Goal: Information Seeking & Learning: Stay updated

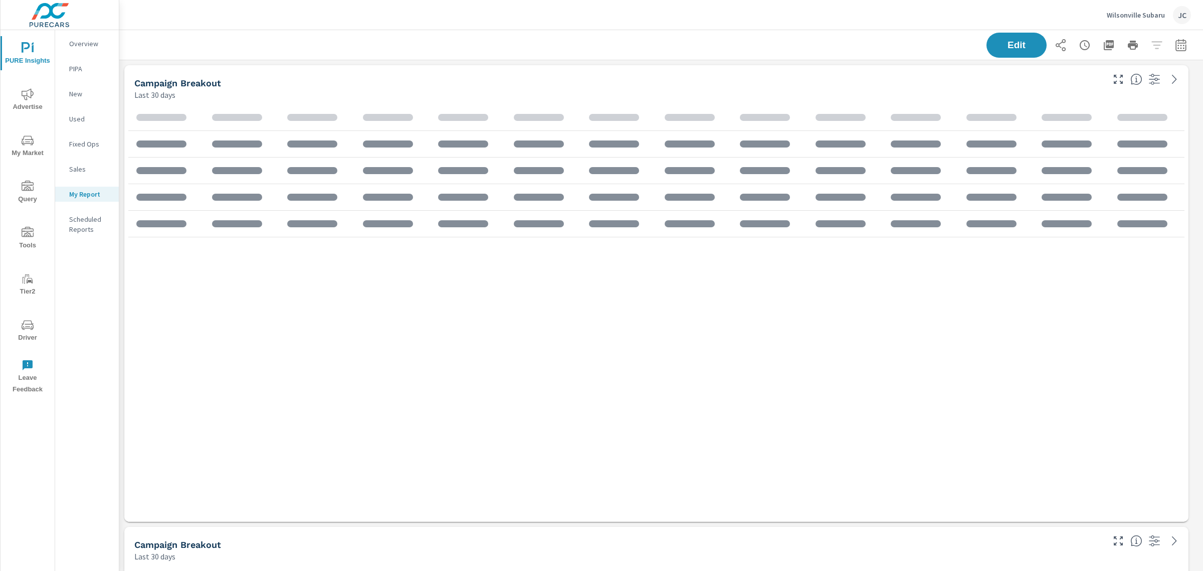
scroll to position [5674, 1094]
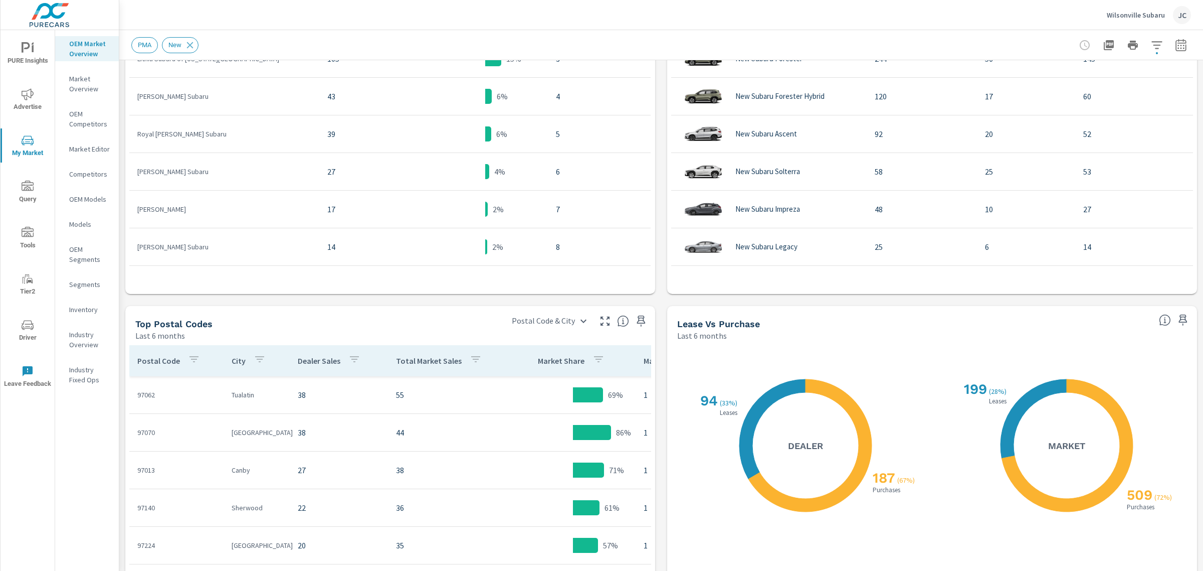
scroll to position [805, 0]
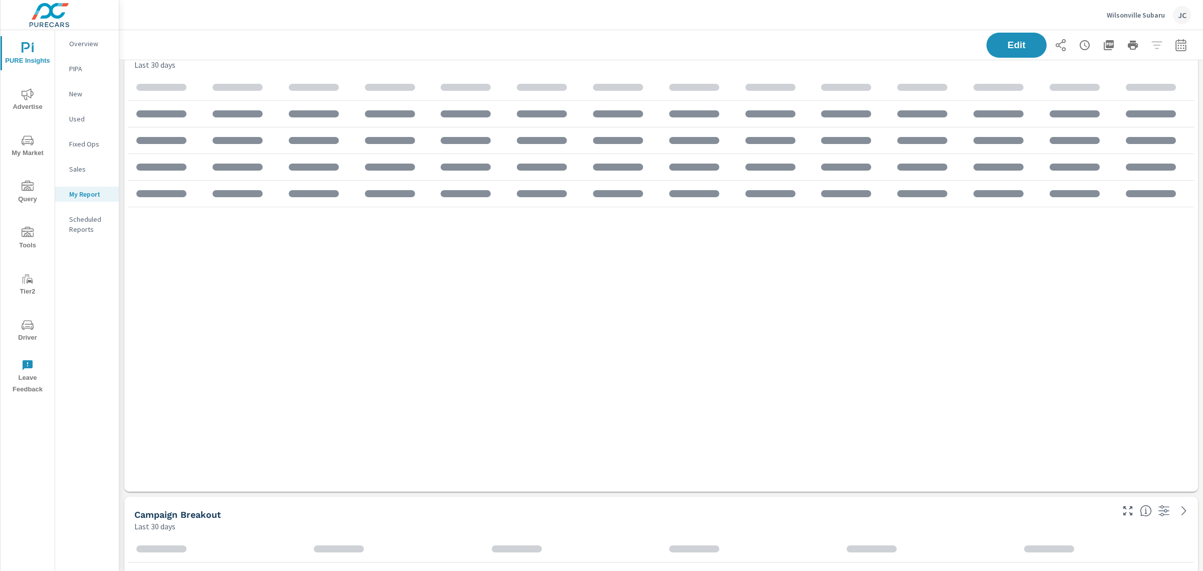
scroll to position [5674, 1094]
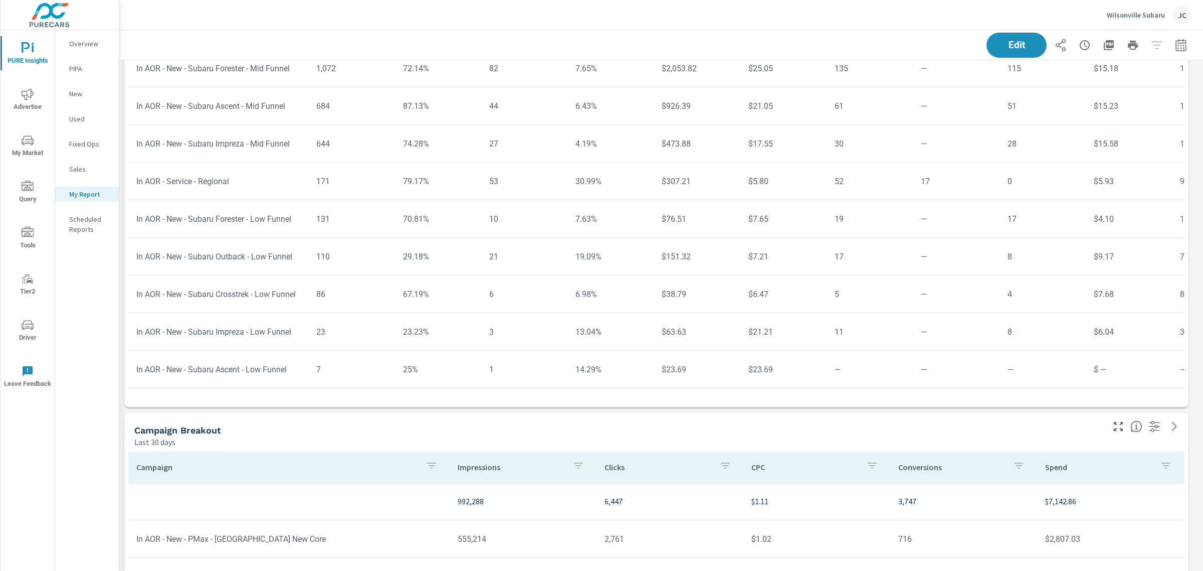
scroll to position [125, 0]
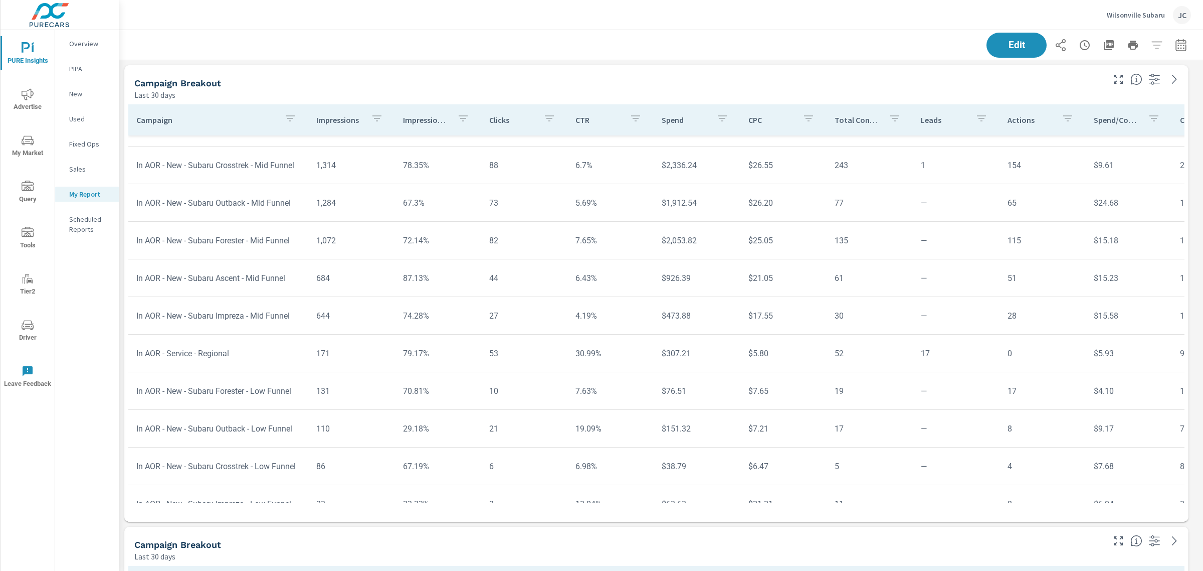
scroll to position [125, 0]
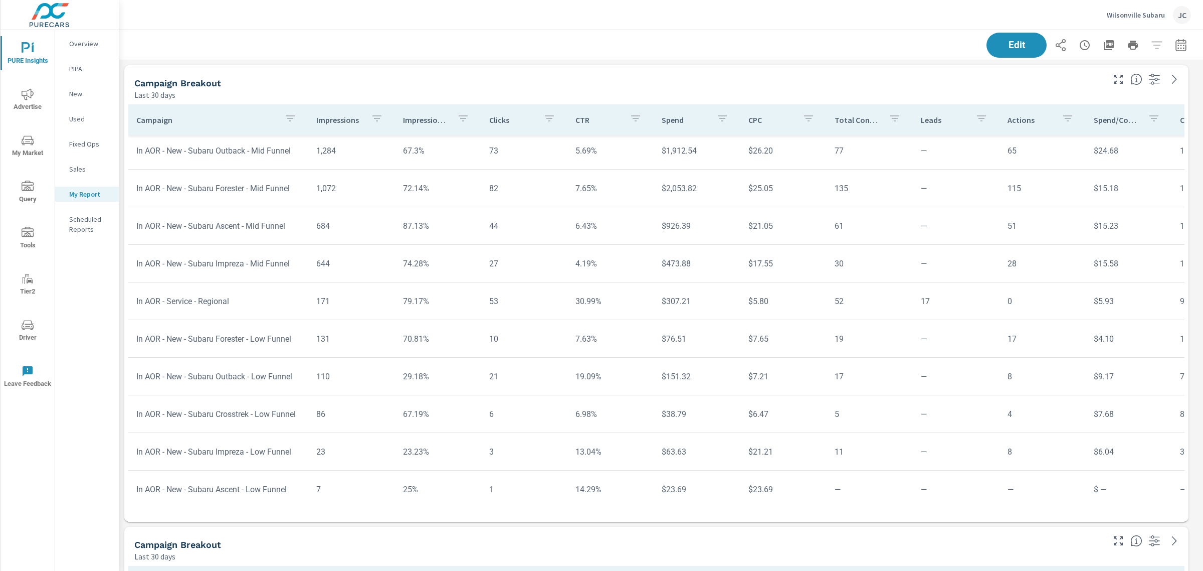
scroll to position [169, 0]
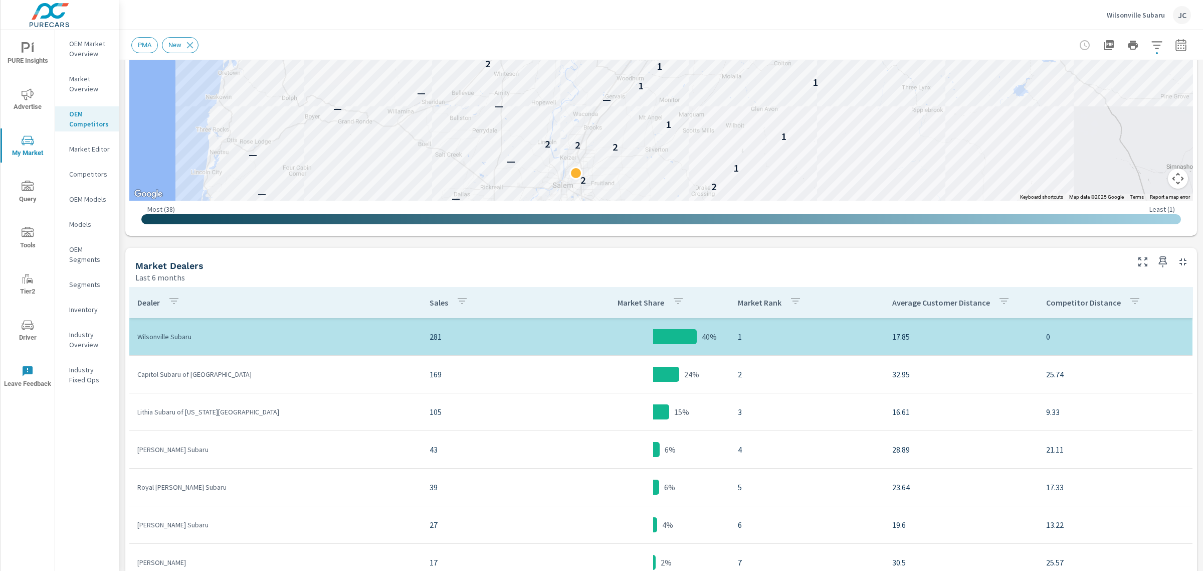
scroll to position [309, 0]
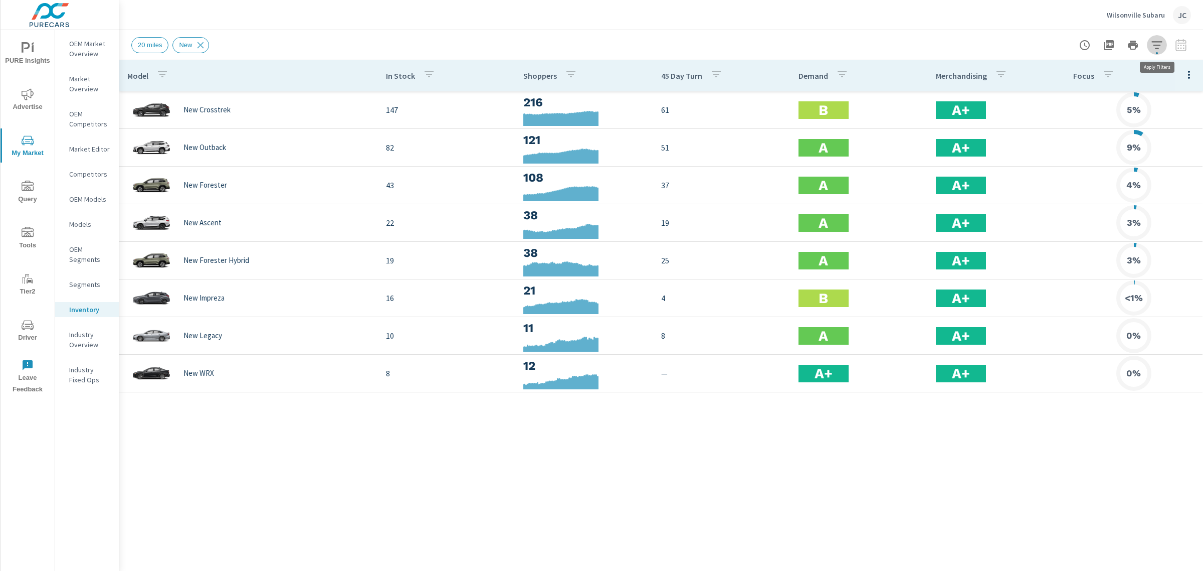
click at [1160, 51] on button "button" at bounding box center [1157, 45] width 20 height 20
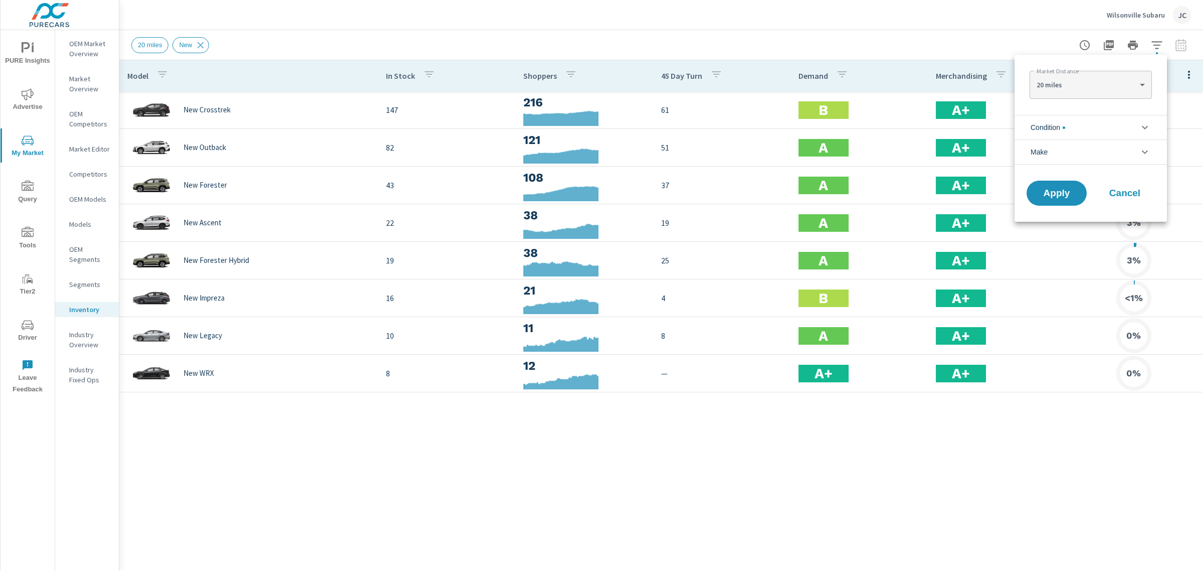
click at [1126, 123] on li "Condition" at bounding box center [1091, 127] width 152 height 25
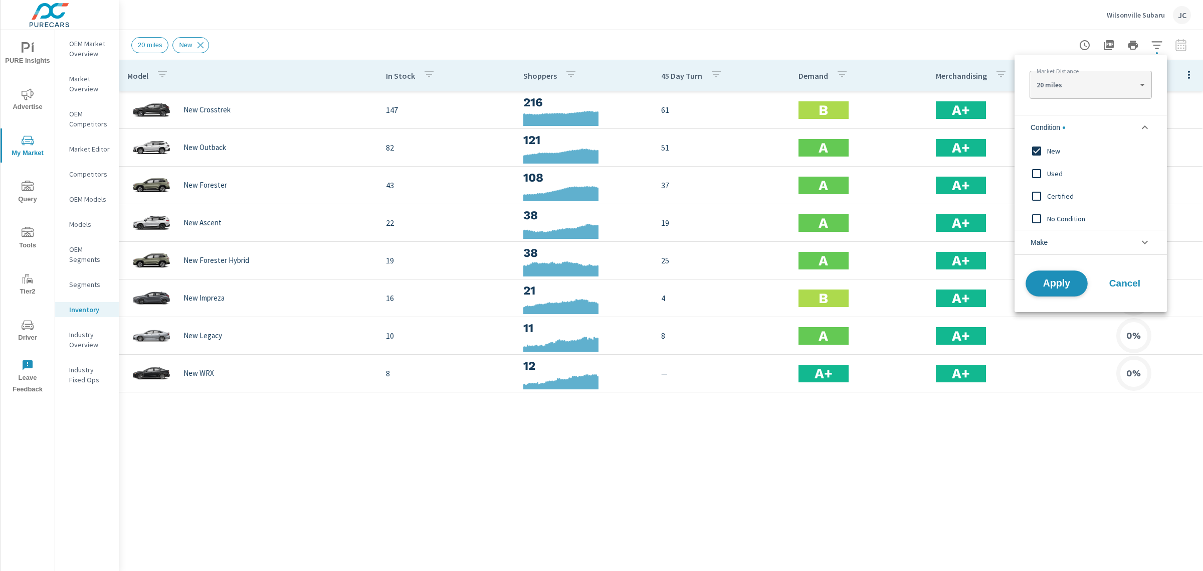
click at [1044, 287] on span "Apply" at bounding box center [1056, 284] width 41 height 10
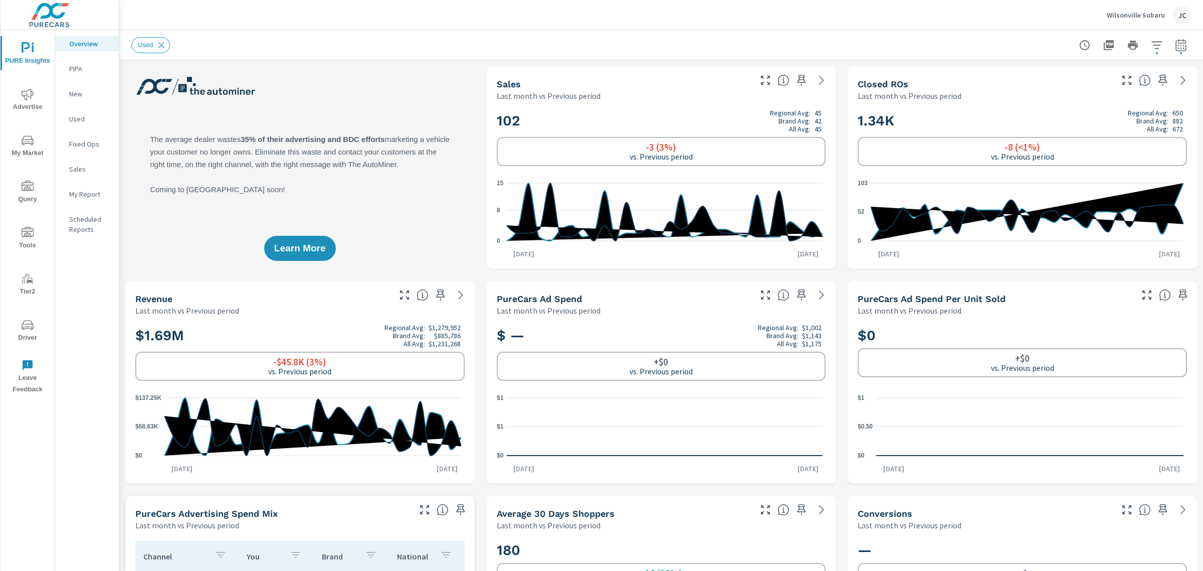
click at [1151, 43] on icon "button" at bounding box center [1157, 45] width 12 height 12
click at [1128, 69] on li "Condition" at bounding box center [1081, 71] width 152 height 25
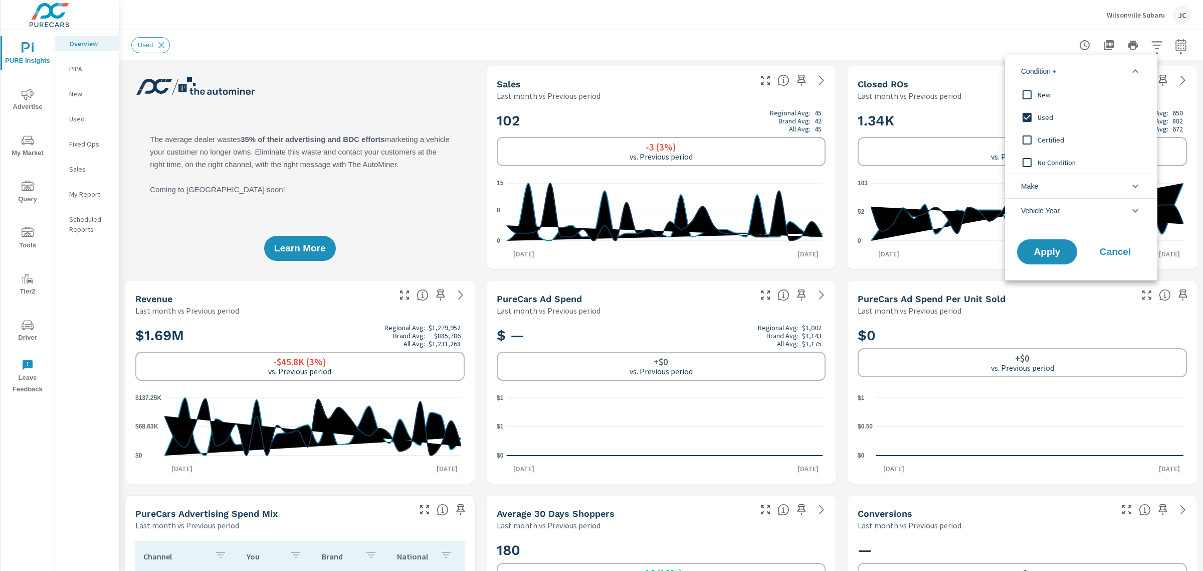
scroll to position [0, 0]
click at [1028, 92] on input "filter options" at bounding box center [1027, 94] width 21 height 21
click at [1029, 116] on input "filter options" at bounding box center [1027, 117] width 21 height 21
click at [1043, 256] on span "Apply" at bounding box center [1047, 252] width 41 height 10
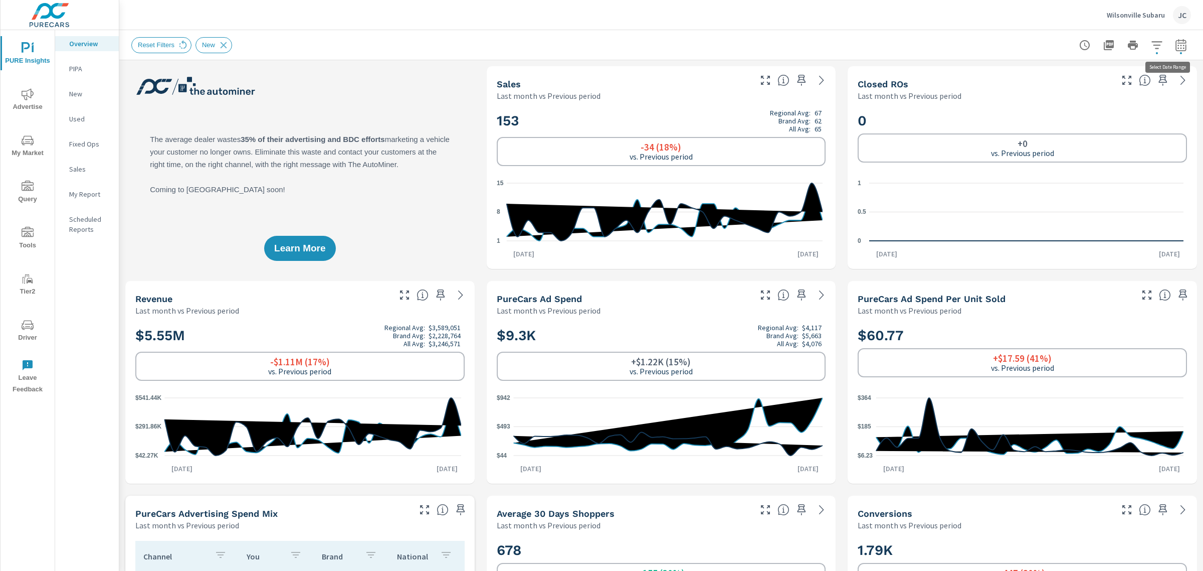
click at [1178, 48] on icon "button" at bounding box center [1181, 47] width 7 height 4
select select "Last month"
select select "Previous period"
click at [657, 94] on div "Last month vs Previous period" at bounding box center [623, 96] width 253 height 12
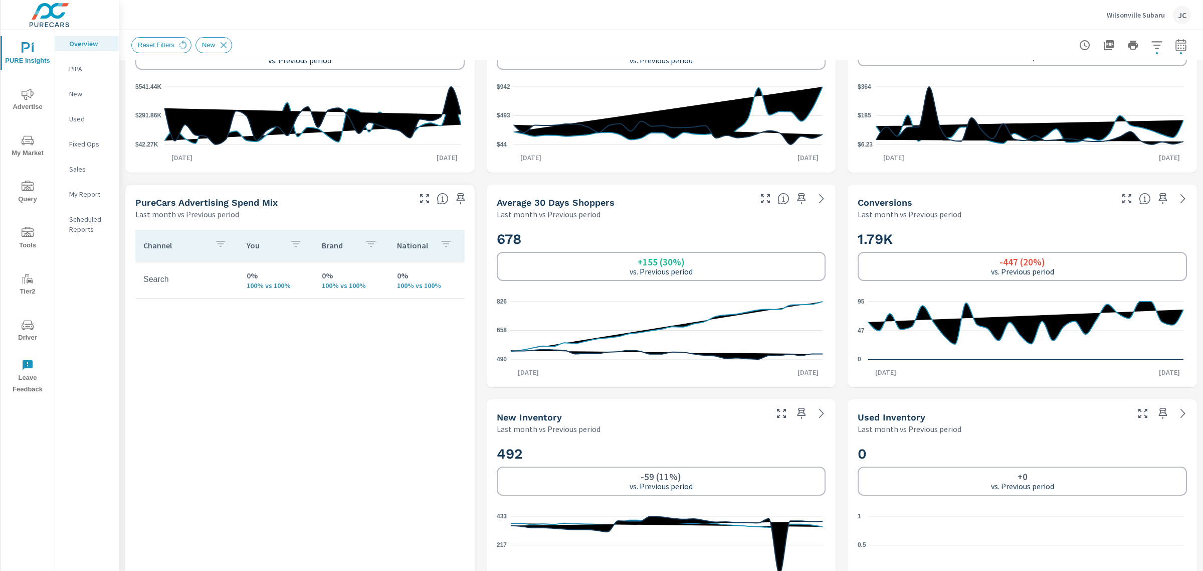
scroll to position [316, 0]
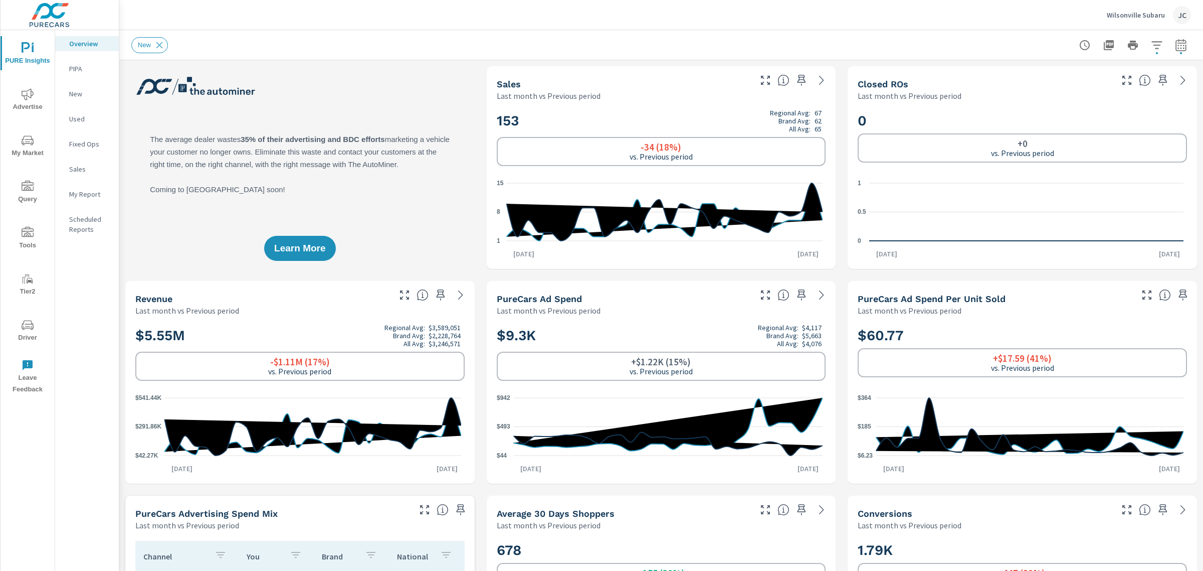
click at [1151, 43] on icon "button" at bounding box center [1157, 45] width 12 height 12
click at [1134, 76] on icon "filter options" at bounding box center [1136, 71] width 12 height 12
click at [1064, 260] on button "Apply" at bounding box center [1047, 252] width 62 height 26
click at [1151, 42] on icon "button" at bounding box center [1157, 45] width 12 height 12
click at [1125, 64] on li "Condition" at bounding box center [1081, 71] width 152 height 25
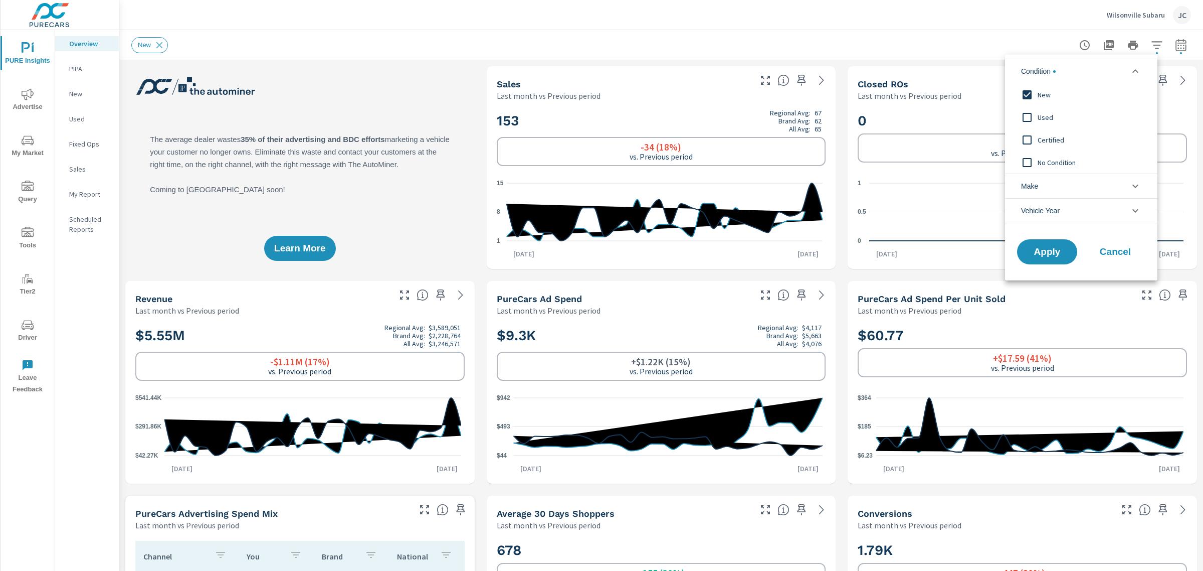
click at [1028, 114] on input "filter options" at bounding box center [1027, 117] width 21 height 21
click at [1026, 138] on input "filter options" at bounding box center [1027, 139] width 21 height 21
click at [1028, 163] on input "filter options" at bounding box center [1027, 162] width 21 height 21
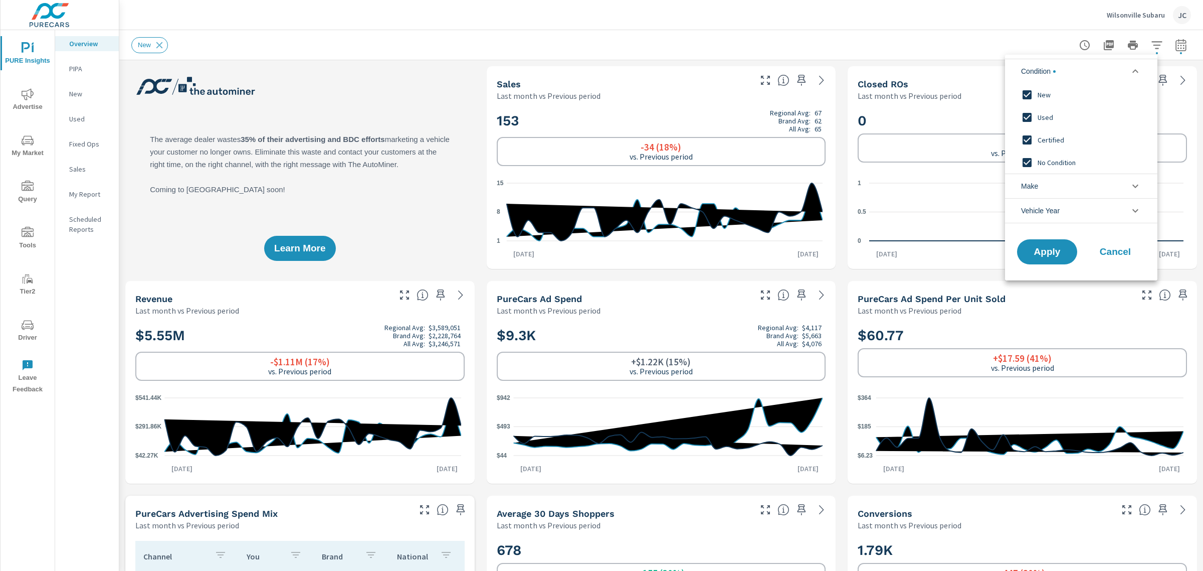
click at [1026, 94] on input "filter options" at bounding box center [1027, 94] width 21 height 21
click at [1031, 113] on input "filter options" at bounding box center [1027, 117] width 21 height 21
click at [1021, 134] on input "filter options" at bounding box center [1027, 139] width 21 height 21
click at [1053, 247] on span "Apply" at bounding box center [1047, 252] width 41 height 10
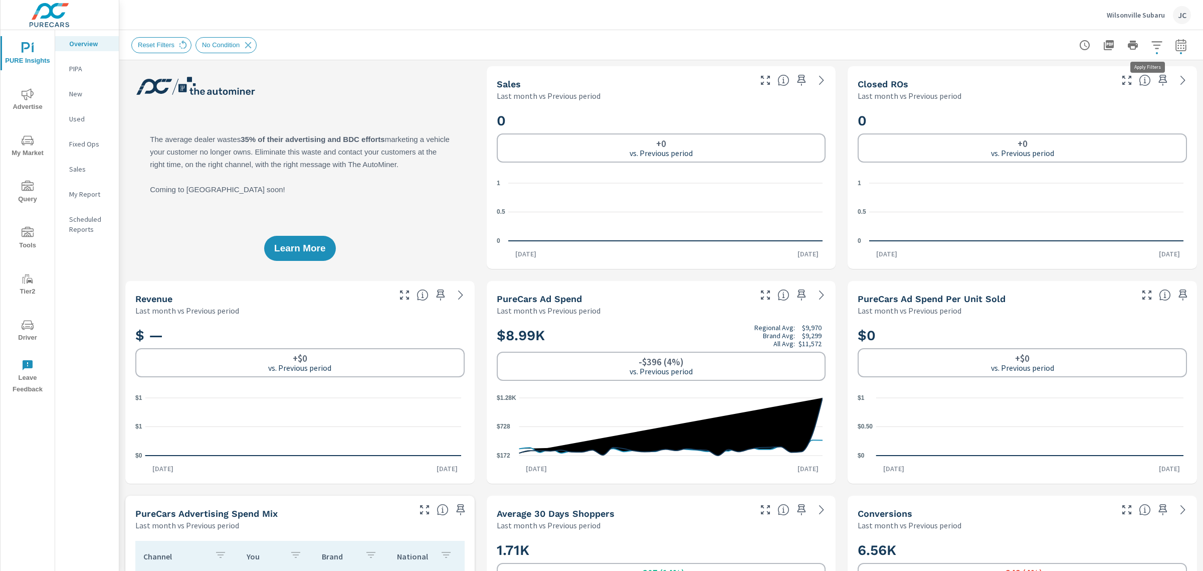
click at [1151, 46] on icon "button" at bounding box center [1157, 45] width 12 height 12
click at [1074, 77] on li "Condition" at bounding box center [1081, 71] width 152 height 25
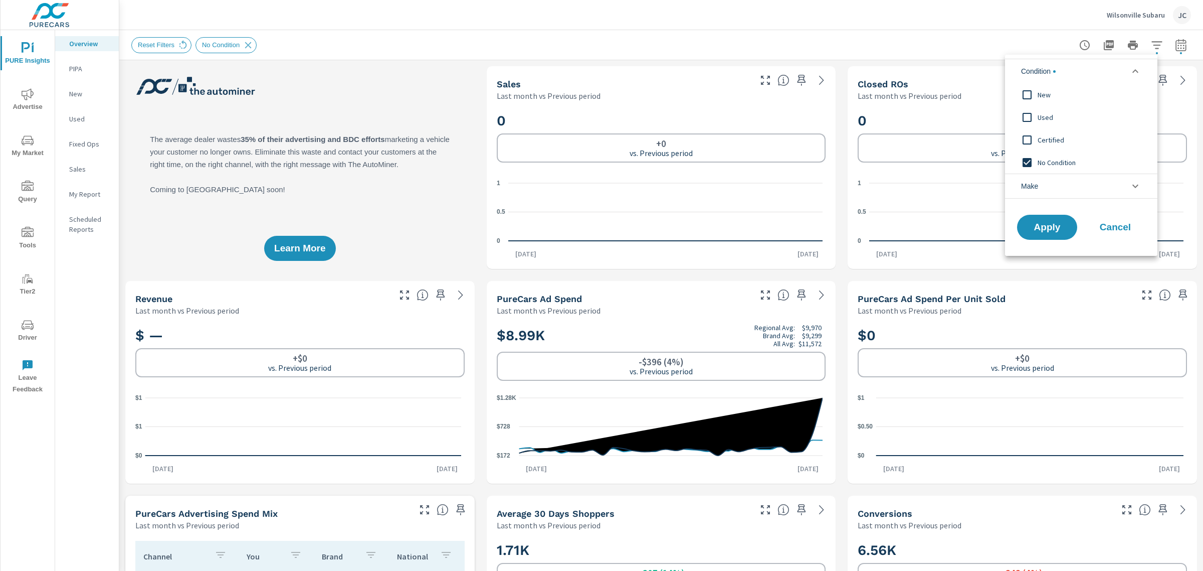
scroll to position [0, 0]
click at [1024, 161] on input "filter options" at bounding box center [1027, 162] width 21 height 21
click at [1031, 93] on input "filter options" at bounding box center [1027, 94] width 21 height 21
click at [1031, 111] on input "filter options" at bounding box center [1027, 117] width 21 height 21
click at [1028, 136] on input "filter options" at bounding box center [1027, 139] width 21 height 21
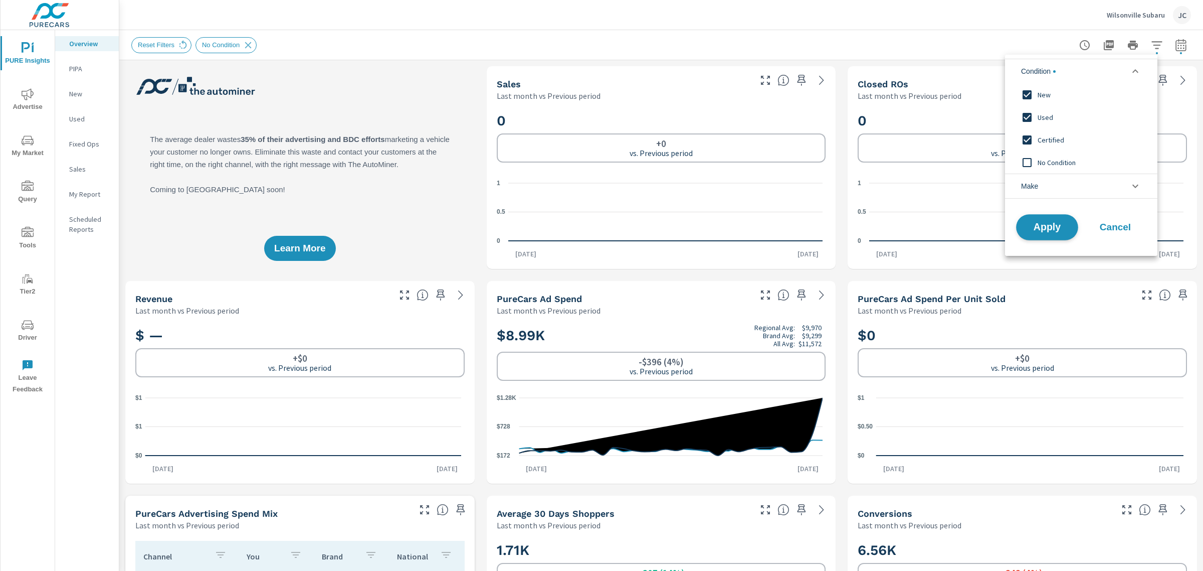
click at [1043, 223] on span "Apply" at bounding box center [1047, 228] width 41 height 10
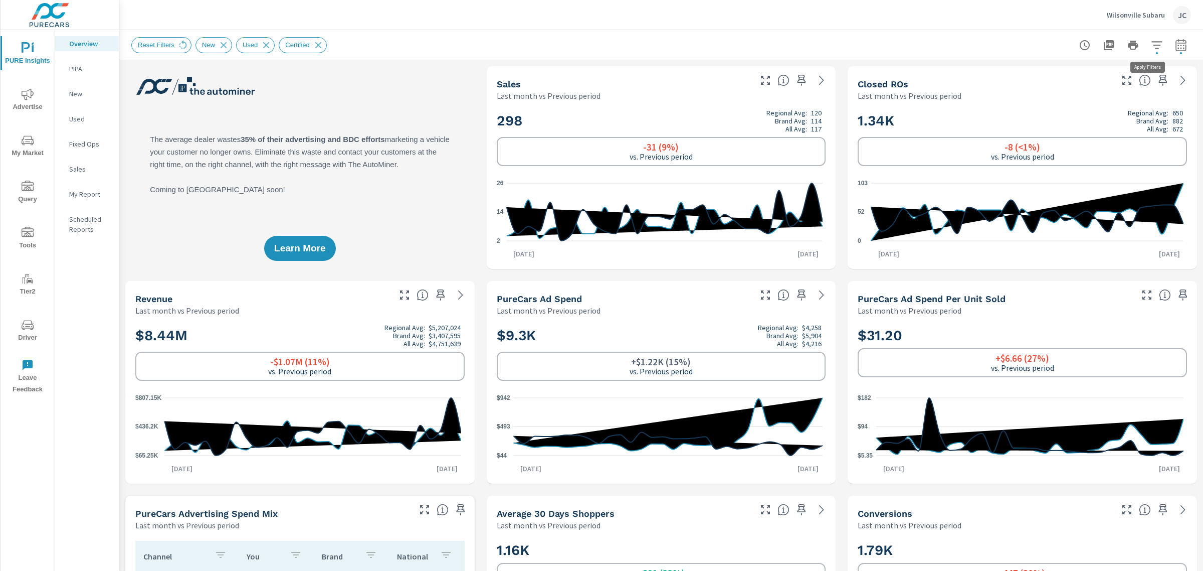
click at [1153, 43] on icon "button" at bounding box center [1157, 45] width 12 height 12
click at [1099, 72] on li "Condition" at bounding box center [1081, 71] width 152 height 25
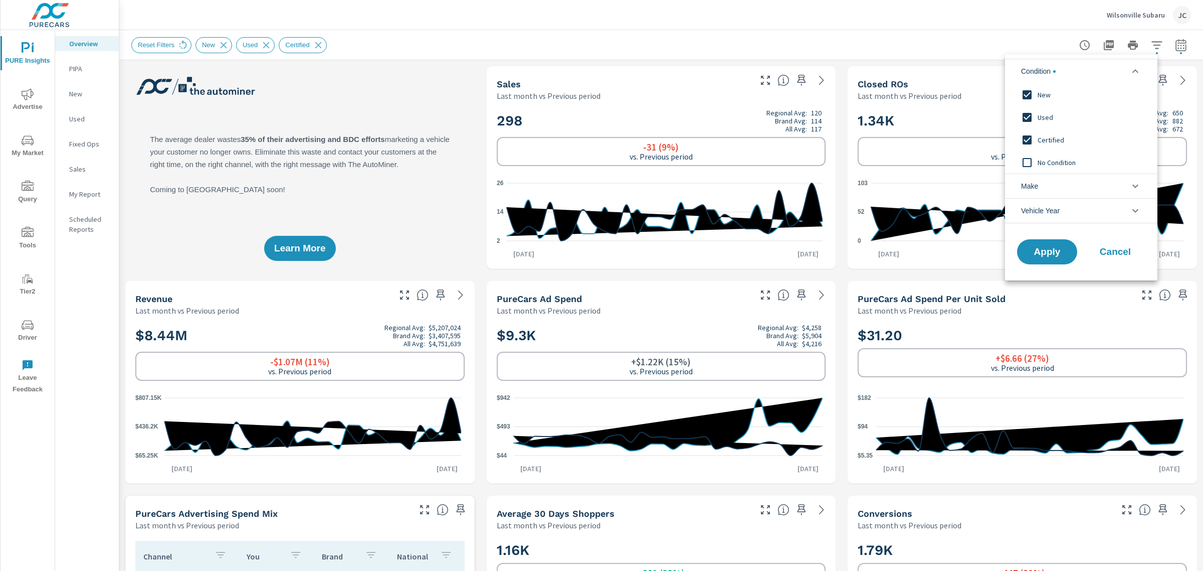
scroll to position [0, 0]
click at [1026, 116] on input "filter options" at bounding box center [1027, 117] width 21 height 21
click at [1028, 138] on input "filter options" at bounding box center [1027, 139] width 21 height 21
click at [1044, 243] on button "Apply" at bounding box center [1047, 252] width 62 height 26
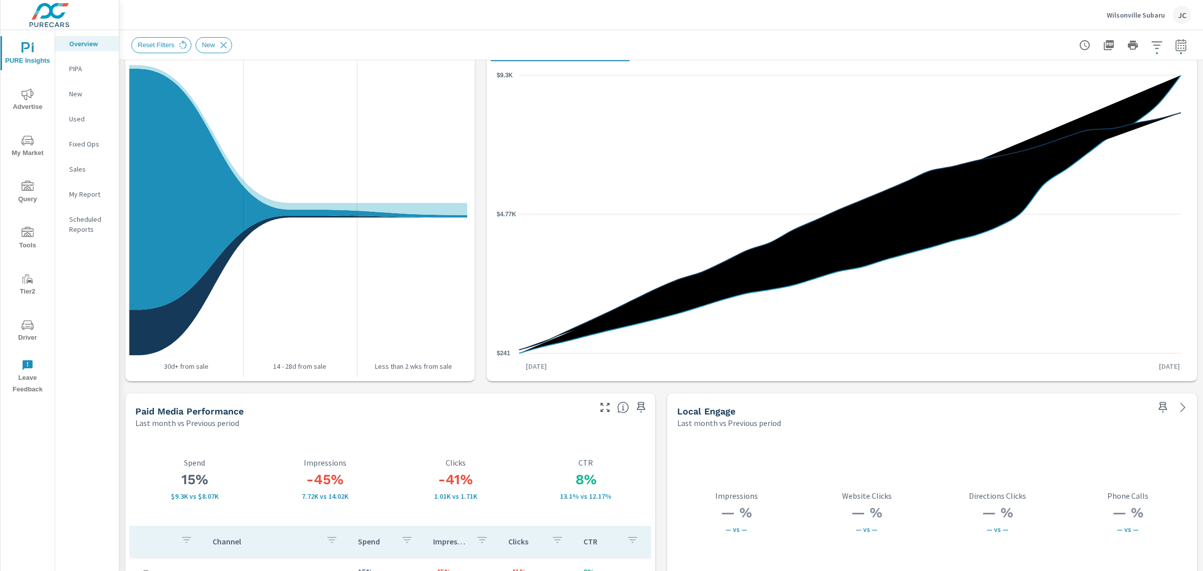
scroll to position [1327, 0]
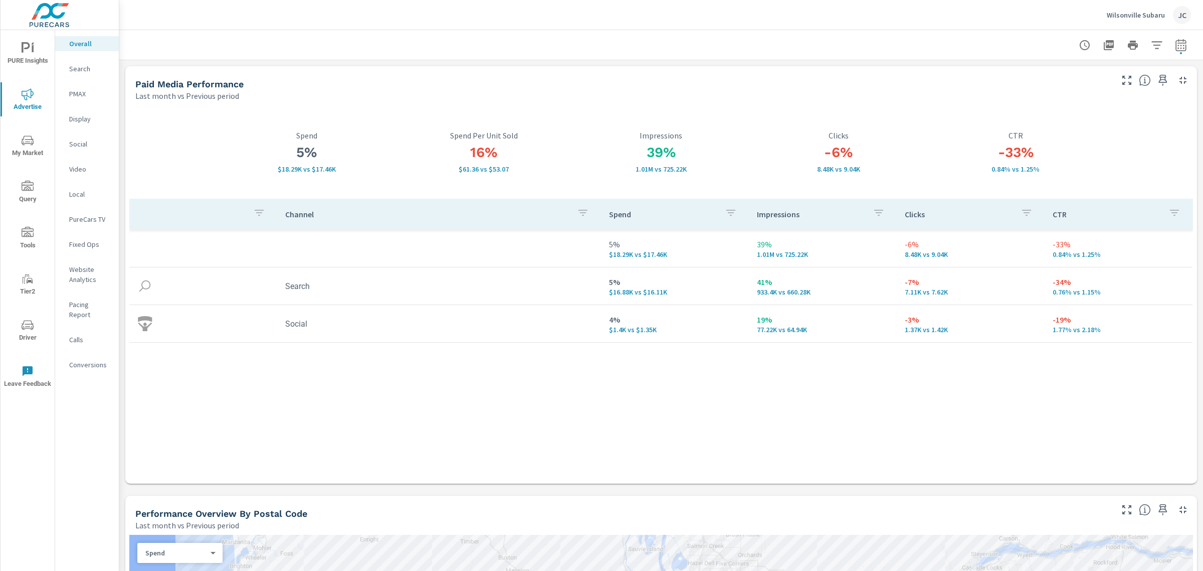
click at [1178, 46] on icon "button" at bounding box center [1181, 47] width 7 height 4
select select "Last month"
select select "Previous period"
click at [1063, 165] on span "Apply" at bounding box center [1069, 170] width 41 height 10
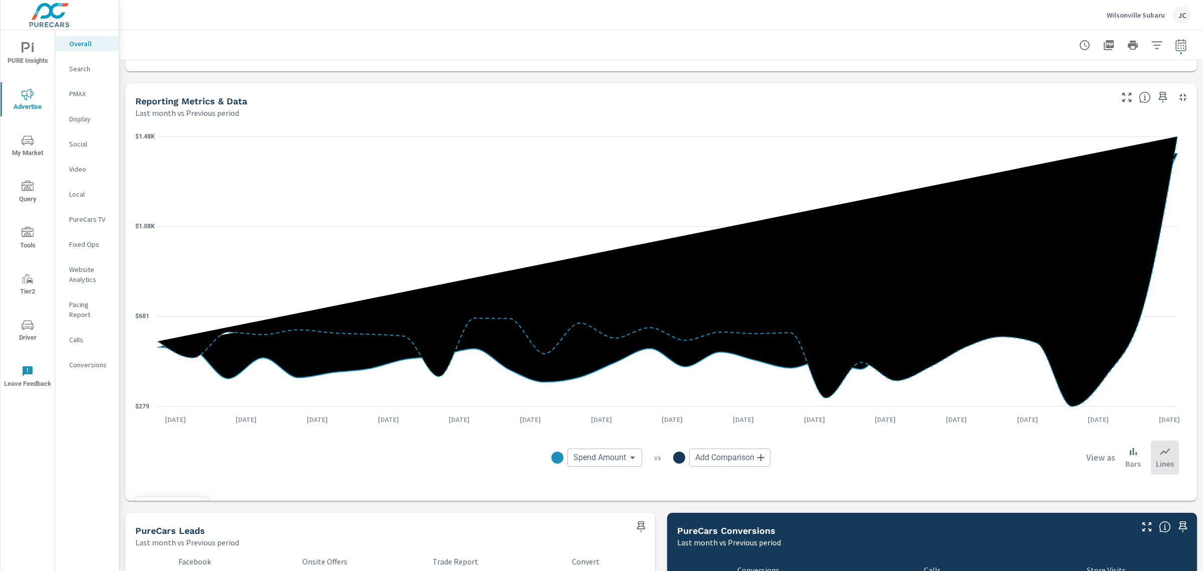
scroll to position [936, 0]
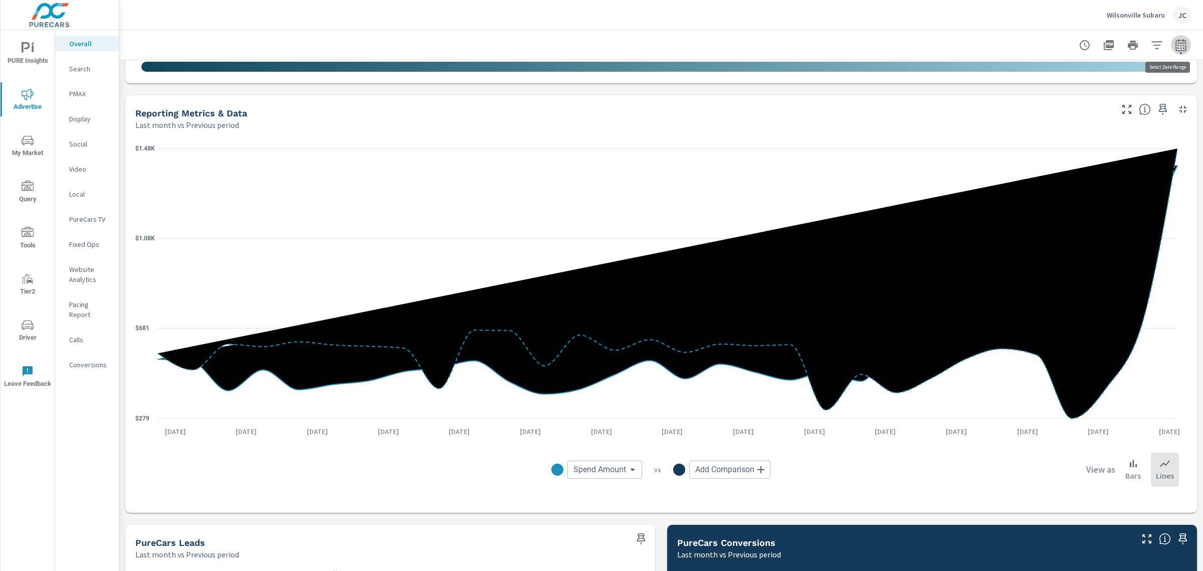
click at [1177, 41] on icon "button" at bounding box center [1181, 45] width 11 height 12
select select "Last month"
select select "Previous period"
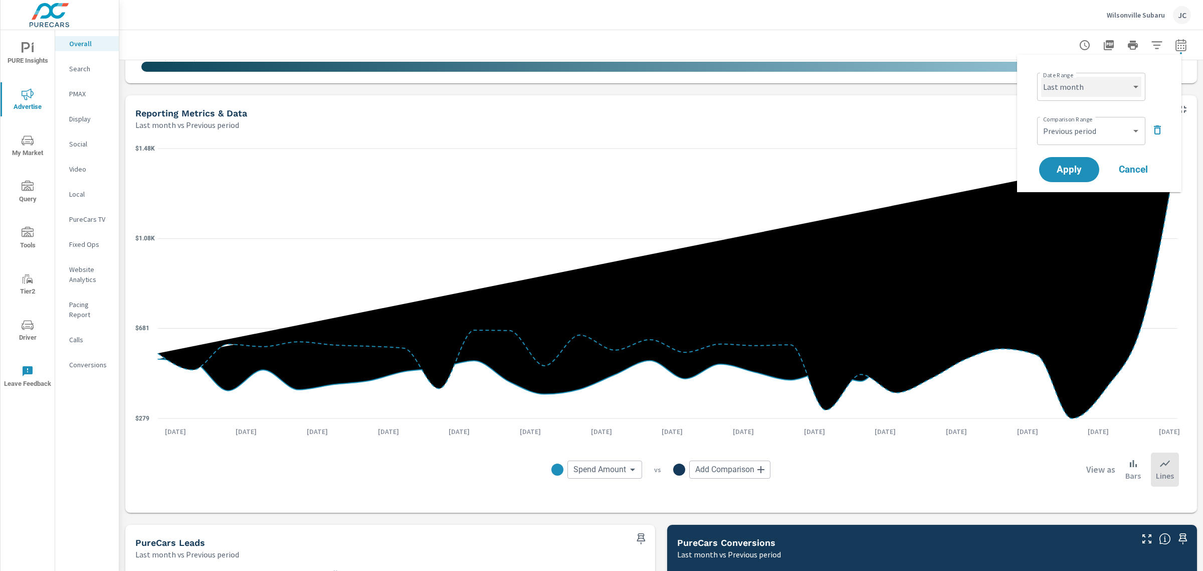
click at [1140, 88] on select "Custom [DATE] Last week Last 7 days Last 14 days Last 30 days Last 45 days Last…" at bounding box center [1091, 87] width 100 height 20
click at [1041, 77] on select "Custom Yesterday Last week Last 7 days Last 14 days Last 30 days Last 45 days L…" at bounding box center [1091, 87] width 100 height 20
select select "Last 7 days"
click at [1050, 170] on span "Apply" at bounding box center [1069, 170] width 41 height 10
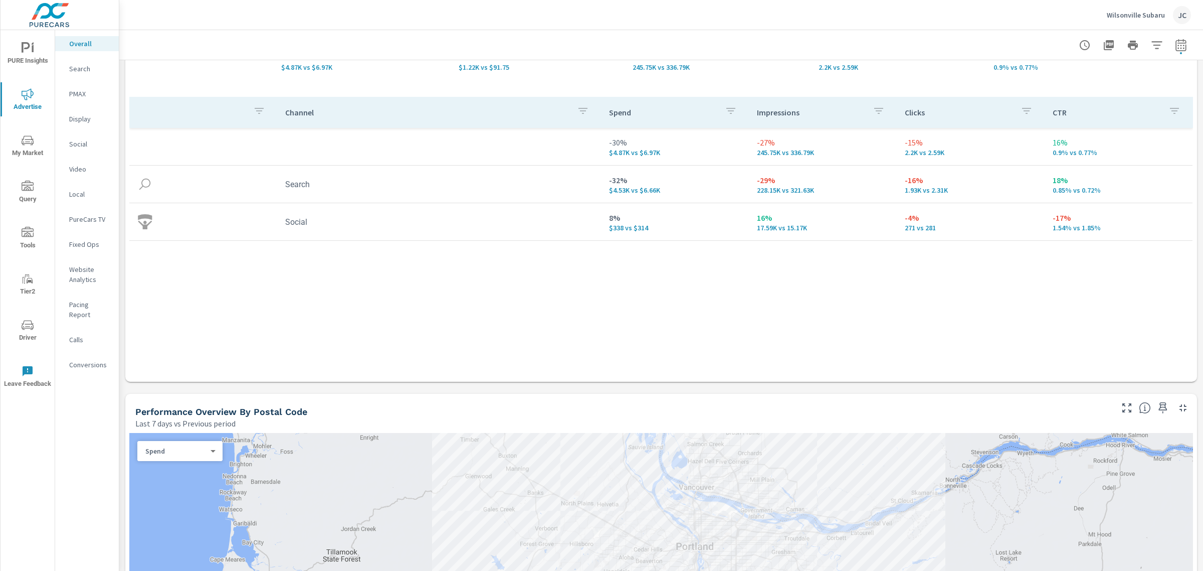
scroll to position [188, 0]
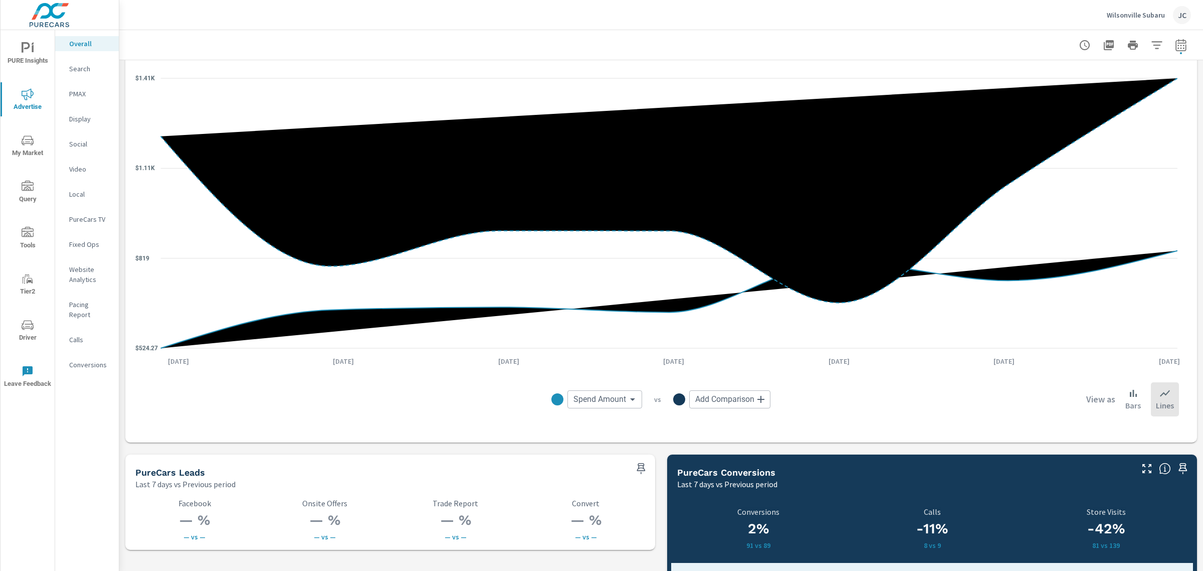
scroll to position [974, 0]
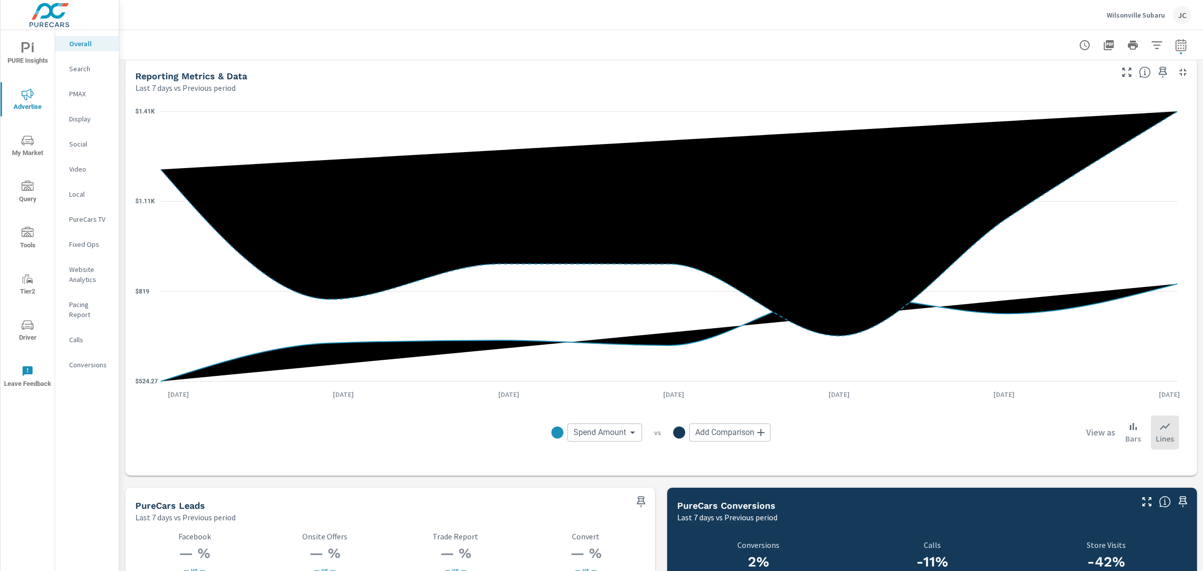
click at [1176, 43] on icon "button" at bounding box center [1181, 45] width 11 height 12
select select "Last 7 days"
select select "Previous period"
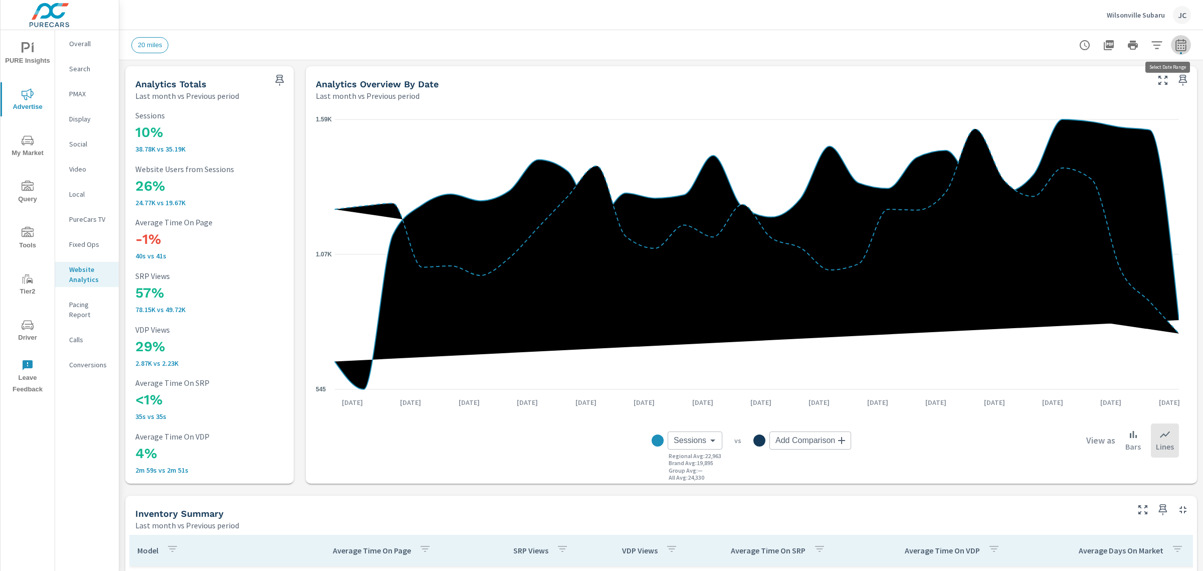
click at [491, 45] on button "button" at bounding box center [1181, 45] width 20 height 20
select select "Last month"
select select "Previous period"
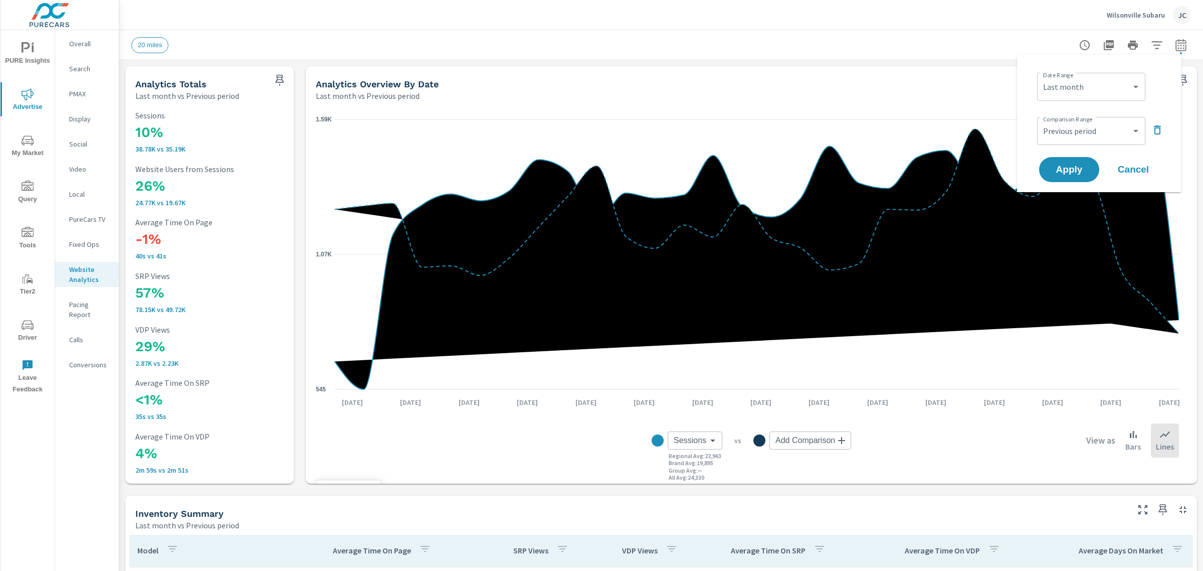
click at [491, 115] on icon "545 1.07K 1.59K" at bounding box center [747, 254] width 863 height 286
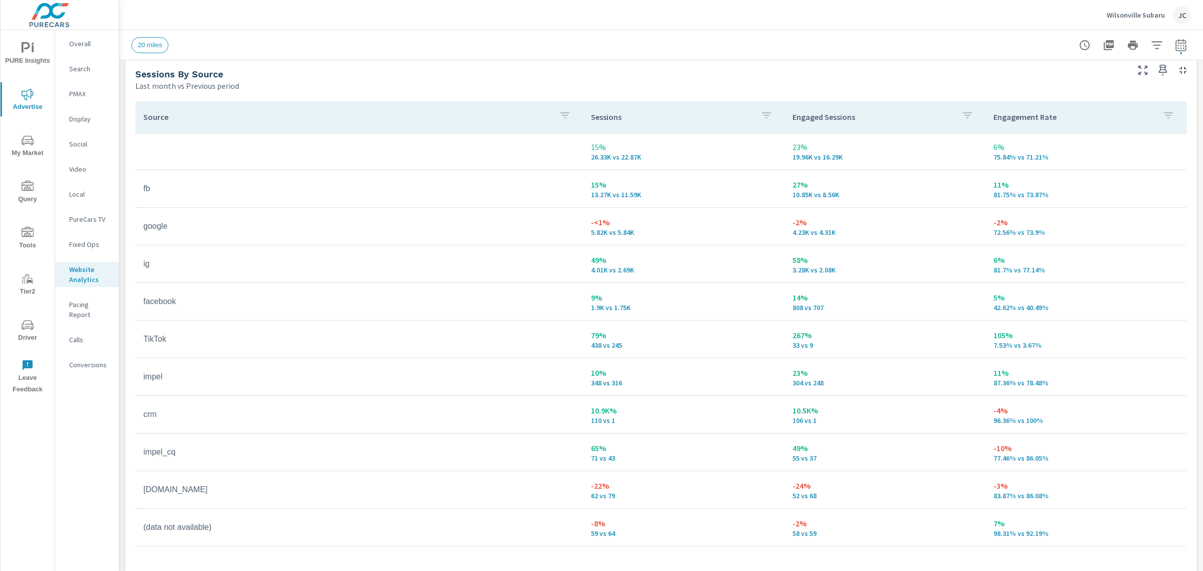
scroll to position [1098, 0]
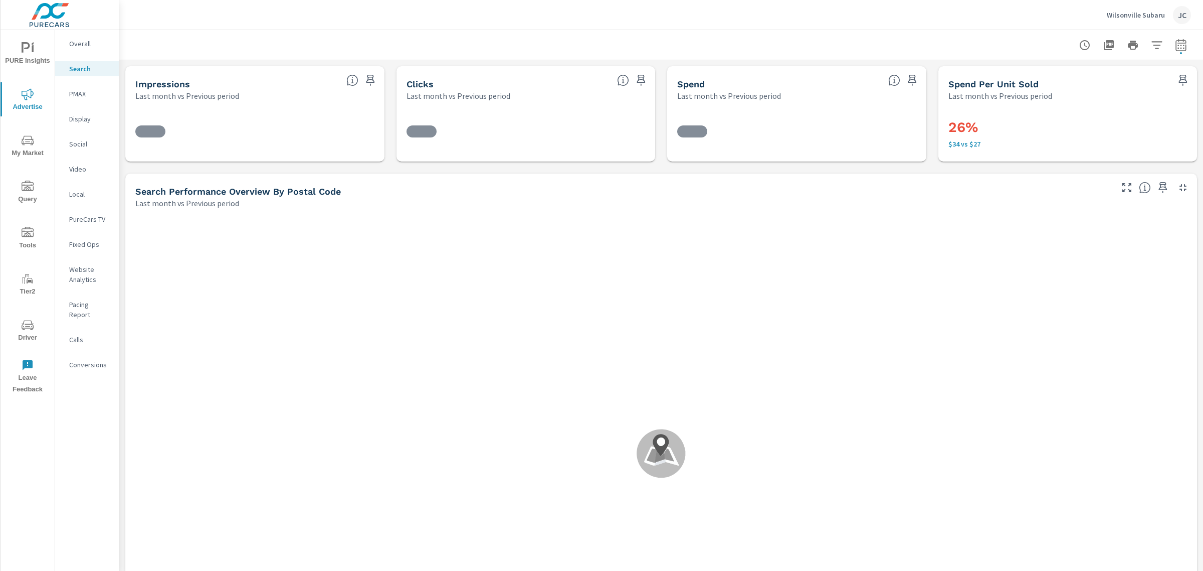
scroll to position [263, 0]
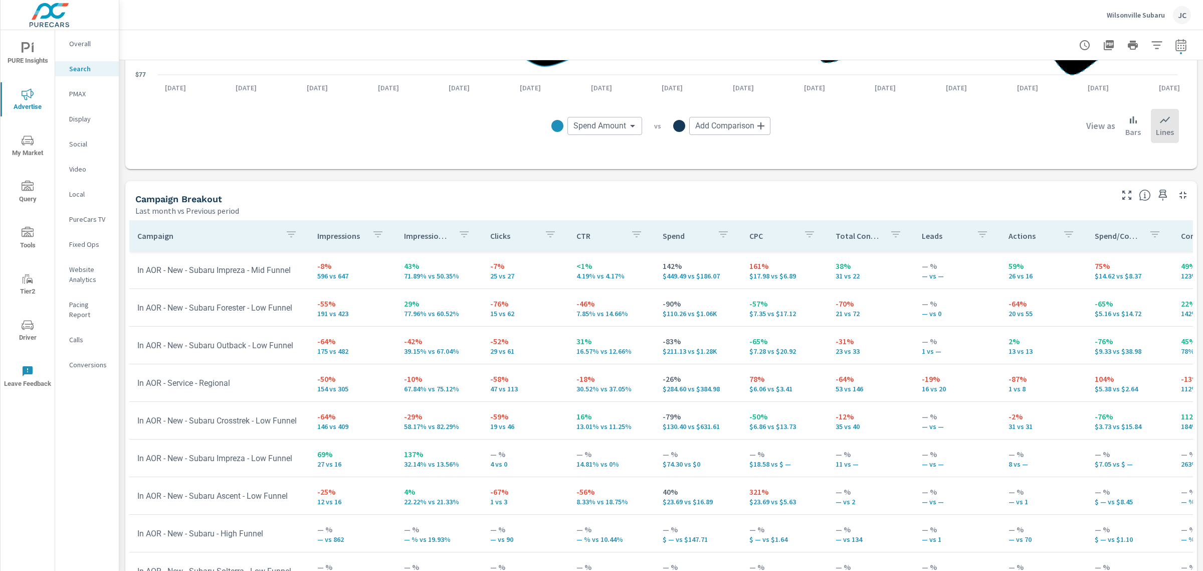
scroll to position [883, 0]
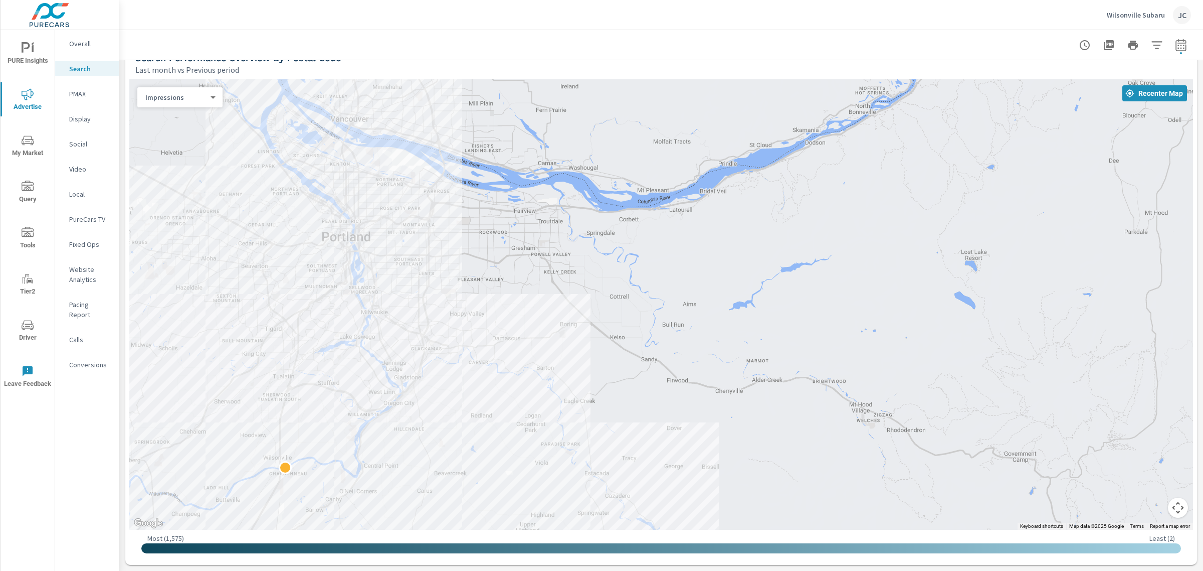
scroll to position [188, 0]
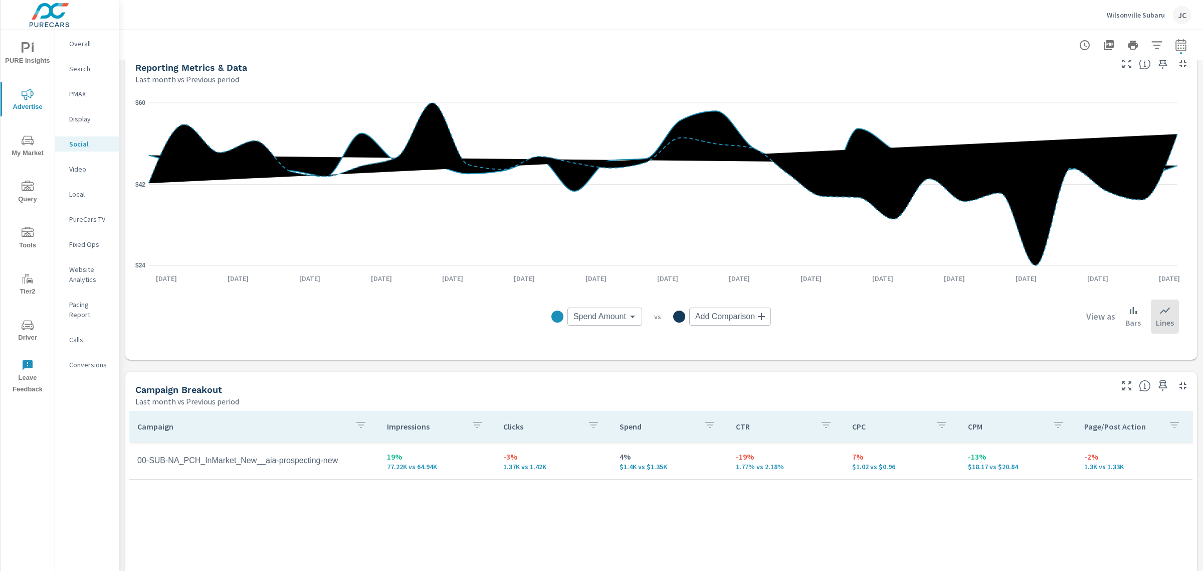
scroll to position [69, 0]
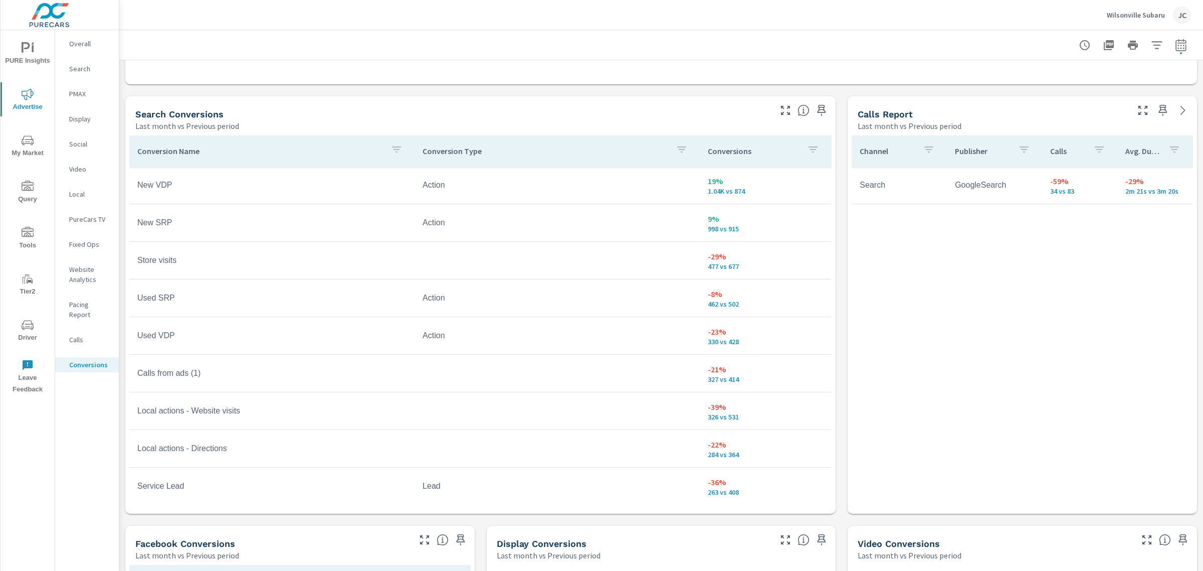
scroll to position [444, 0]
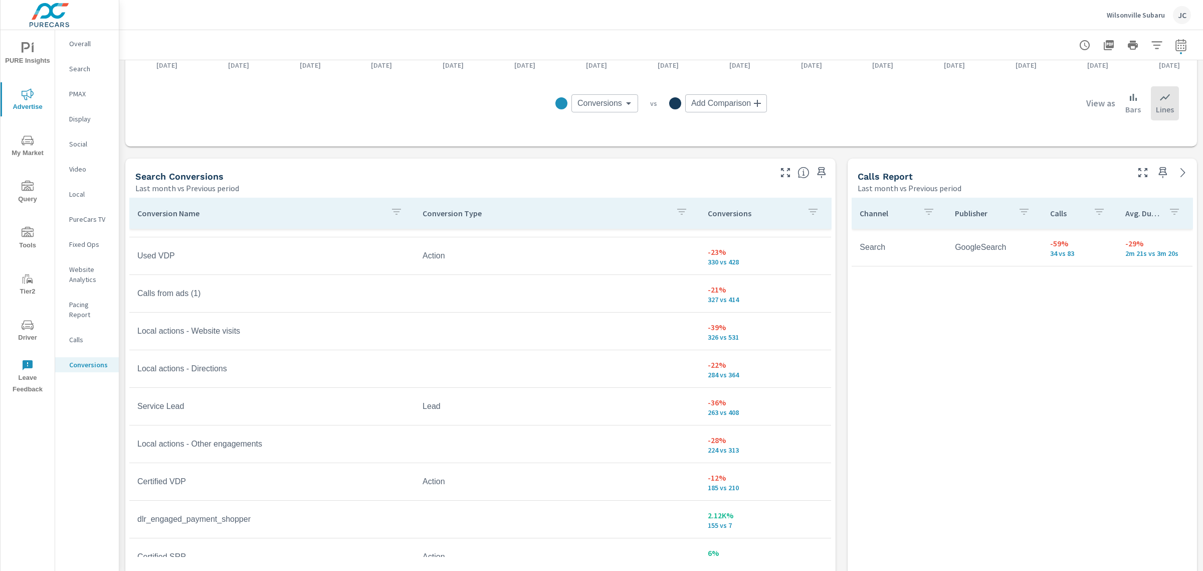
scroll to position [188, 0]
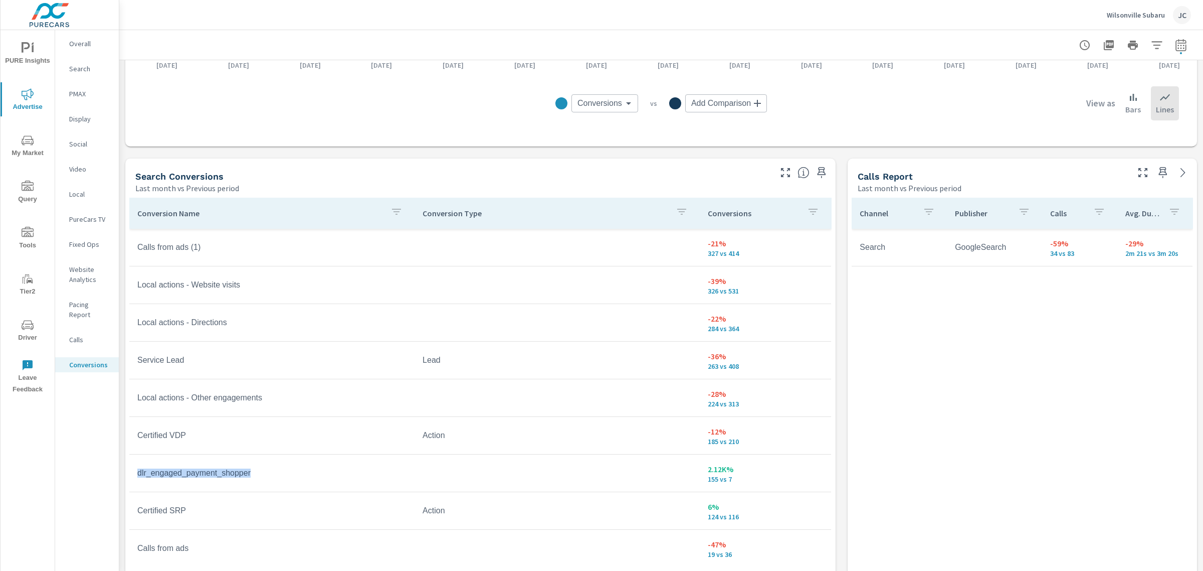
drag, startPoint x: 277, startPoint y: 467, endPoint x: 136, endPoint y: 473, distance: 141.5
click at [136, 294] on td "dlr_engaged_payment_shopper" at bounding box center [271, 472] width 285 height 25
copy td "dlr_engaged_payment_shopper"
click at [292, 294] on td "dlr_engaged_payment_shopper" at bounding box center [271, 472] width 285 height 25
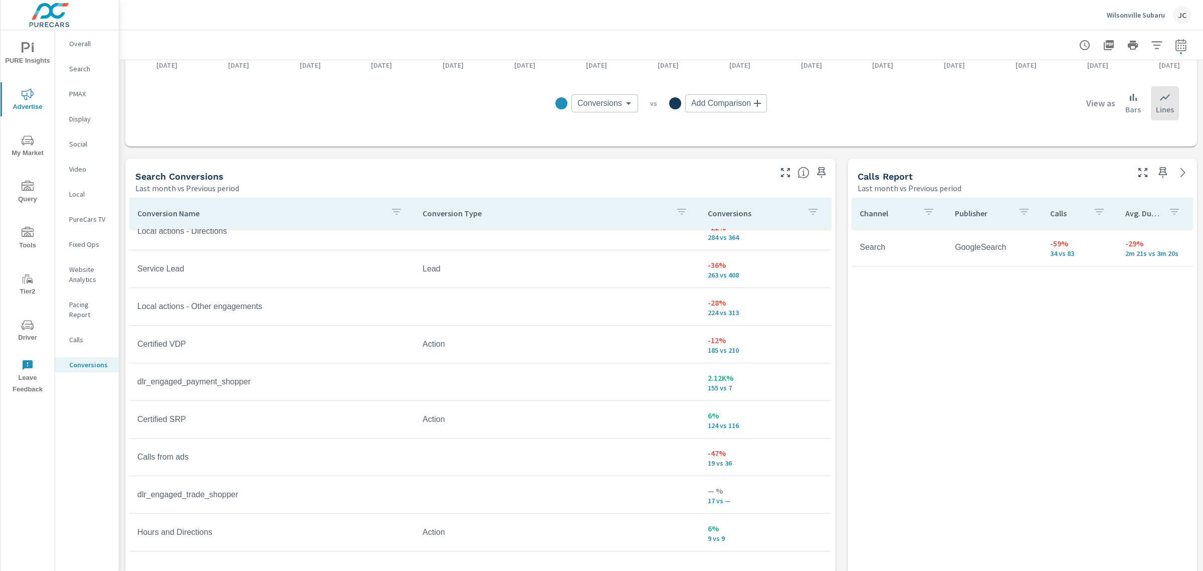
scroll to position [313, 0]
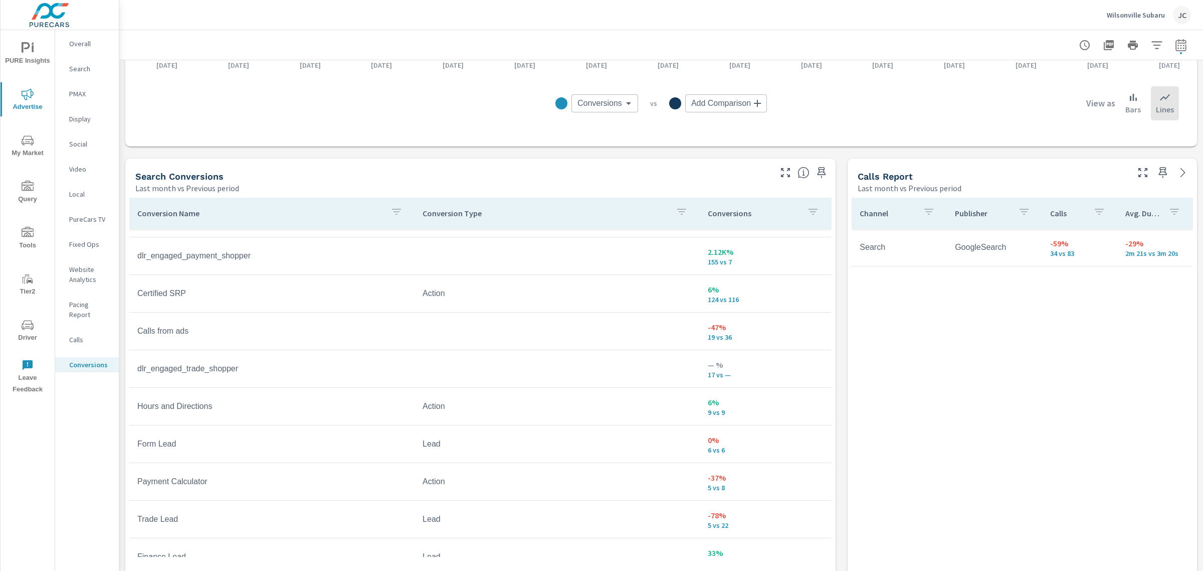
scroll to position [439, 0]
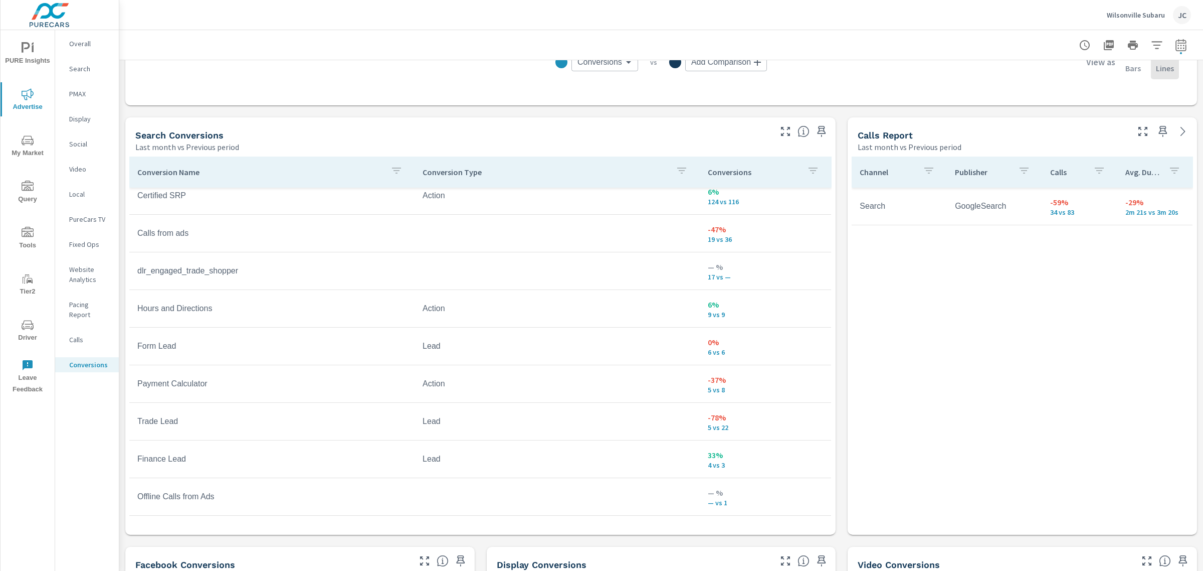
scroll to position [507, 0]
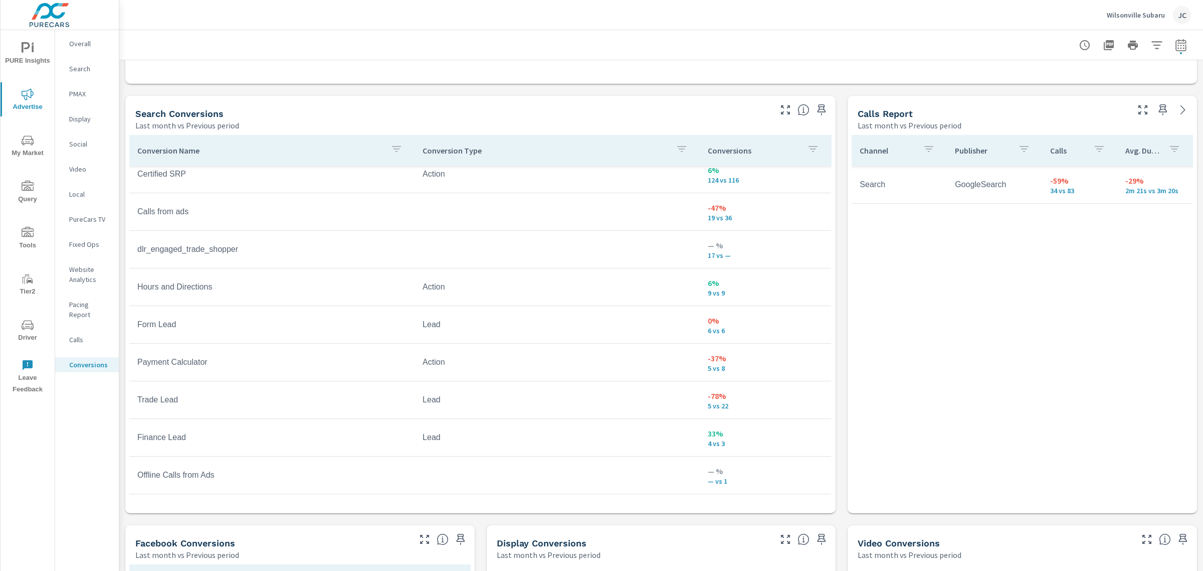
click at [491, 45] on icon "button" at bounding box center [1181, 45] width 12 height 12
select select "Last month"
select select "Previous period"
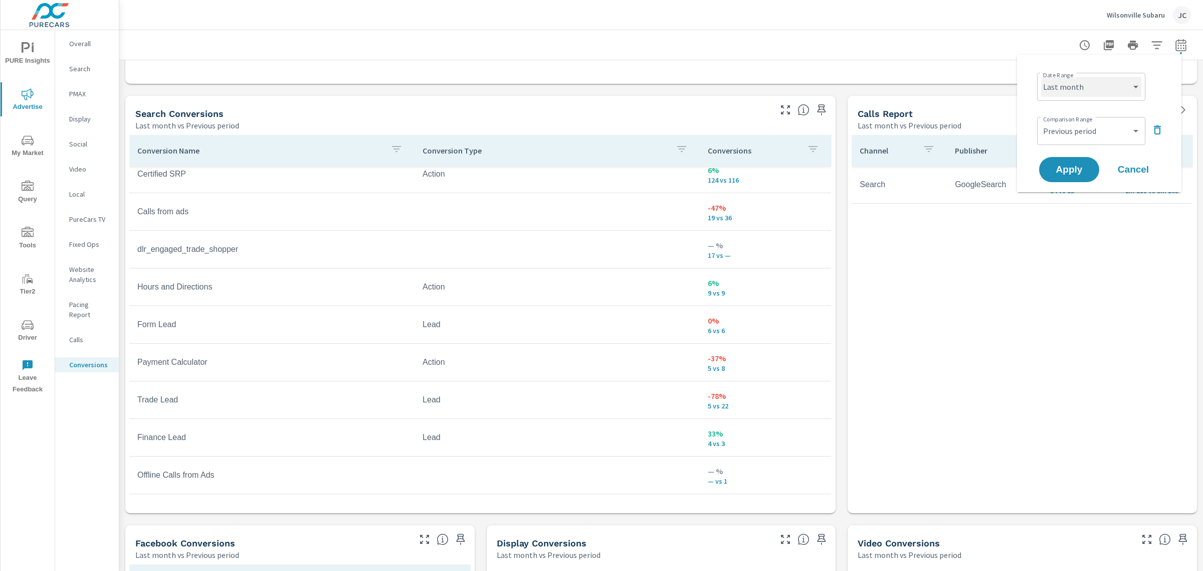
click at [491, 88] on select "Custom Yesterday Last week Last 7 days Last 14 days Last 30 days Last 45 days L…" at bounding box center [1091, 87] width 100 height 20
click at [491, 77] on select "Custom Yesterday Last week Last 7 days Last 14 days Last 30 days Last 45 days L…" at bounding box center [1091, 87] width 100 height 20
select select "Last 7 days"
click at [491, 166] on span "Apply" at bounding box center [1069, 170] width 41 height 10
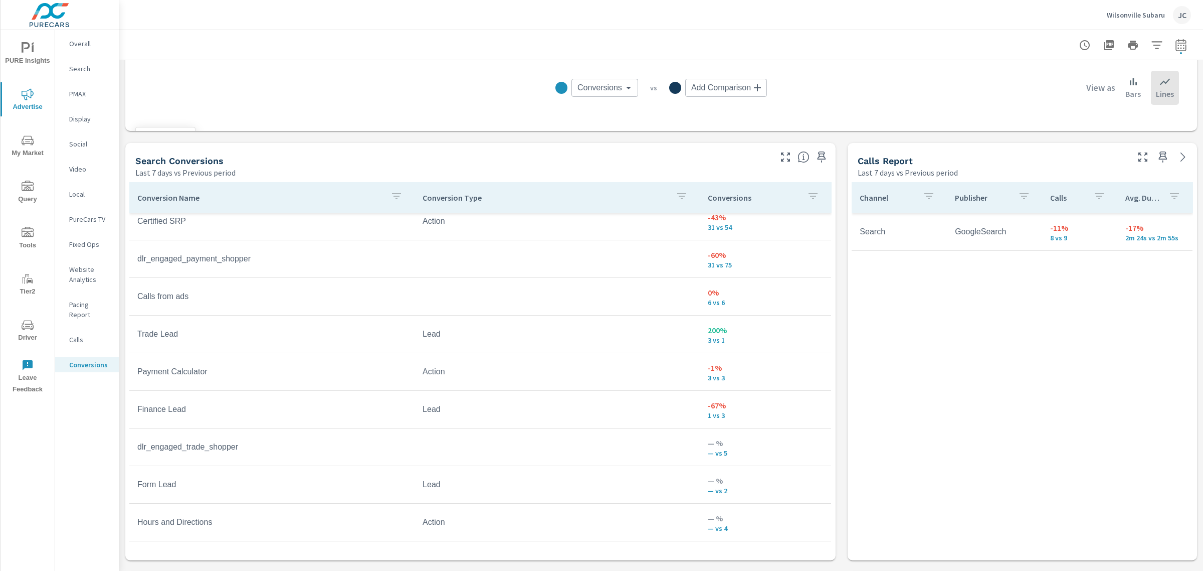
scroll to position [627, 0]
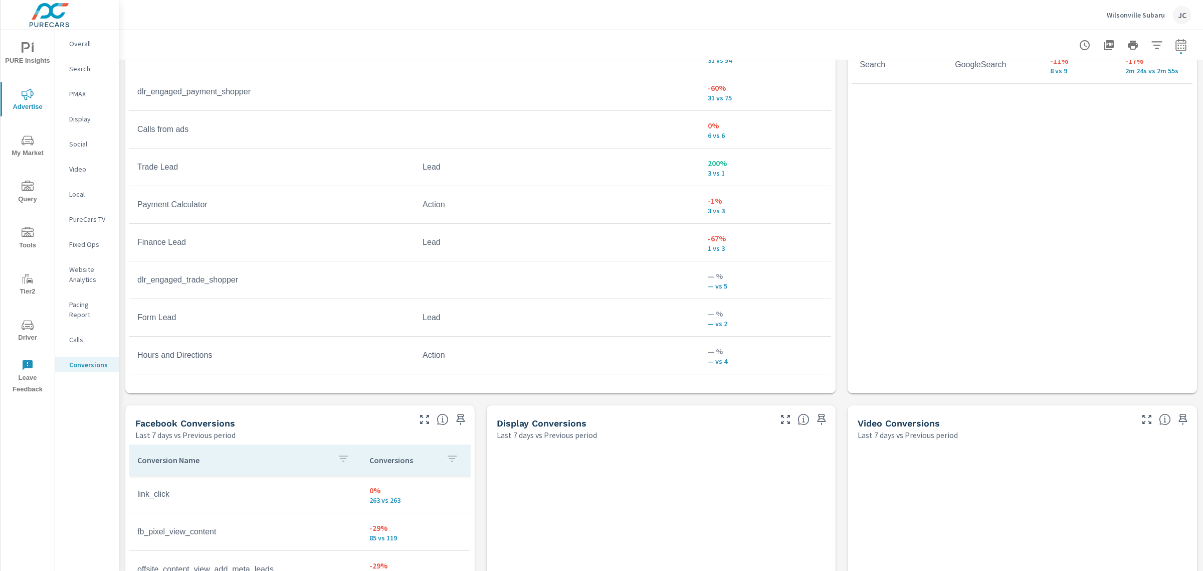
scroll to position [362, 0]
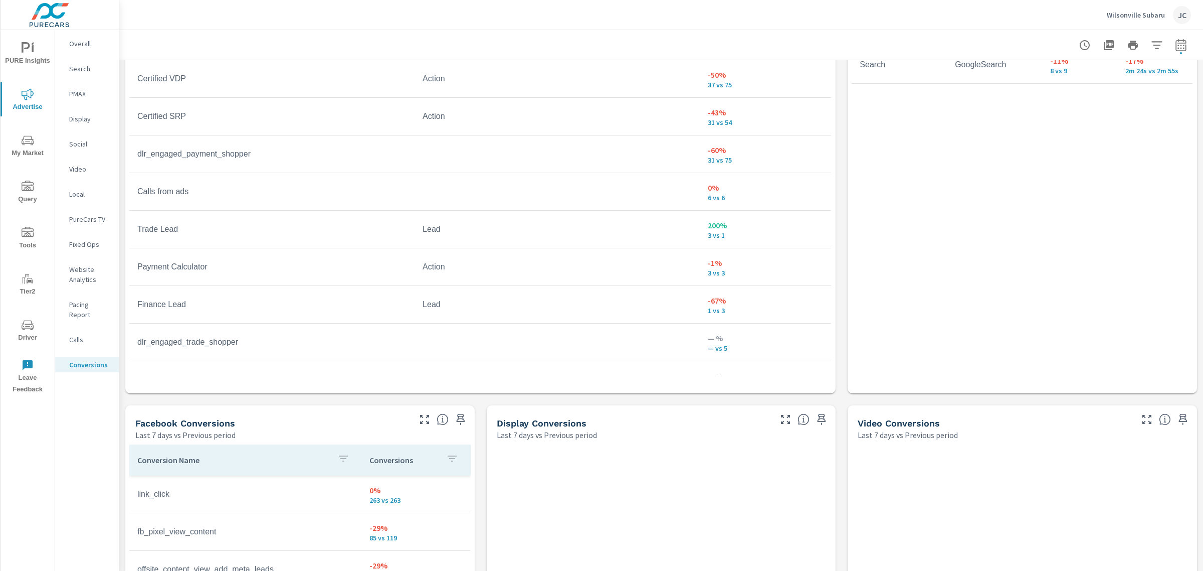
scroll to position [299, 0]
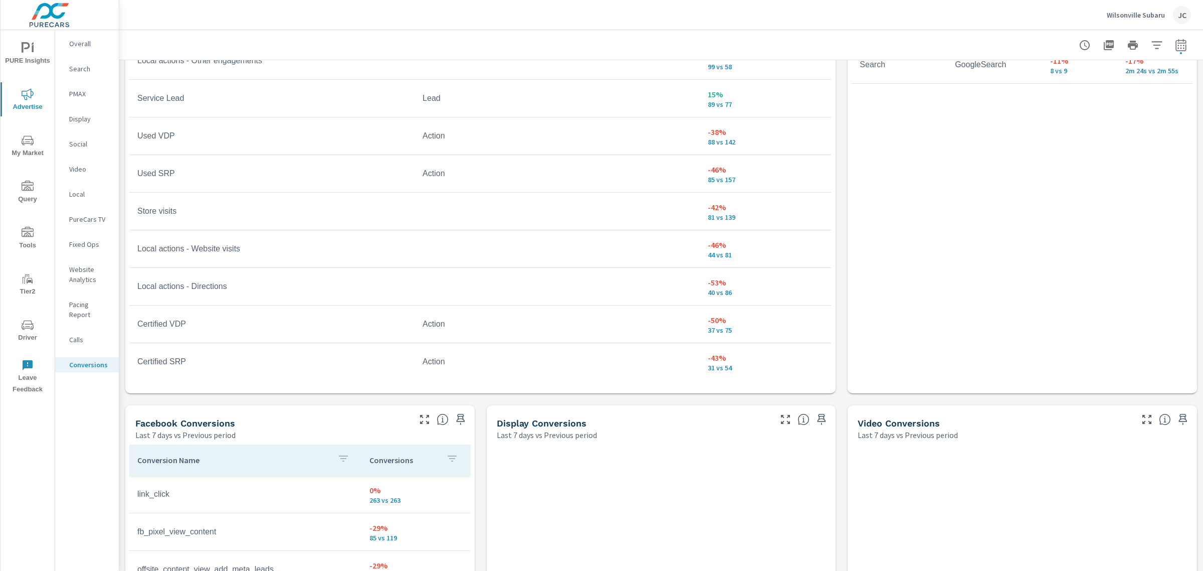
scroll to position [49, 0]
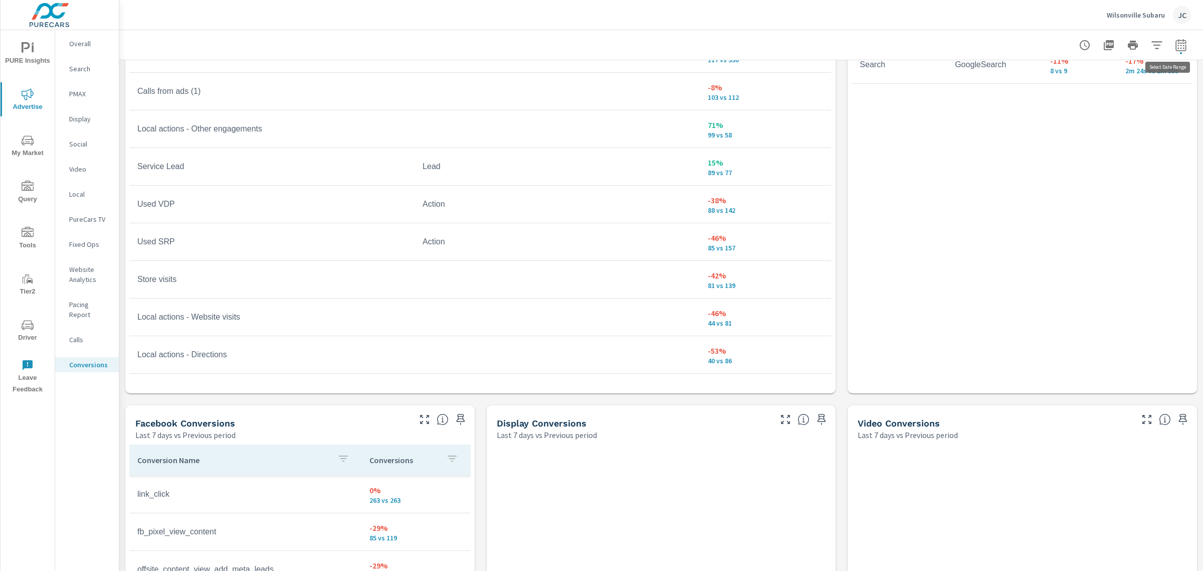
click at [491, 43] on icon "button" at bounding box center [1181, 45] width 11 height 12
select select "Last 7 days"
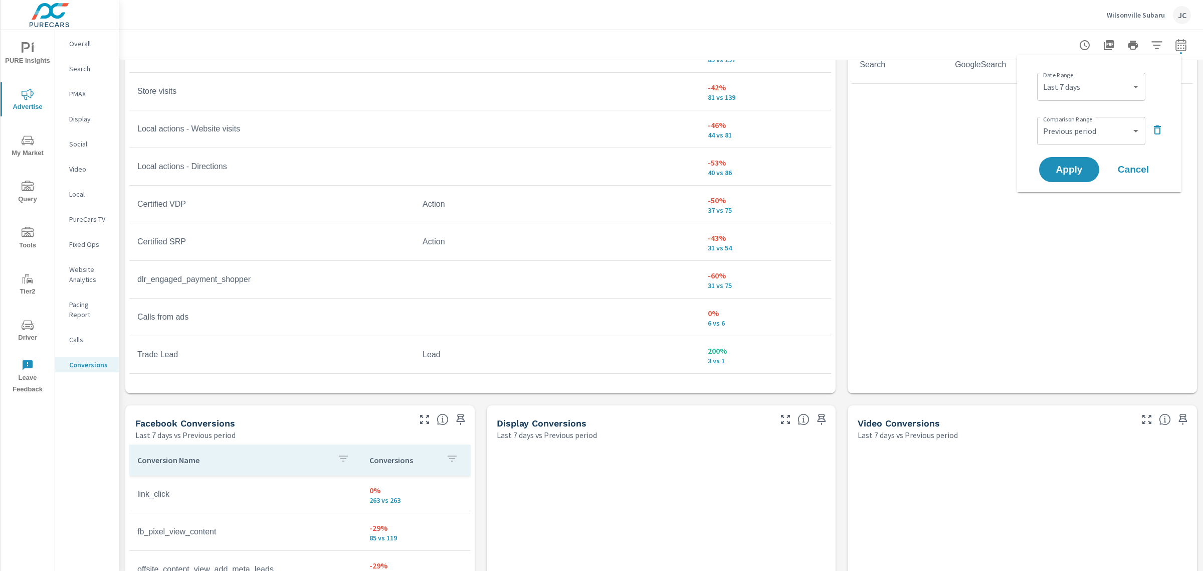
scroll to position [299, 0]
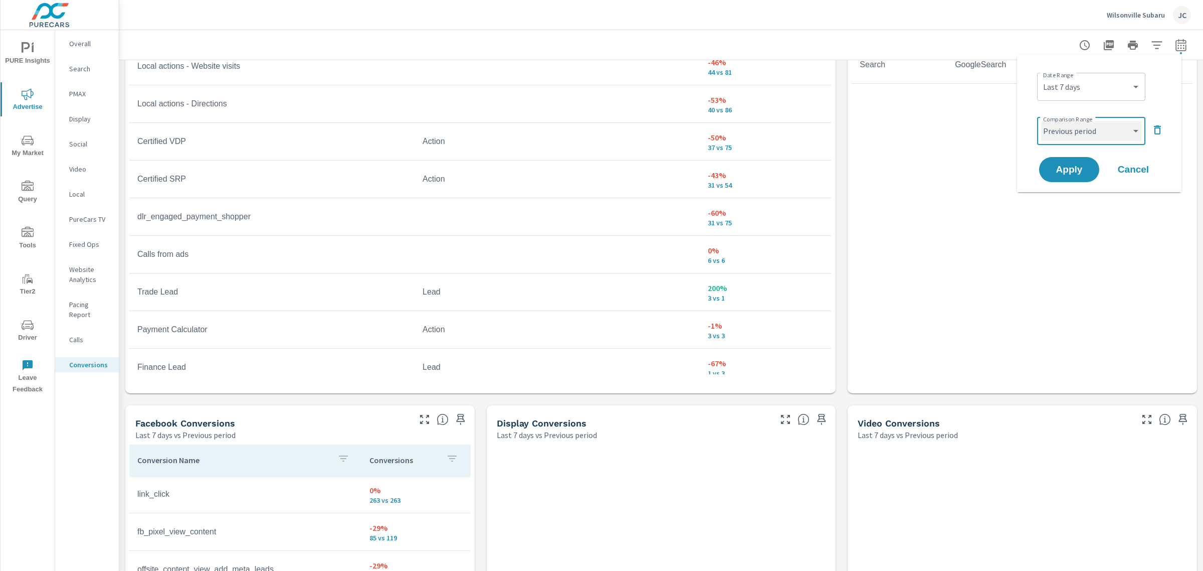
click at [491, 126] on select "Custom Previous period Previous month Previous year" at bounding box center [1091, 131] width 100 height 20
click at [491, 121] on select "Custom Previous period Previous month Previous year" at bounding box center [1091, 131] width 100 height 20
click at [491, 131] on select "Custom Previous period Previous month Previous year" at bounding box center [1091, 131] width 100 height 20
click at [491, 121] on select "Custom Previous period Previous month Previous year" at bounding box center [1091, 131] width 100 height 20
select select "custom"
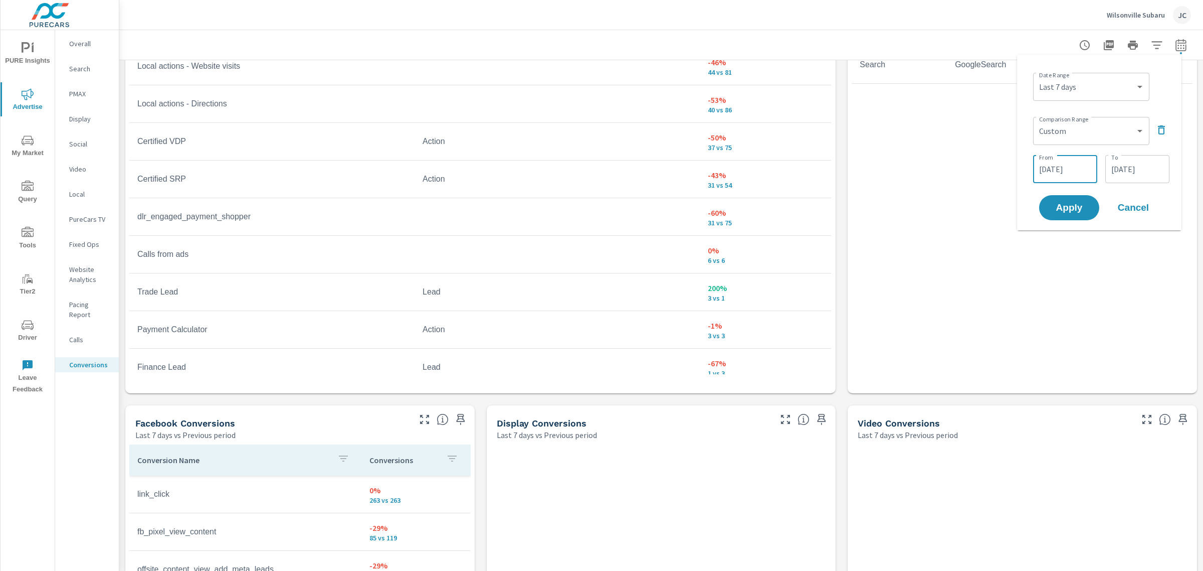
click at [491, 172] on input "09/24/2025" at bounding box center [1065, 169] width 56 height 20
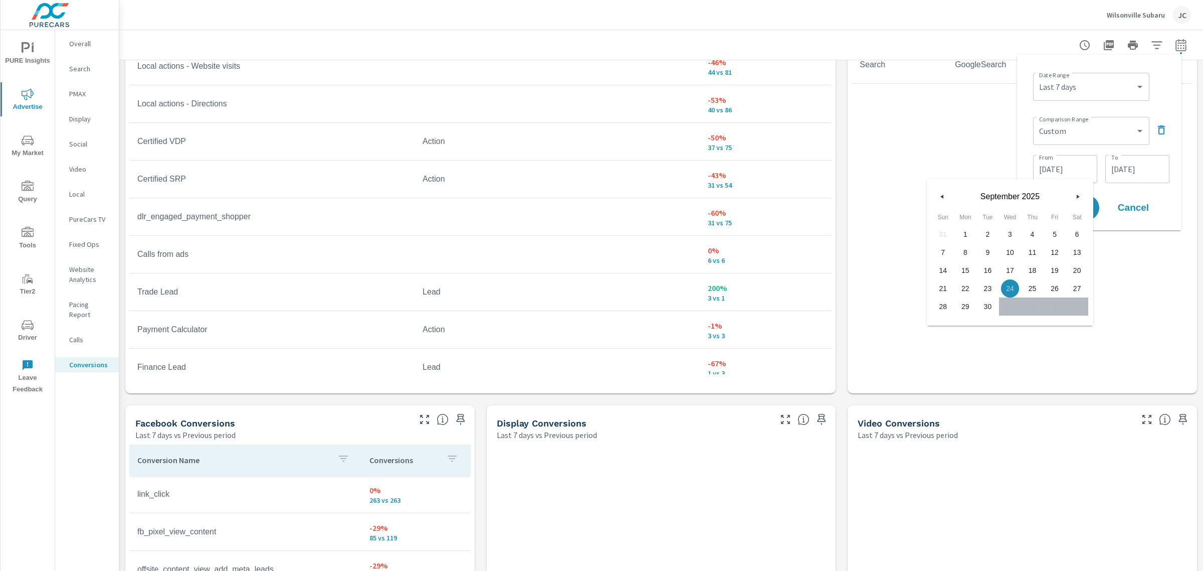
click at [491, 287] on span "24" at bounding box center [1010, 288] width 23 height 13
click at [491, 160] on input "09/30/2025" at bounding box center [1137, 169] width 56 height 20
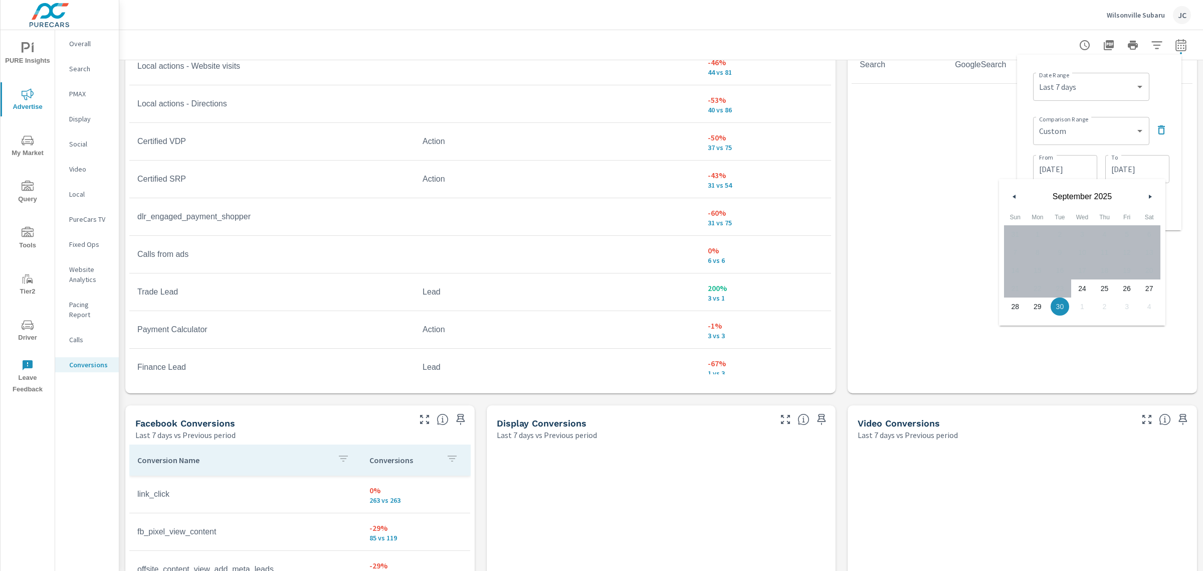
click at [491, 169] on div "Channel Publisher Calls Avg. Duration Search GoogleSearch -11% 8 vs 9 -17% 2m 2…" at bounding box center [1022, 194] width 341 height 359
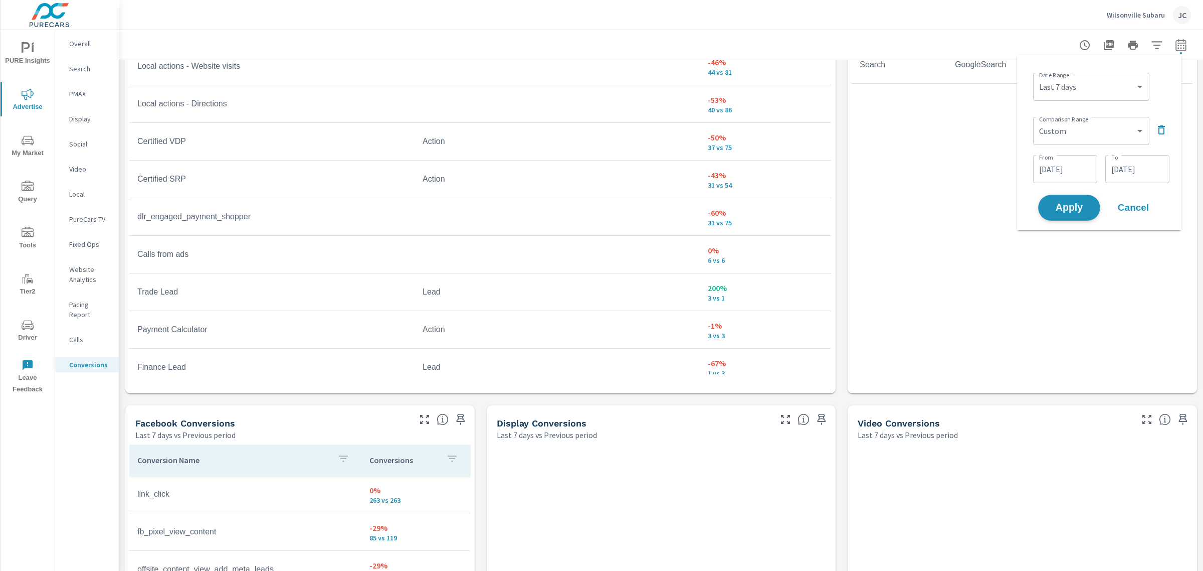
click at [491, 203] on span "Apply" at bounding box center [1069, 208] width 41 height 10
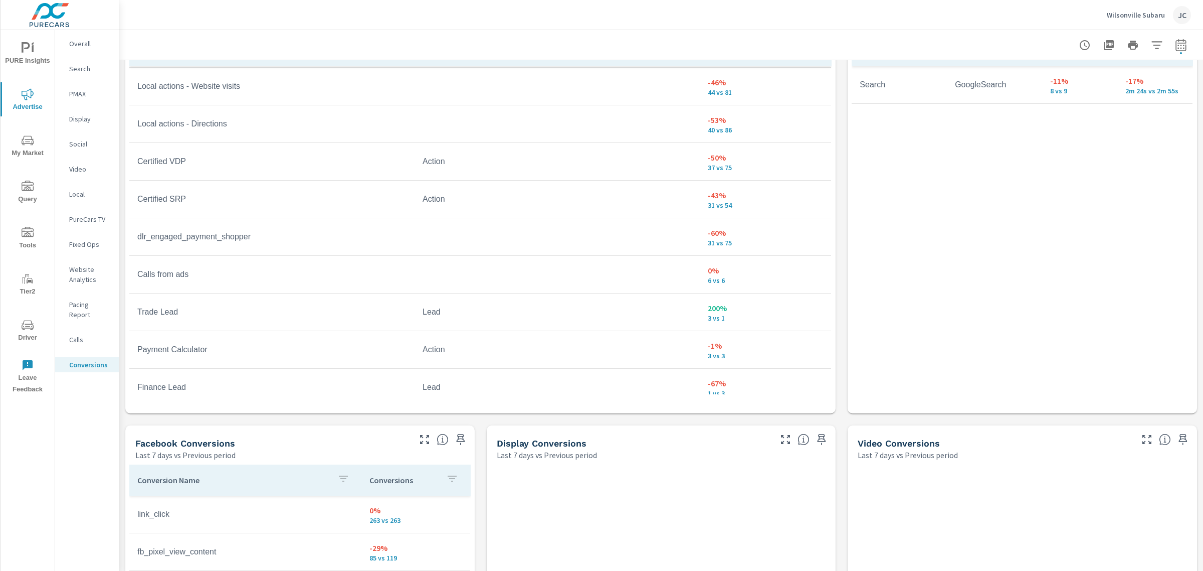
scroll to position [627, 0]
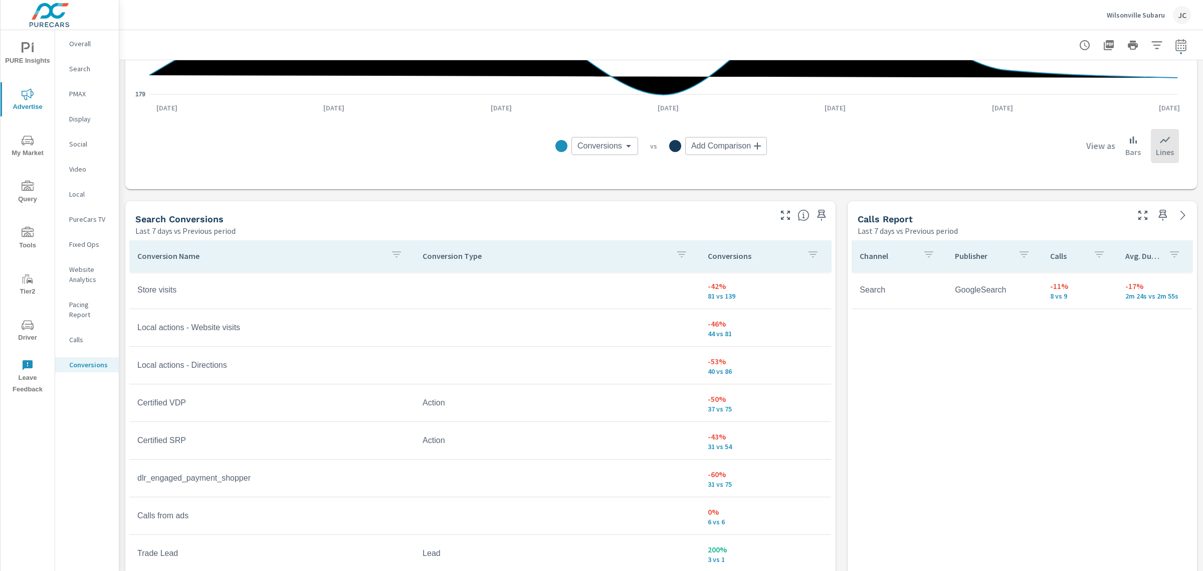
scroll to position [627, 0]
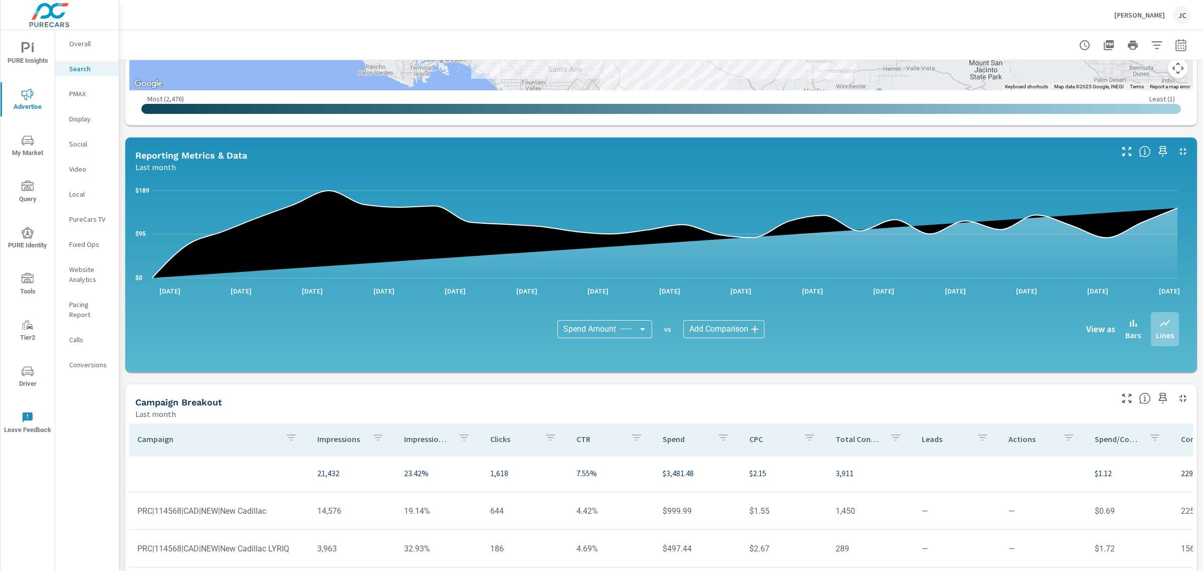
scroll to position [557, 0]
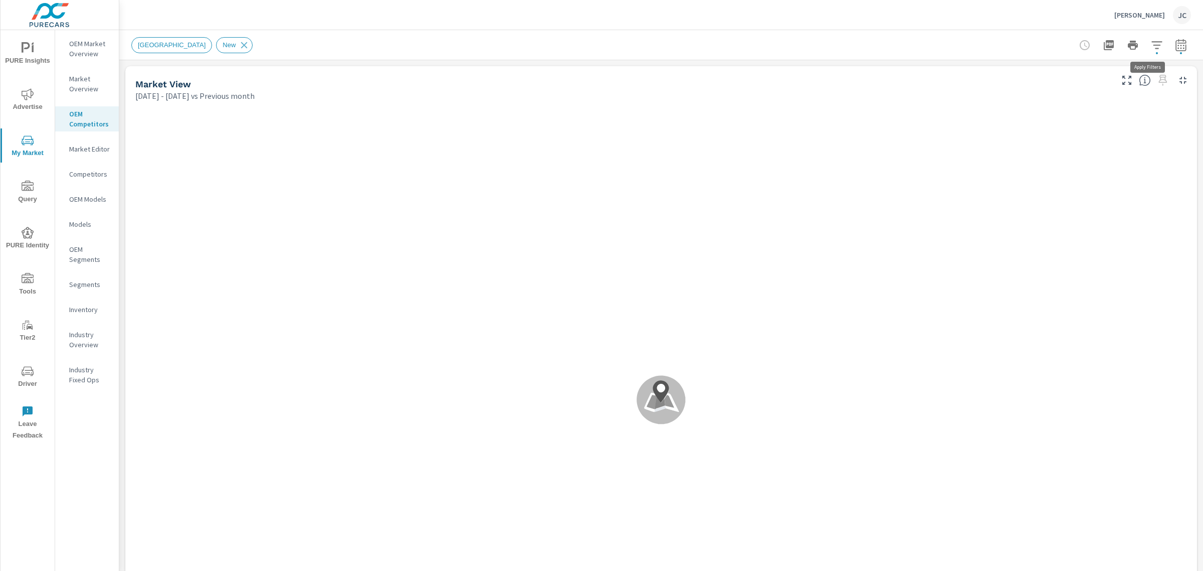
click at [491, 43] on icon "button" at bounding box center [1157, 45] width 12 height 12
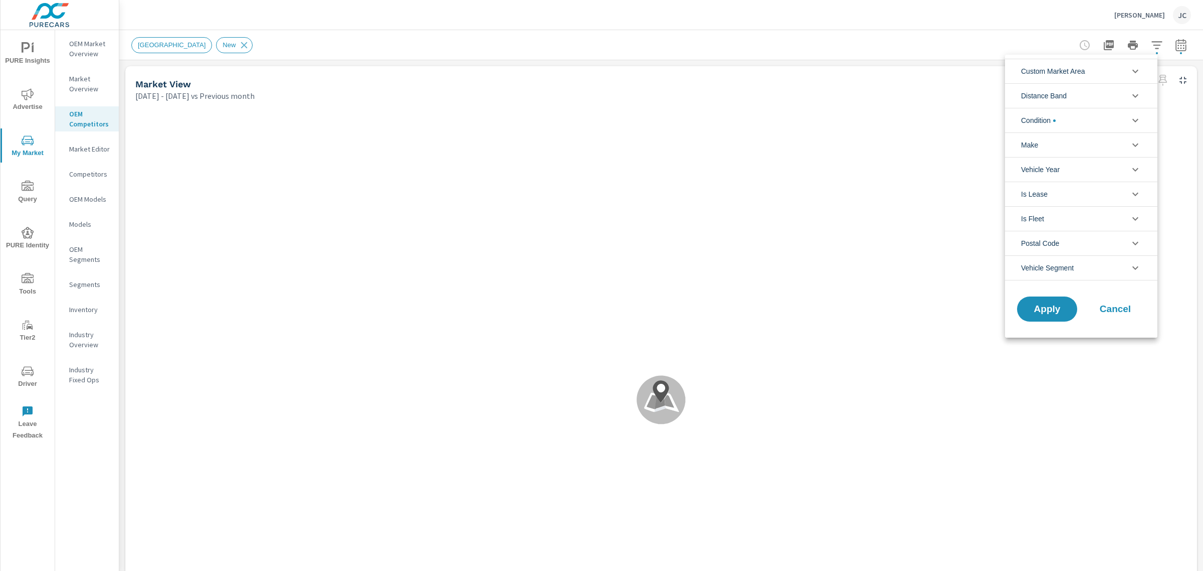
click at [491, 116] on li "Condition" at bounding box center [1081, 120] width 152 height 25
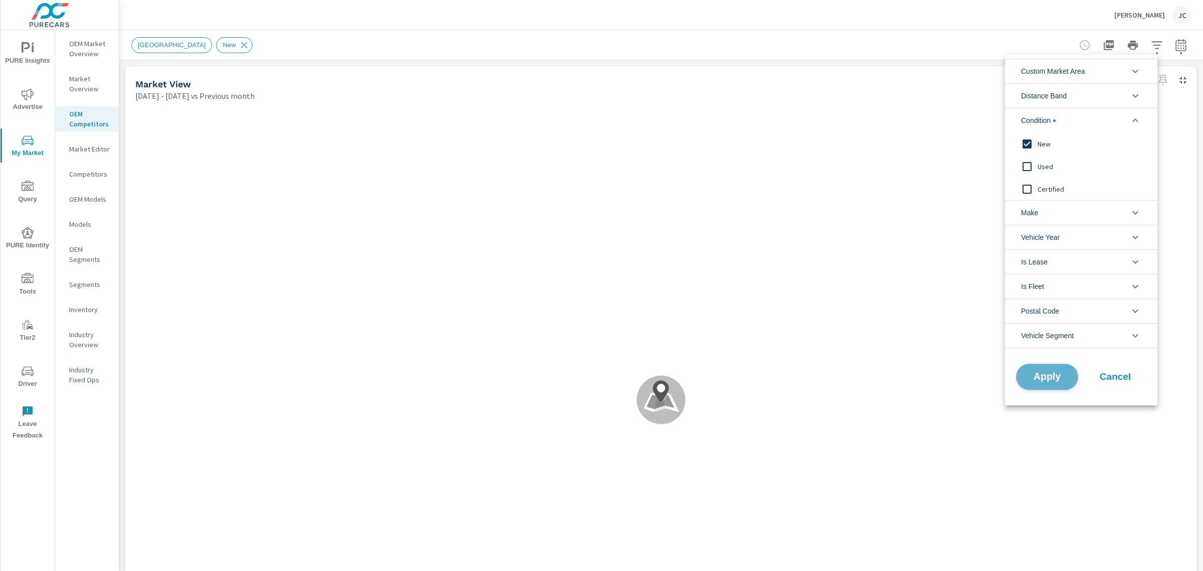
click at [491, 294] on span "Apply" at bounding box center [1047, 377] width 41 height 10
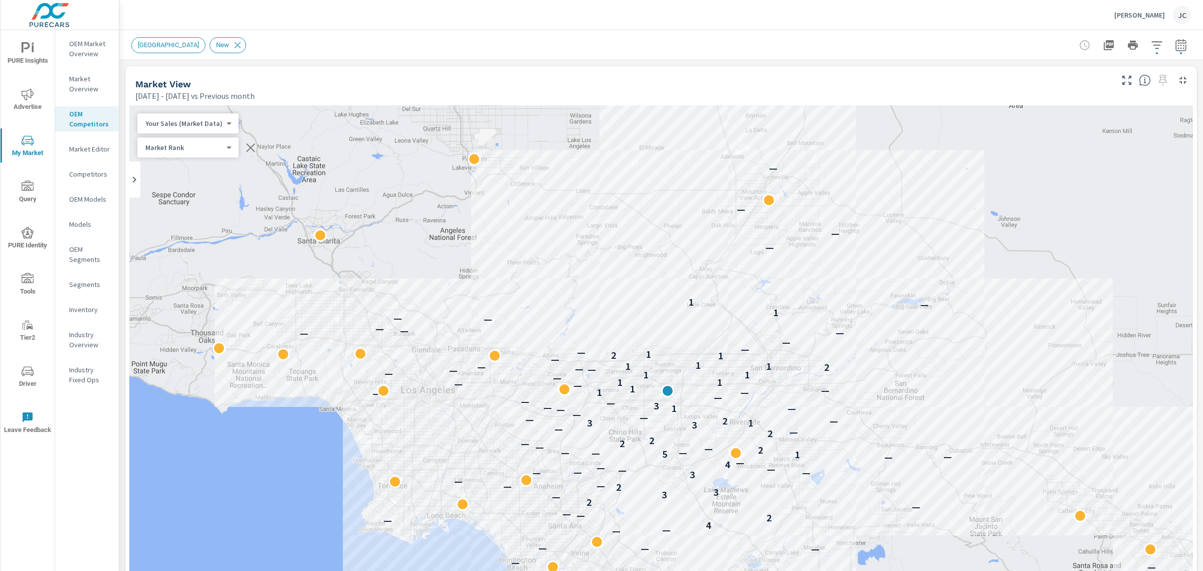
click at [491, 45] on icon "button" at bounding box center [1181, 47] width 7 height 4
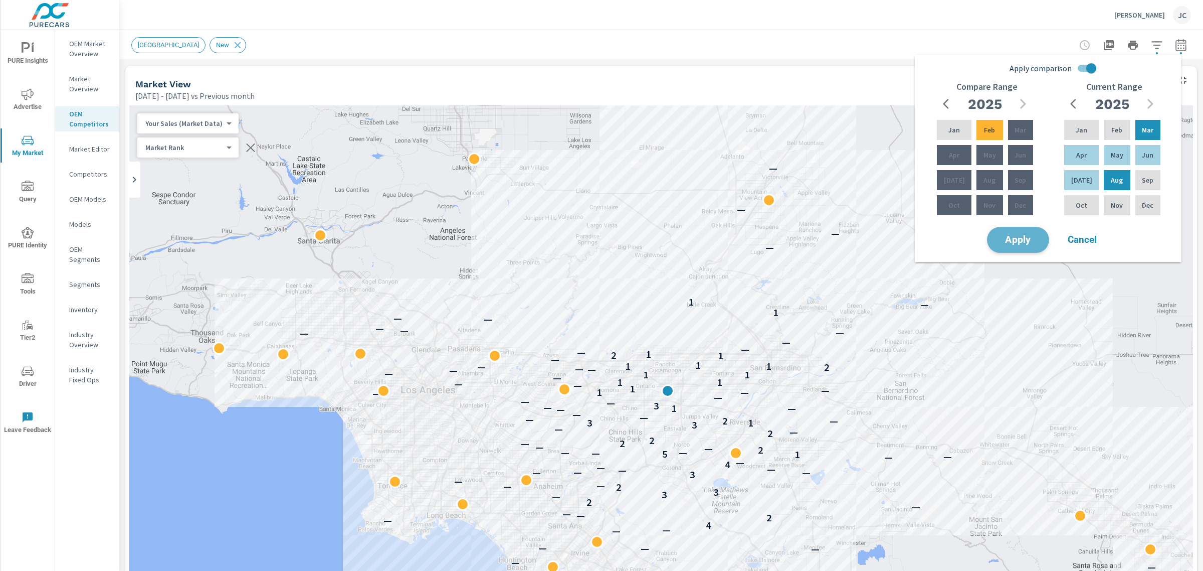
click at [491, 241] on span "Apply" at bounding box center [1018, 240] width 41 height 10
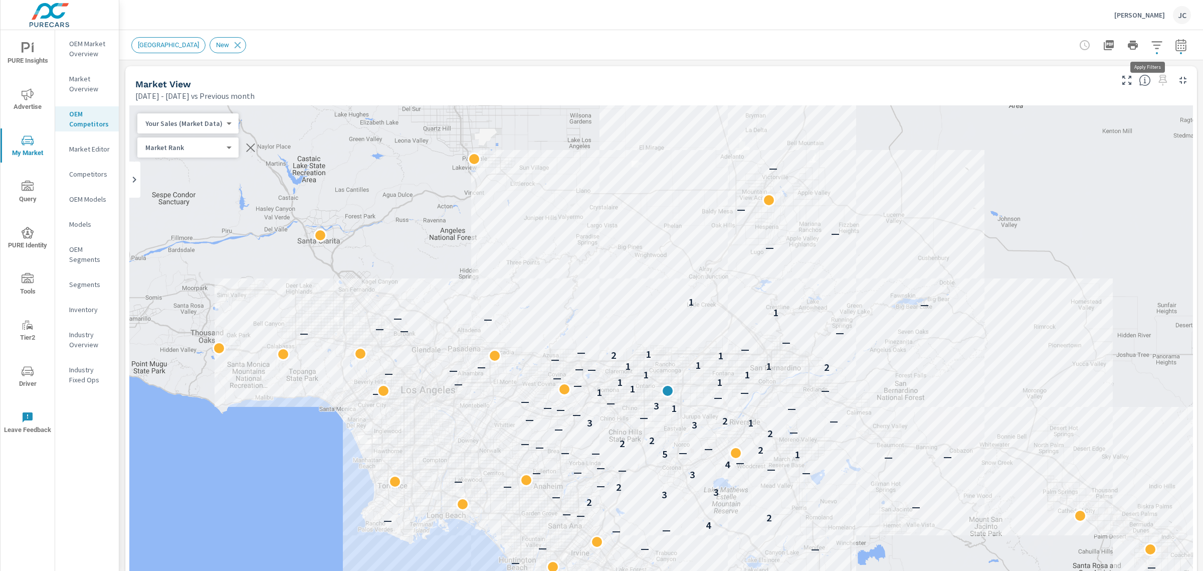
click at [491, 51] on button "button" at bounding box center [1157, 45] width 20 height 20
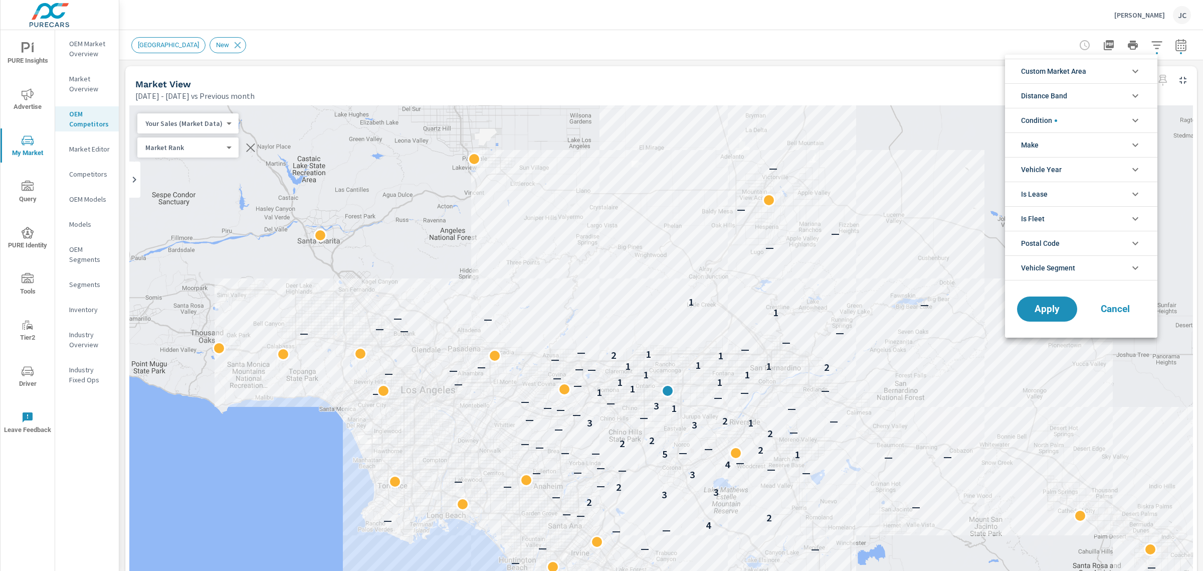
click at [491, 124] on li "Condition" at bounding box center [1081, 120] width 152 height 25
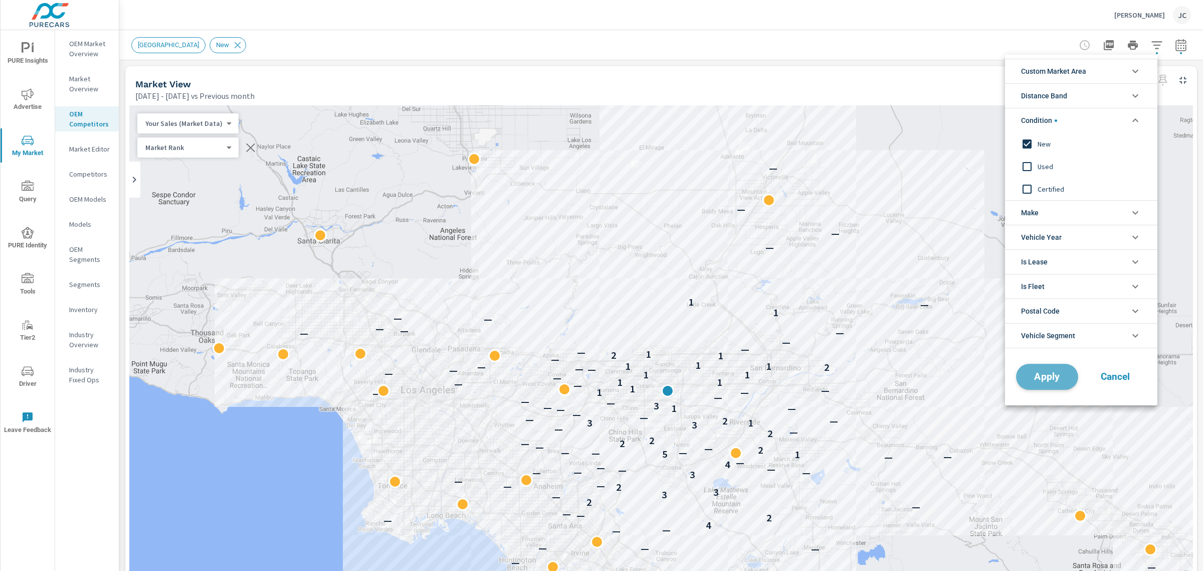
click at [491, 294] on span "Apply" at bounding box center [1047, 377] width 41 height 10
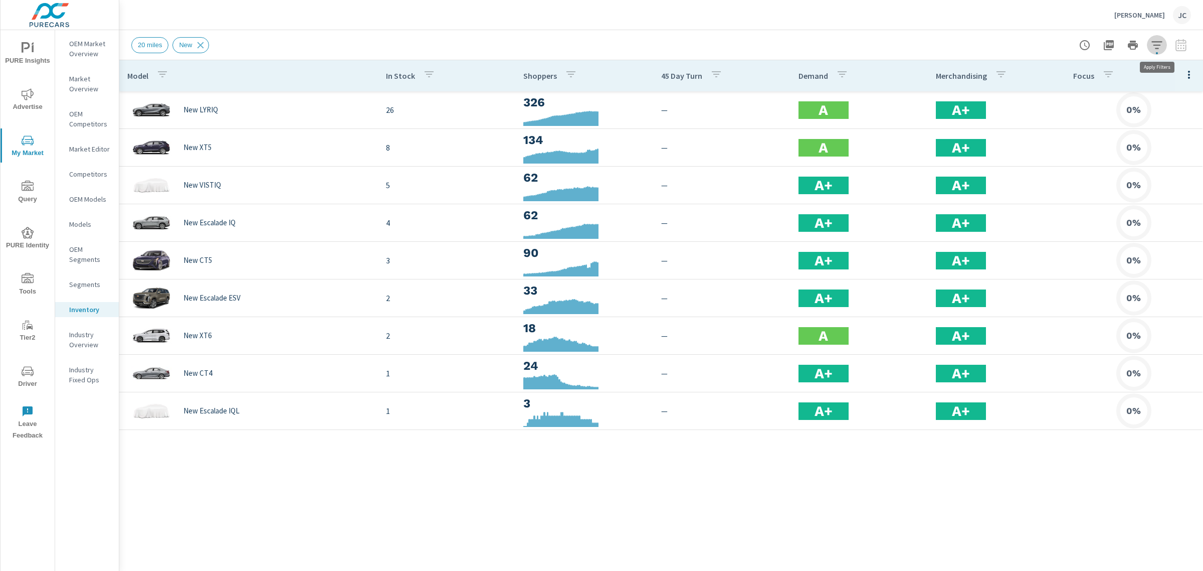
click at [491, 44] on icon "button" at bounding box center [1157, 45] width 12 height 12
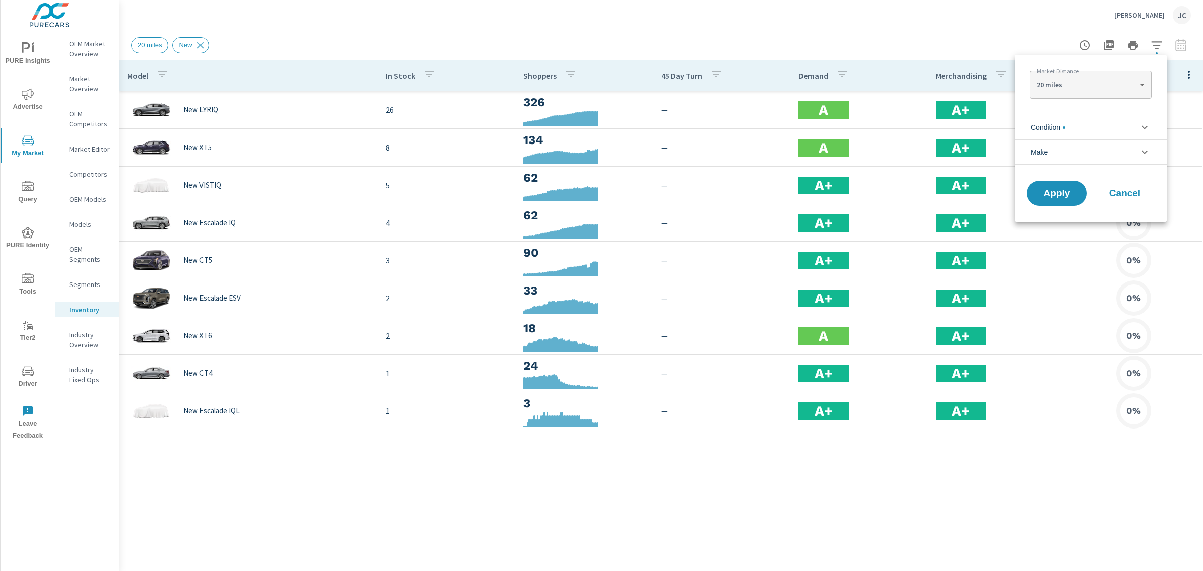
click at [491, 122] on icon "filter options" at bounding box center [1145, 127] width 12 height 12
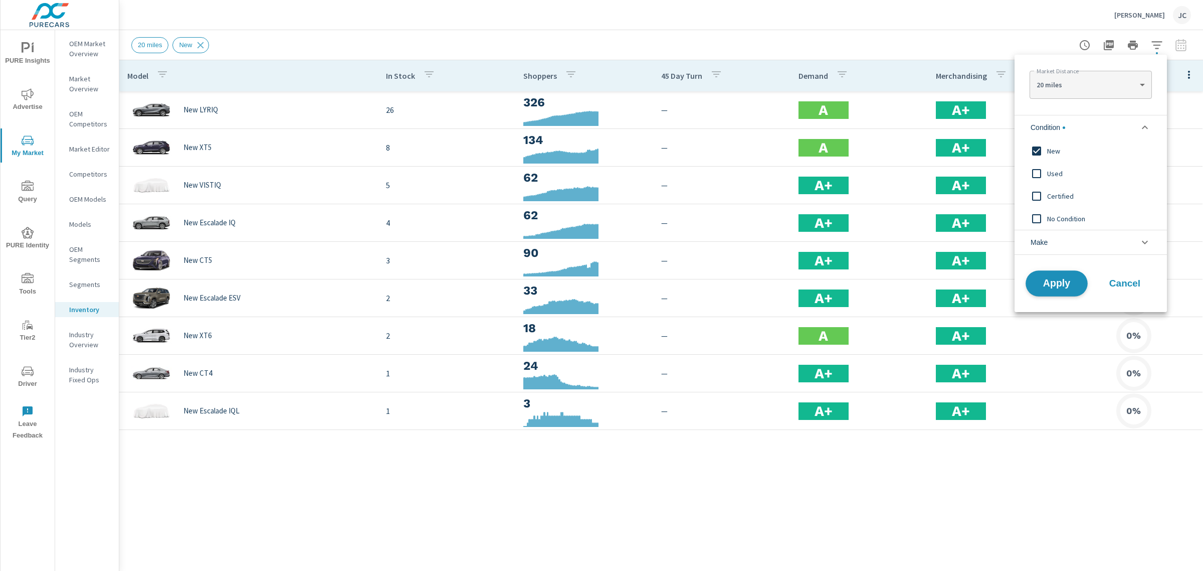
click at [491, 292] on button "Apply" at bounding box center [1057, 283] width 62 height 26
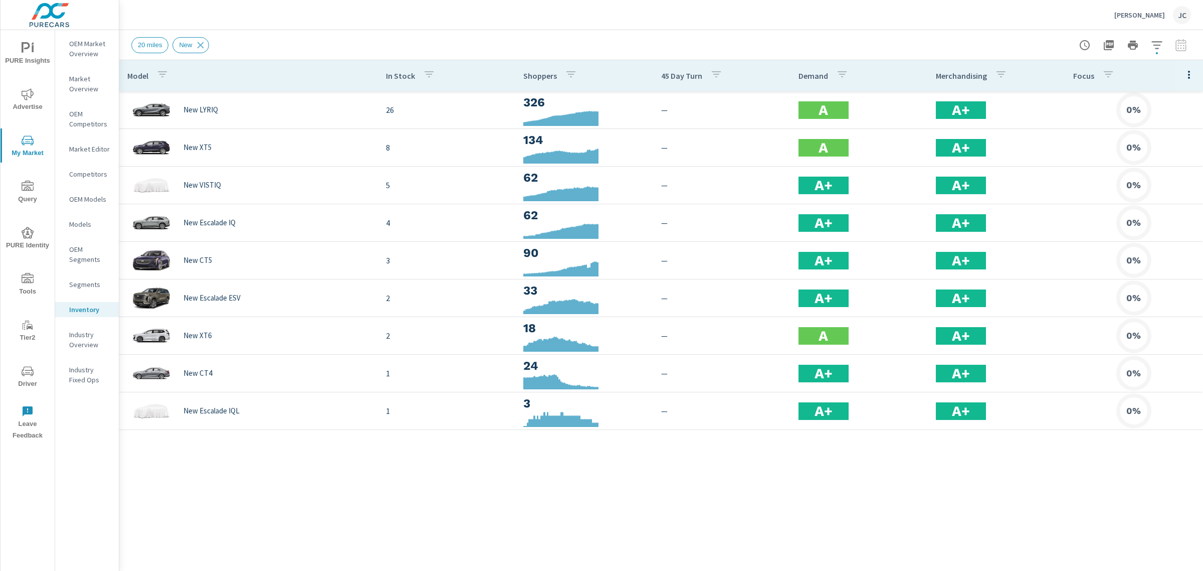
click at [491, 44] on div at bounding box center [1133, 45] width 116 height 20
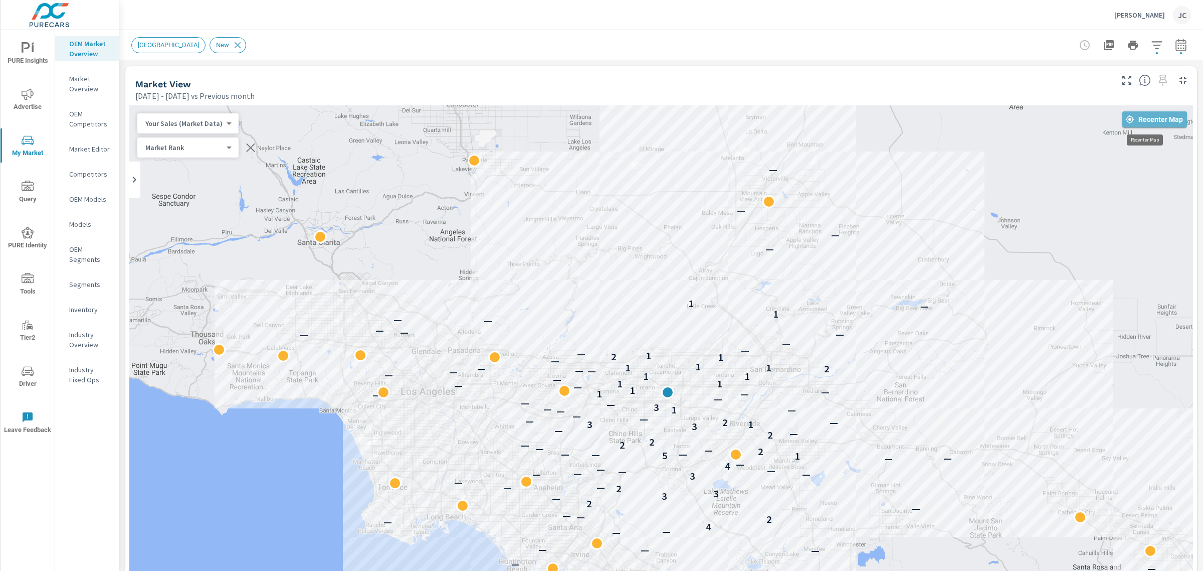
click at [1155, 126] on button "Recenter Map" at bounding box center [1154, 119] width 65 height 16
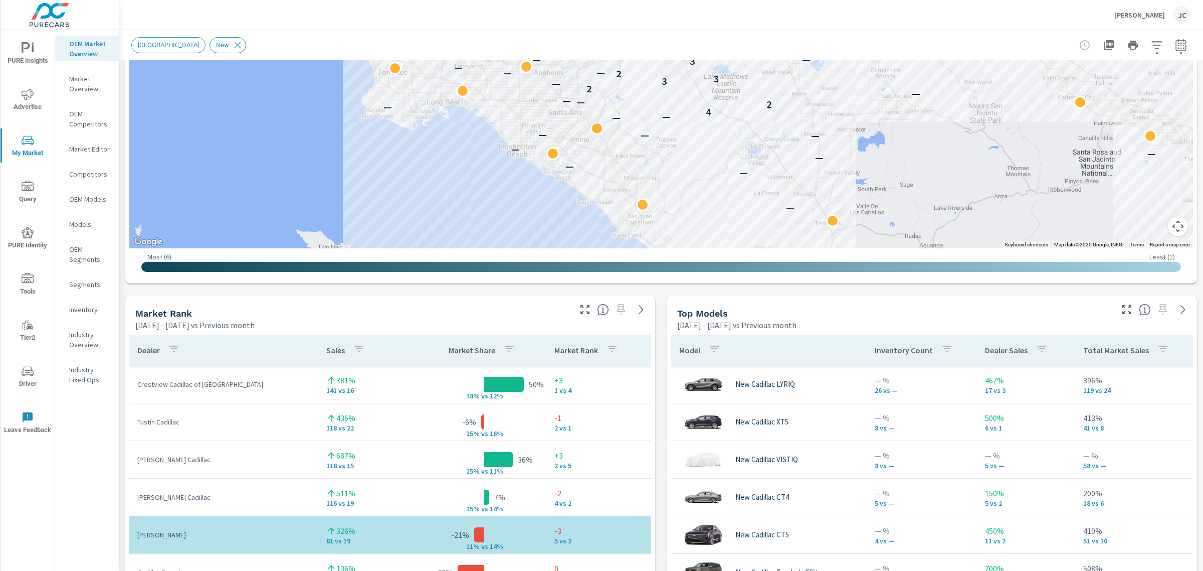
scroll to position [403, 0]
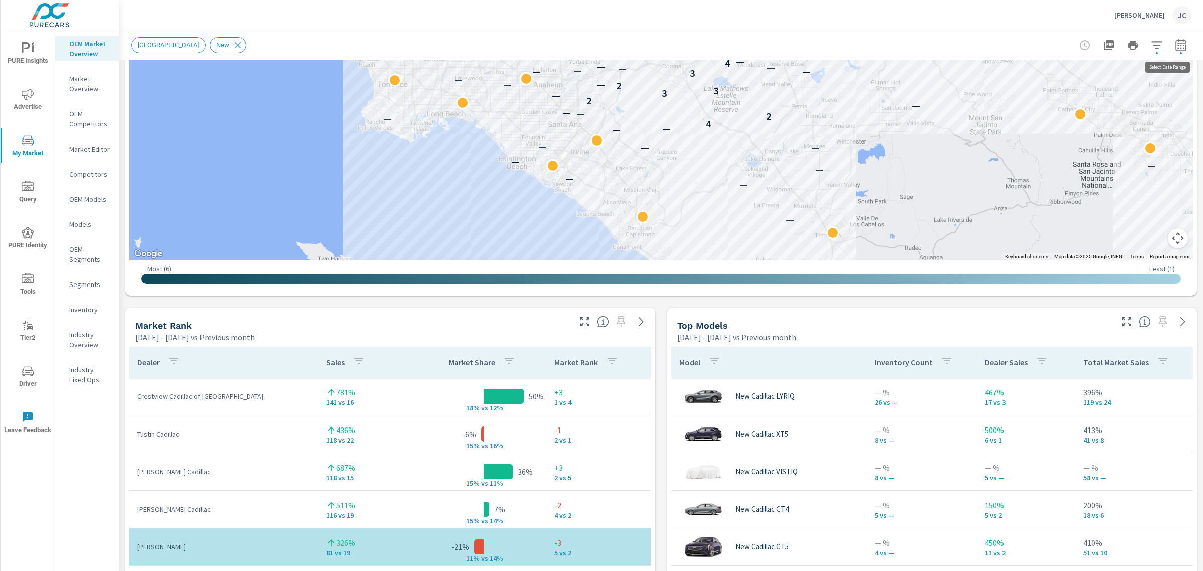
click at [1178, 48] on icon "button" at bounding box center [1181, 47] width 7 height 4
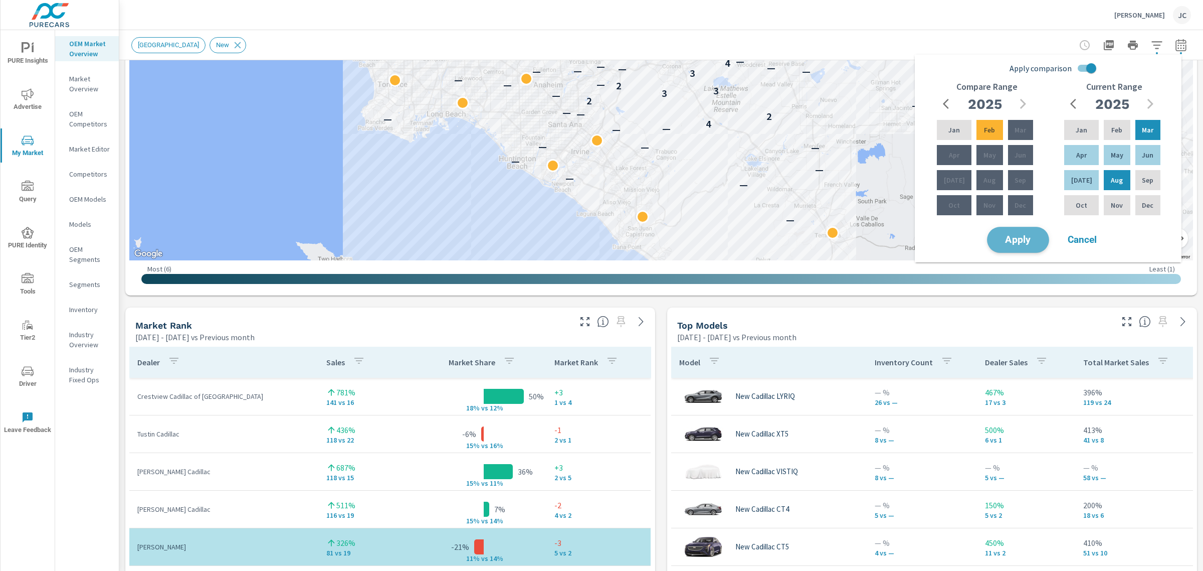
click at [1014, 236] on span "Apply" at bounding box center [1018, 240] width 41 height 10
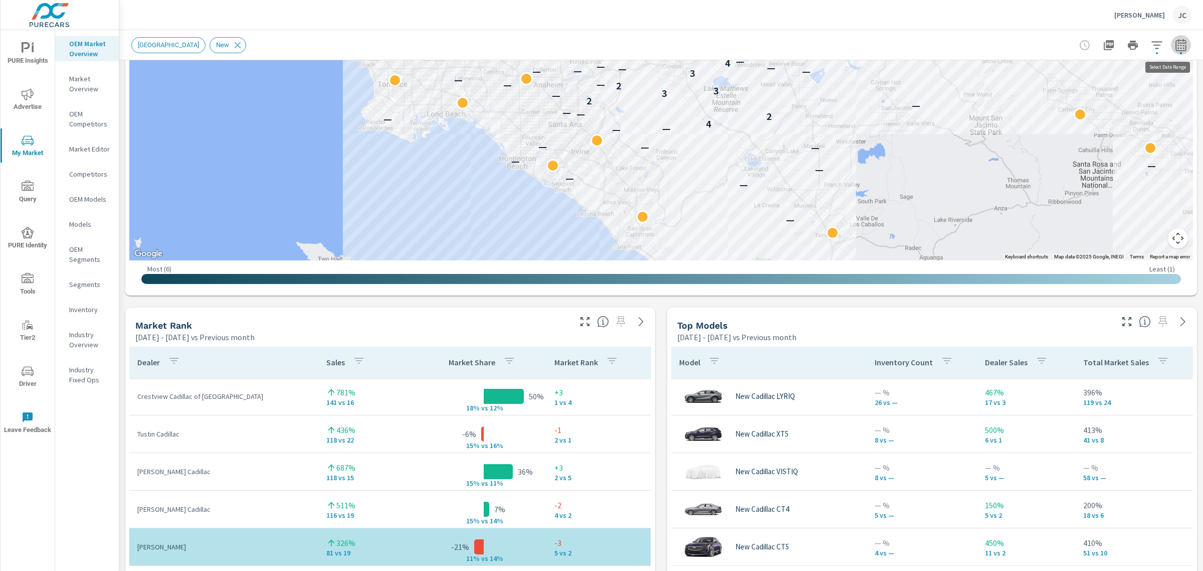
click at [1178, 46] on icon "button" at bounding box center [1181, 47] width 7 height 4
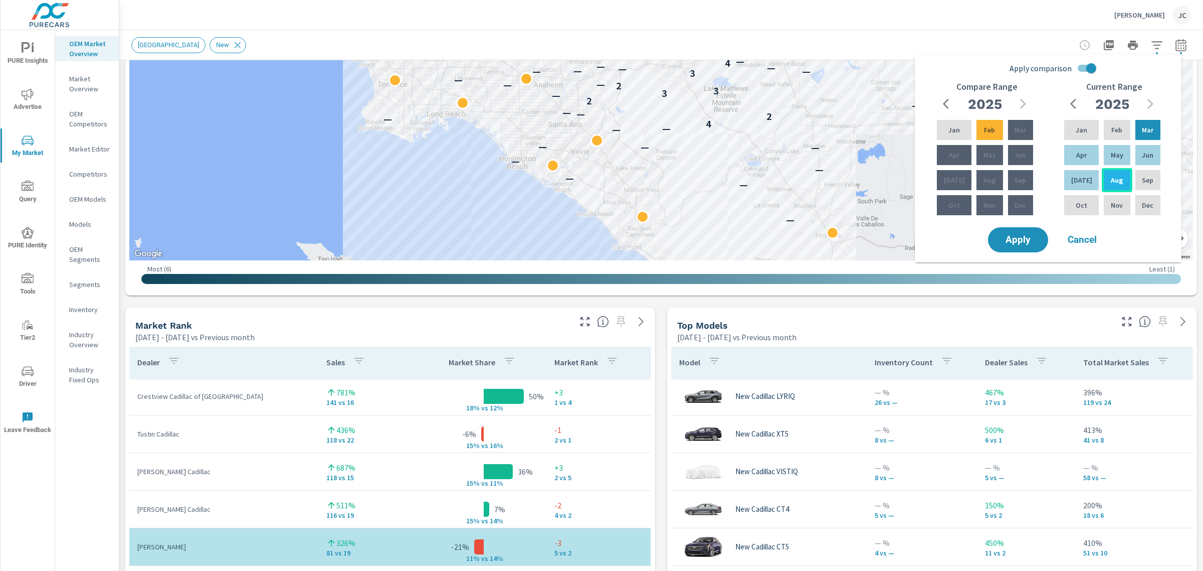
click at [1111, 178] on p "Aug" at bounding box center [1117, 180] width 12 height 10
drag, startPoint x: 1084, startPoint y: 182, endPoint x: 1079, endPoint y: 156, distance: 26.6
click at [1084, 179] on div "Jul" at bounding box center [1081, 180] width 39 height 24
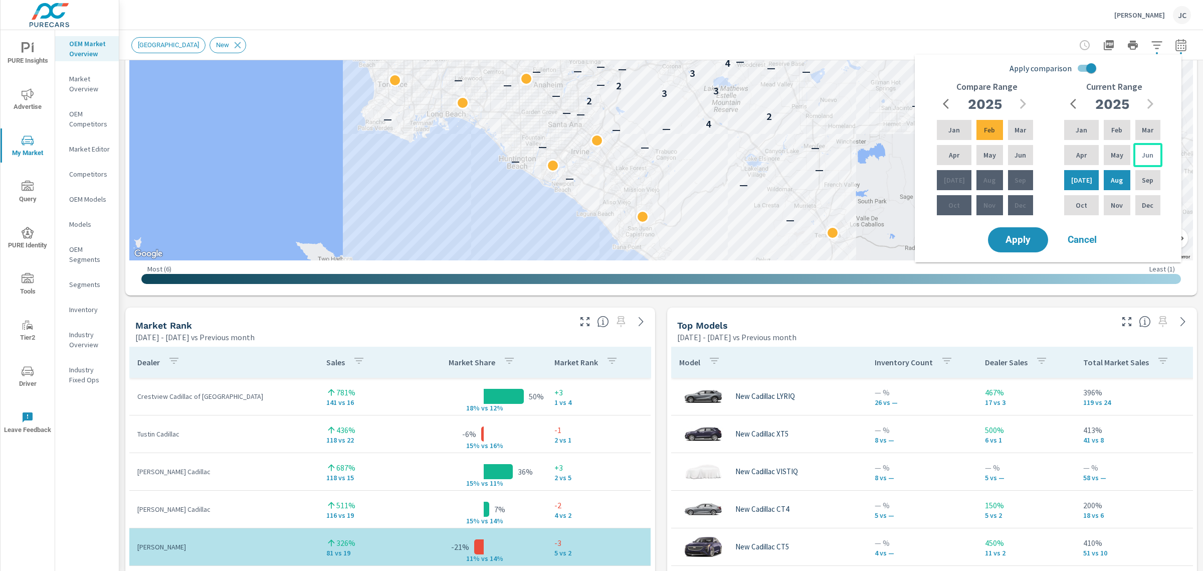
click at [1143, 151] on p "Jun" at bounding box center [1148, 155] width 12 height 10
click at [1117, 152] on p "May" at bounding box center [1117, 155] width 13 height 10
click at [1113, 179] on p "Aug" at bounding box center [1117, 180] width 12 height 10
click at [1152, 129] on p "Mar" at bounding box center [1148, 130] width 12 height 10
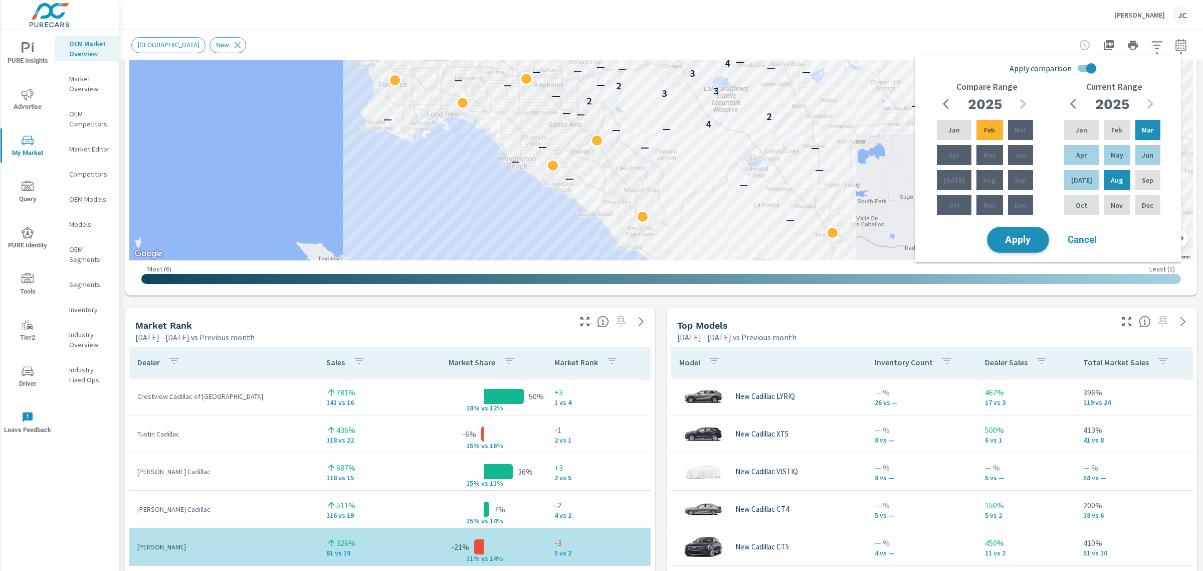
click at [1016, 242] on span "Apply" at bounding box center [1018, 240] width 41 height 10
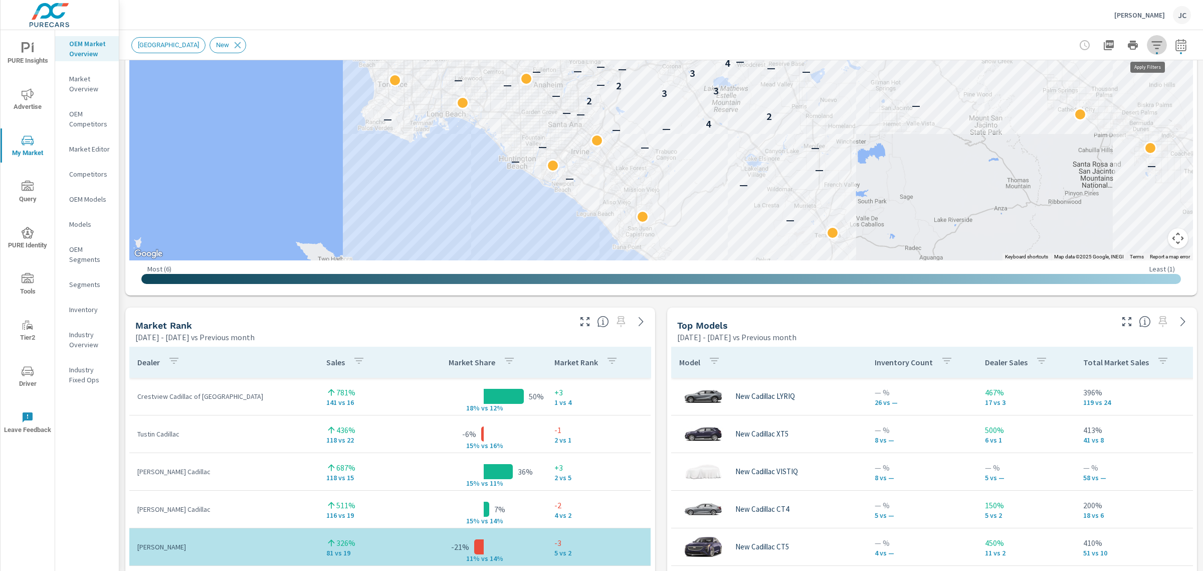
click at [1154, 47] on button "button" at bounding box center [1157, 45] width 20 height 20
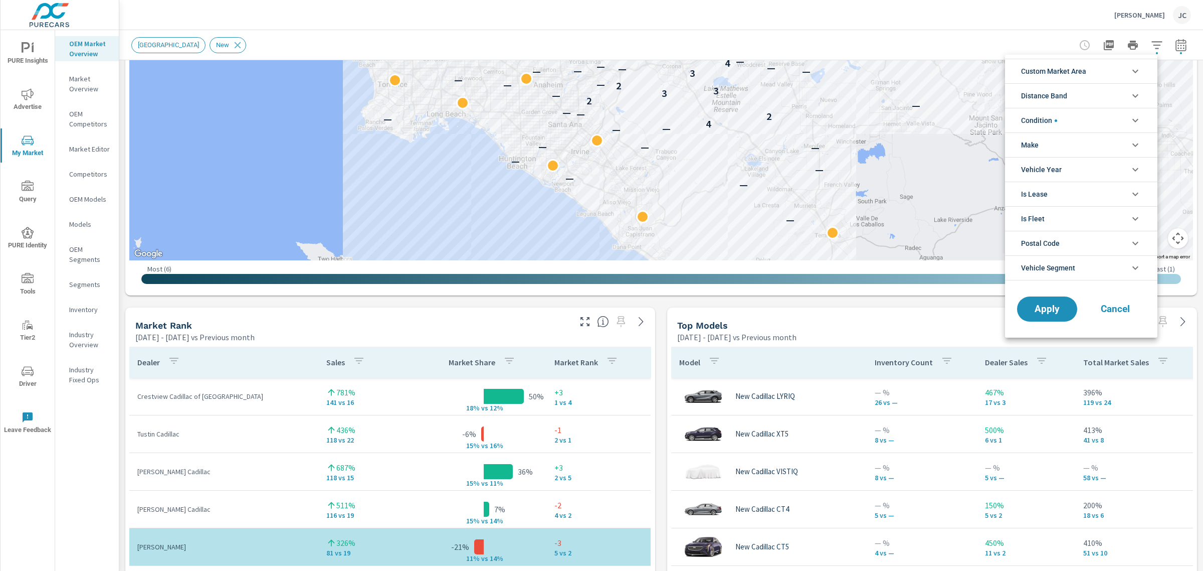
click at [1101, 116] on li "Condition" at bounding box center [1081, 120] width 152 height 25
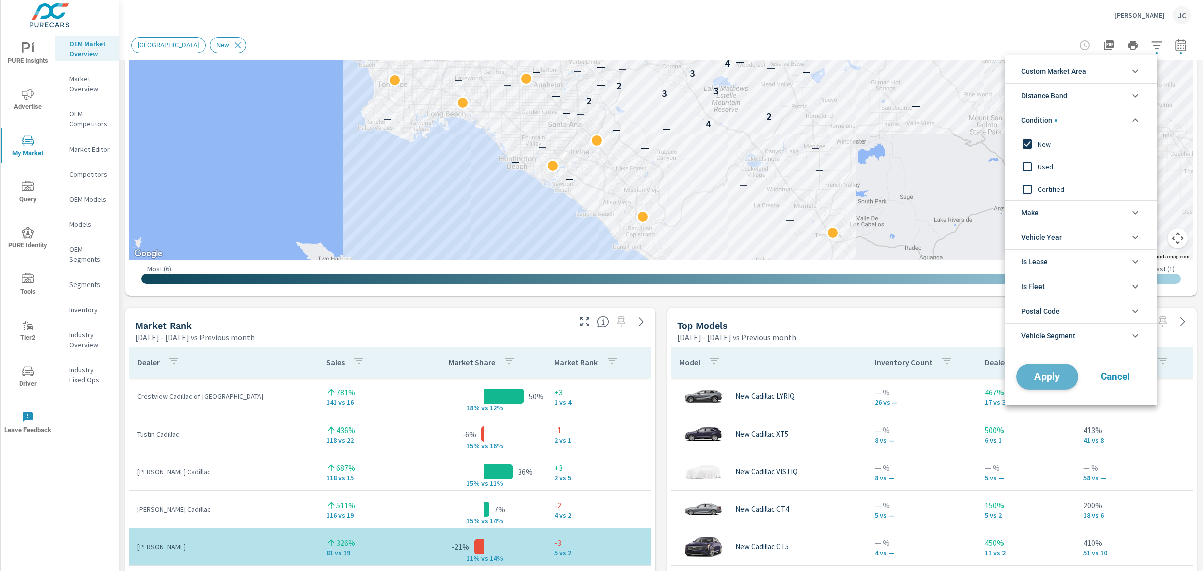
click at [1035, 379] on span "Apply" at bounding box center [1047, 377] width 41 height 10
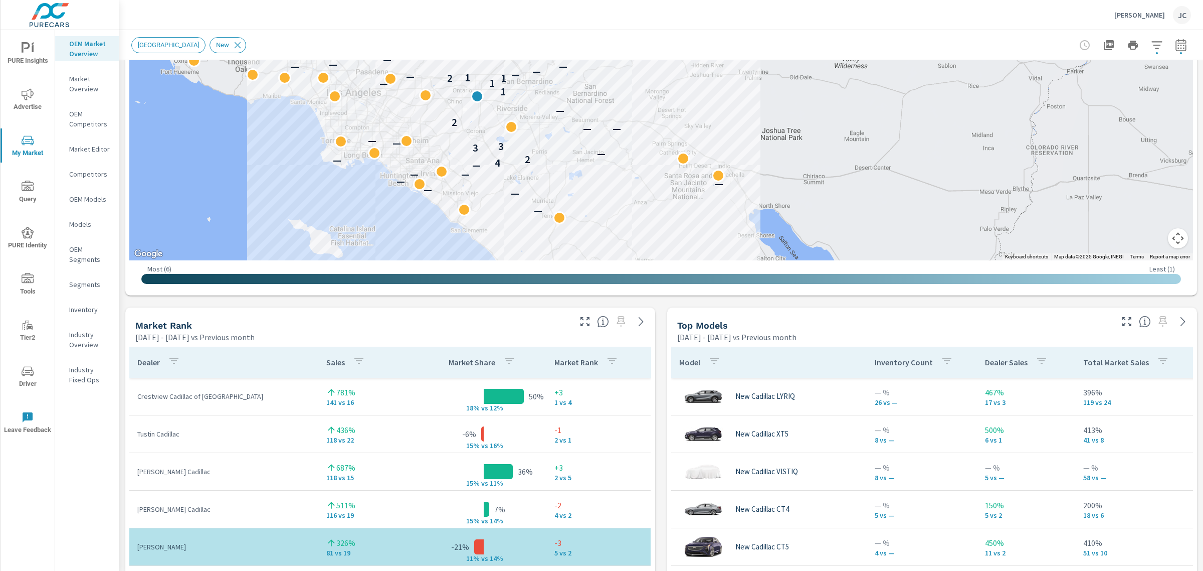
click at [255, 331] on p "Mar 01, 2025 - Aug 31, 2025 vs Previous month" at bounding box center [194, 337] width 119 height 12
click at [1175, 49] on icon "button" at bounding box center [1181, 45] width 12 height 12
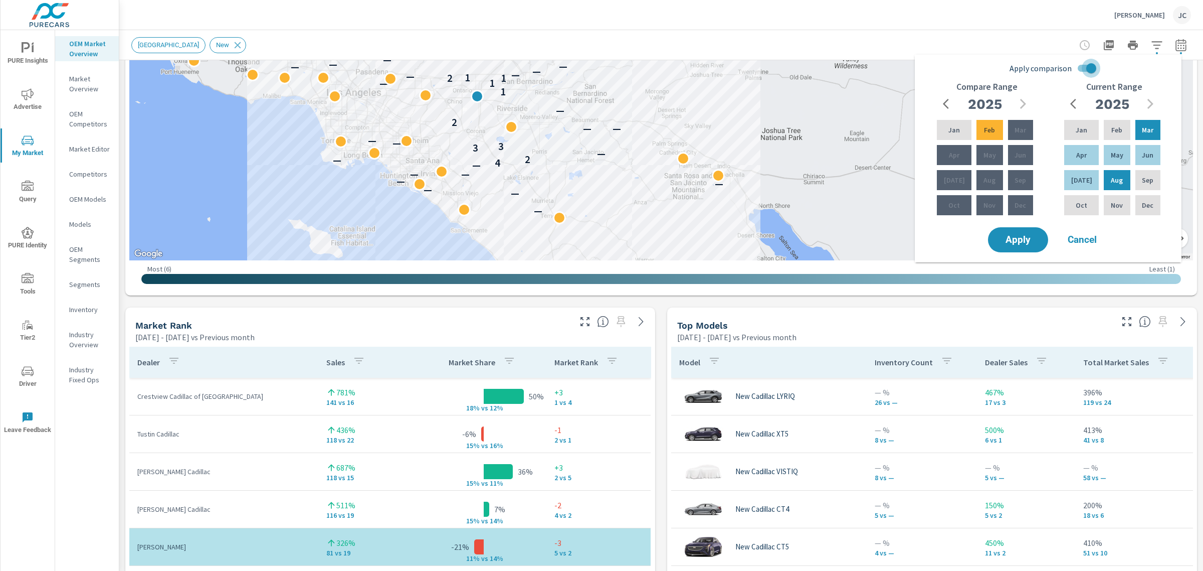
click at [1093, 64] on input "Apply comparison" at bounding box center [1091, 68] width 57 height 19
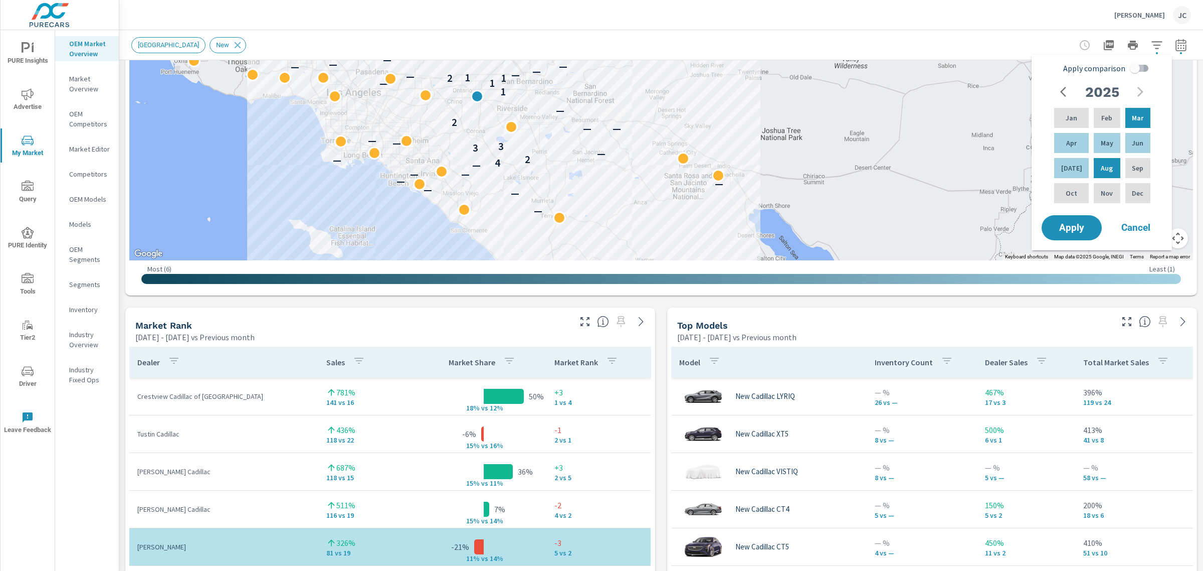
click at [1124, 66] on input "Apply comparison" at bounding box center [1134, 68] width 57 height 19
checkbox input "true"
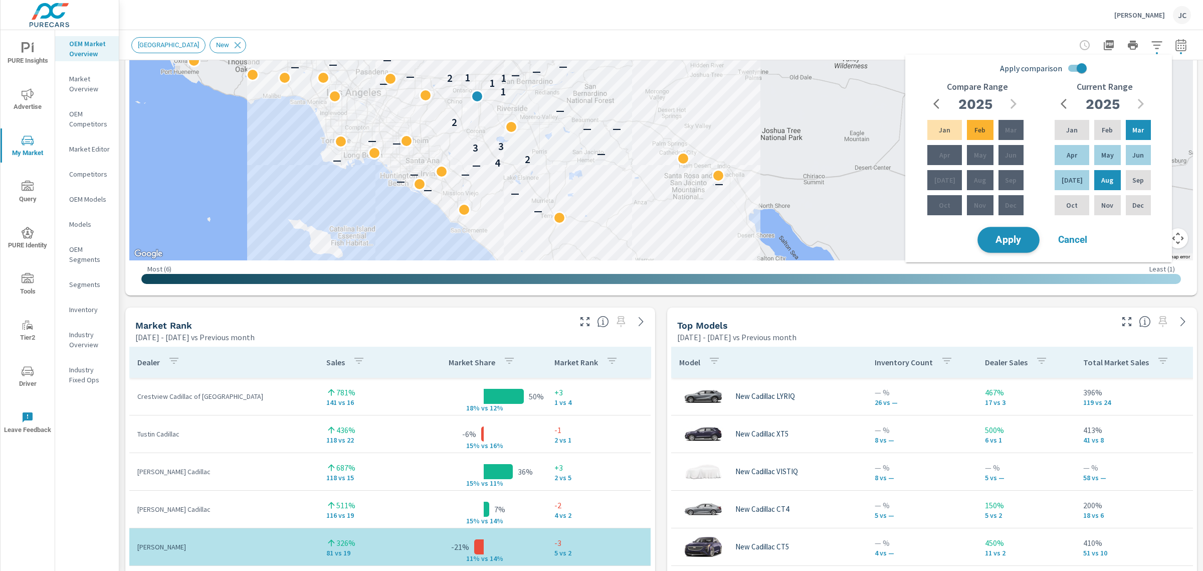
click at [1028, 235] on span "Apply" at bounding box center [1008, 240] width 41 height 10
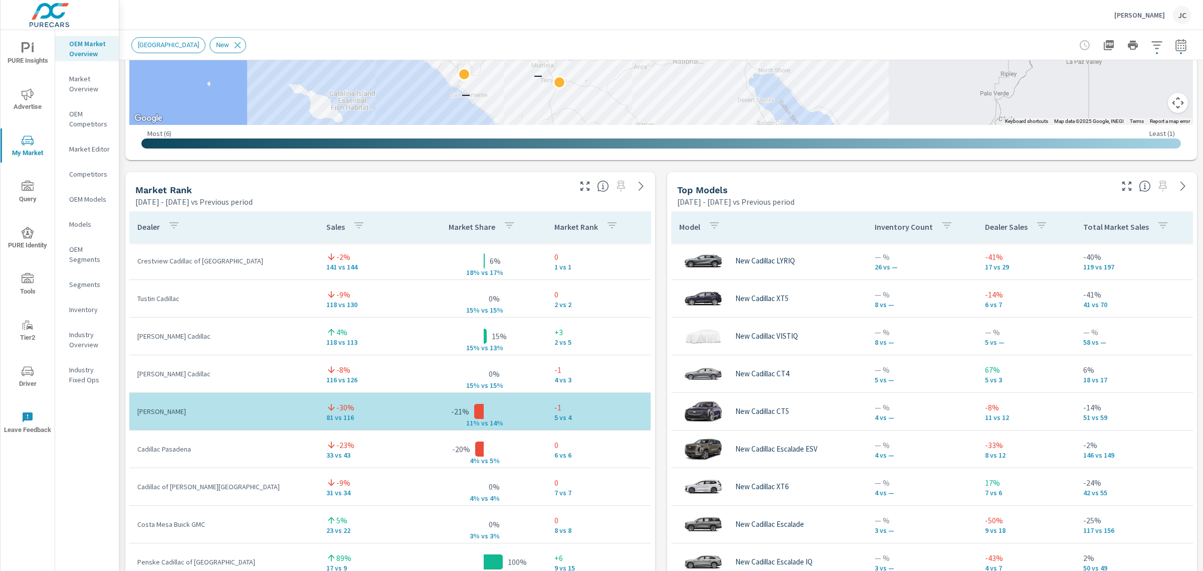
scroll to position [566, 0]
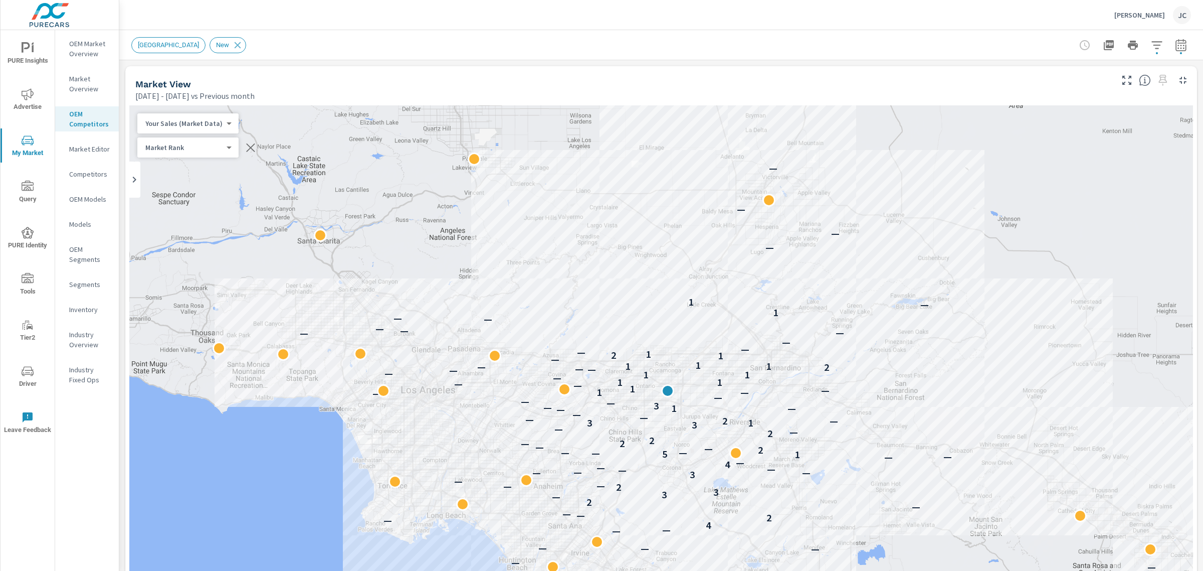
click at [1175, 48] on icon "button" at bounding box center [1181, 45] width 12 height 12
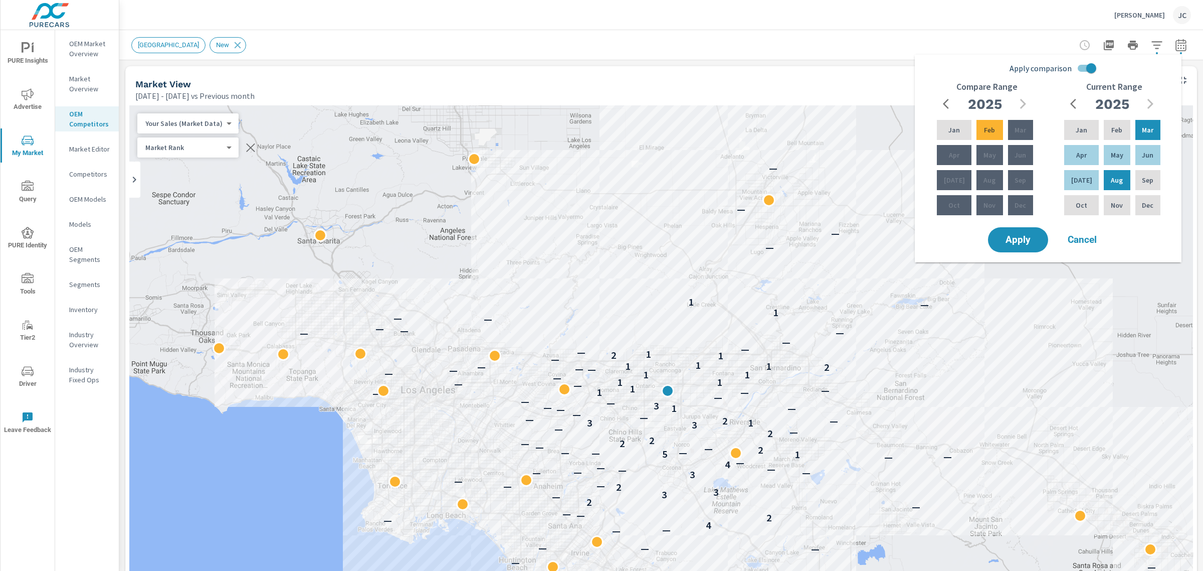
click at [1018, 199] on div "Dec" at bounding box center [1020, 205] width 29 height 24
click at [1015, 133] on p "Mar" at bounding box center [1021, 130] width 12 height 10
click at [1023, 197] on div "Dec" at bounding box center [1020, 205] width 29 height 24
click at [1024, 118] on div "Mar" at bounding box center [1020, 130] width 29 height 24
click at [954, 125] on p "Jan" at bounding box center [955, 130] width 12 height 10
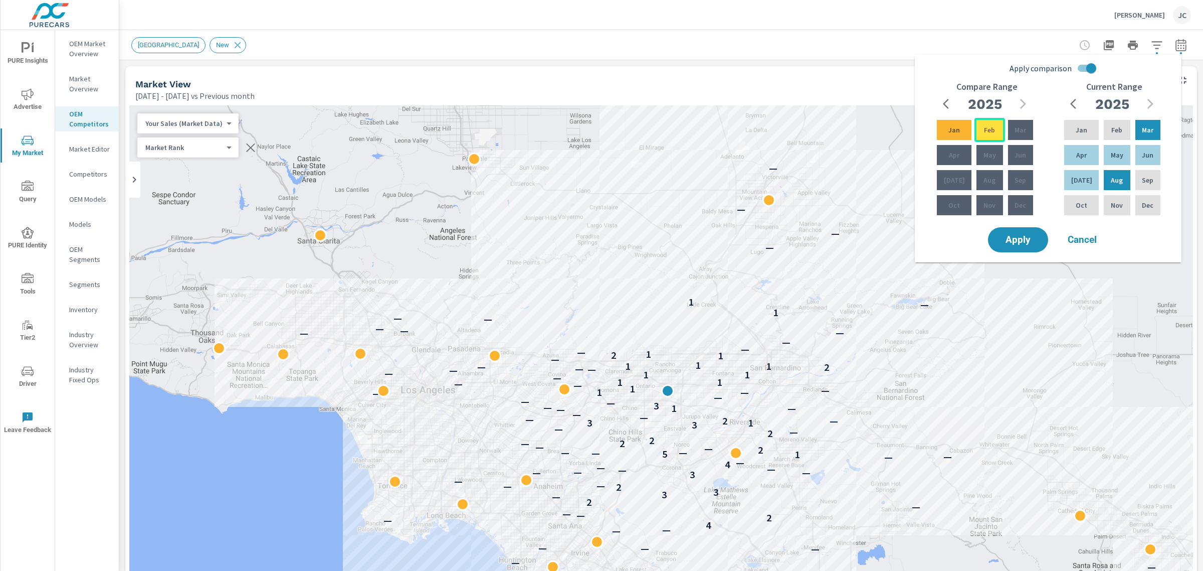
click at [975, 126] on div "Feb" at bounding box center [990, 130] width 30 height 24
click at [1029, 245] on span "Apply" at bounding box center [1018, 240] width 41 height 10
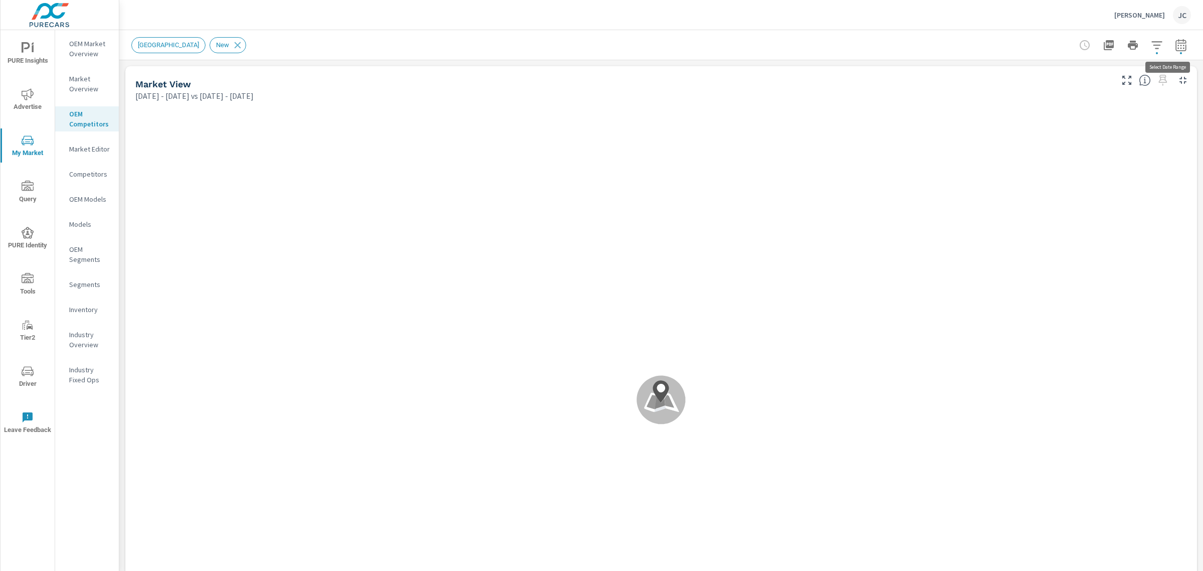
click at [1171, 49] on button "button" at bounding box center [1181, 45] width 20 height 20
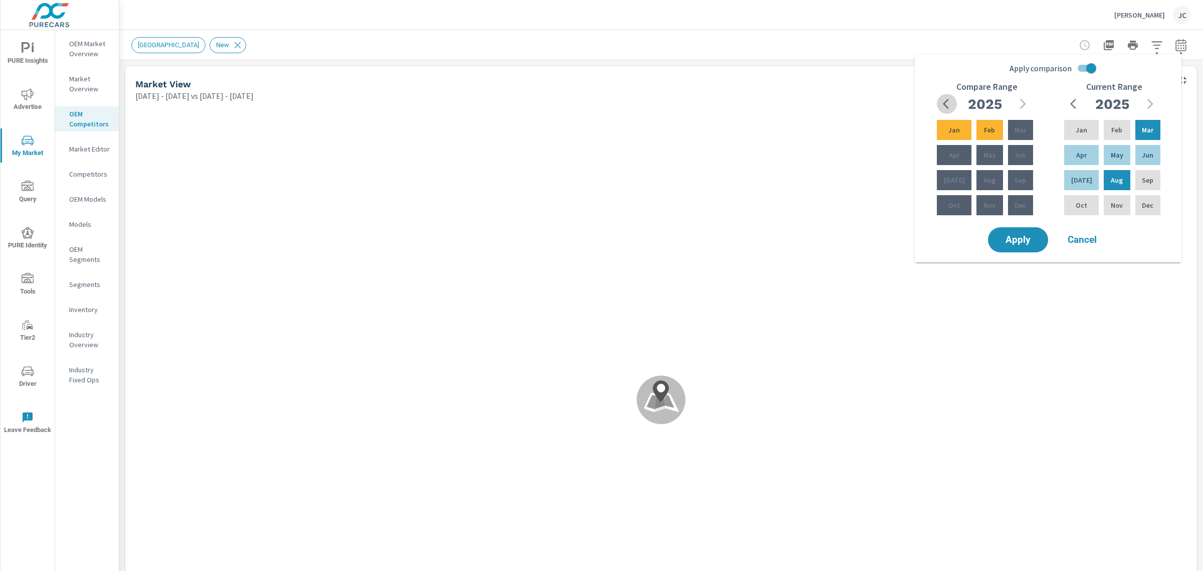
click at [947, 101] on icon "button" at bounding box center [946, 104] width 6 height 10
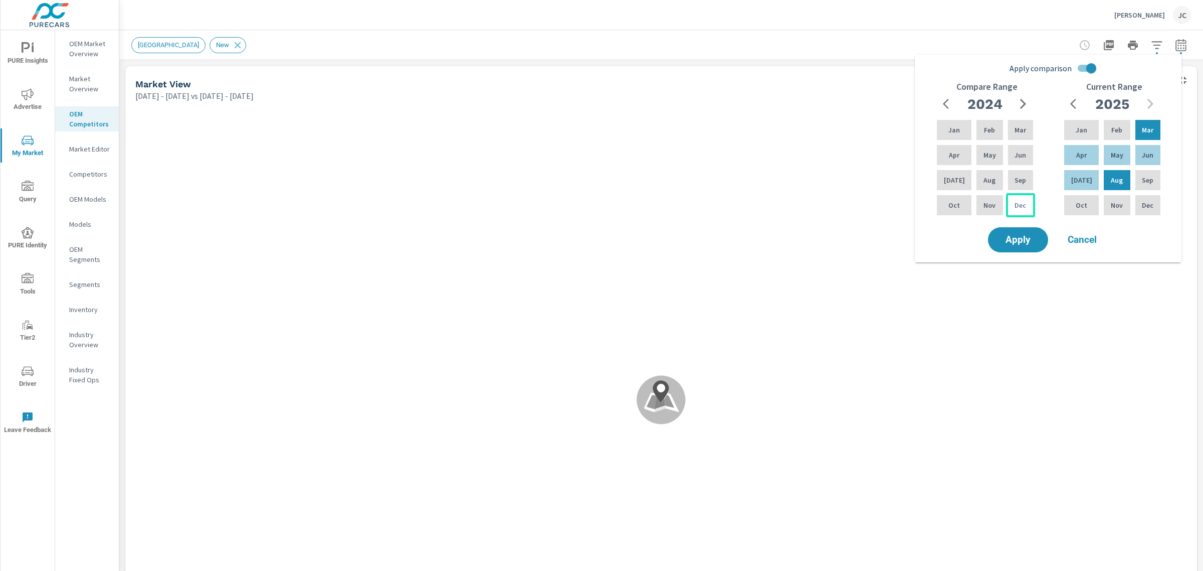
click at [1022, 203] on p "Dec" at bounding box center [1021, 205] width 12 height 10
click at [984, 204] on p "Nov" at bounding box center [990, 205] width 12 height 10
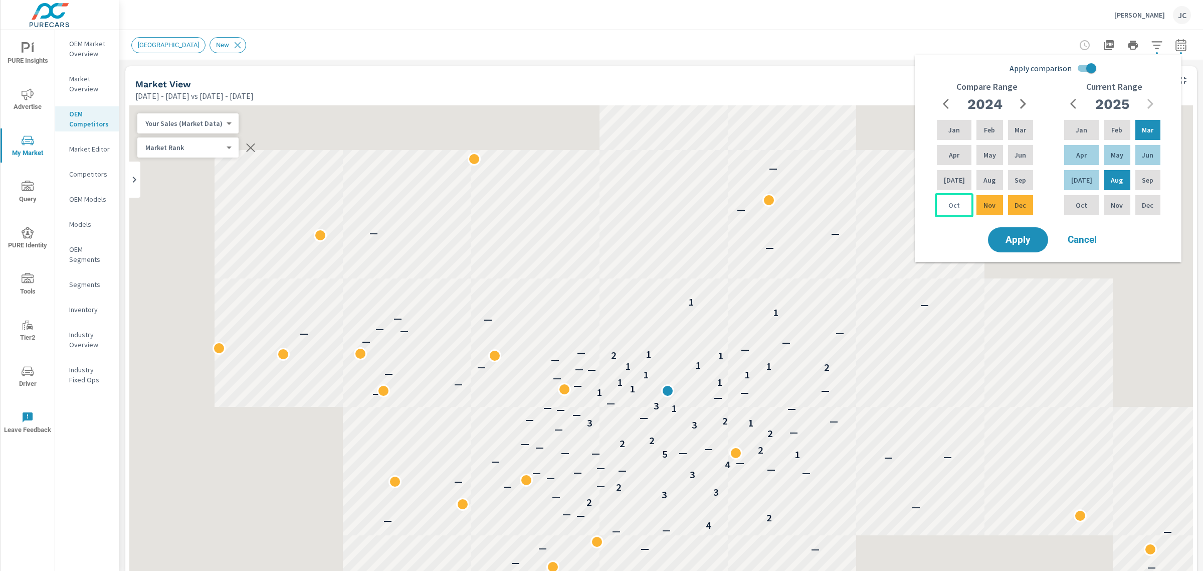
click at [956, 205] on p "Oct" at bounding box center [955, 205] width 12 height 10
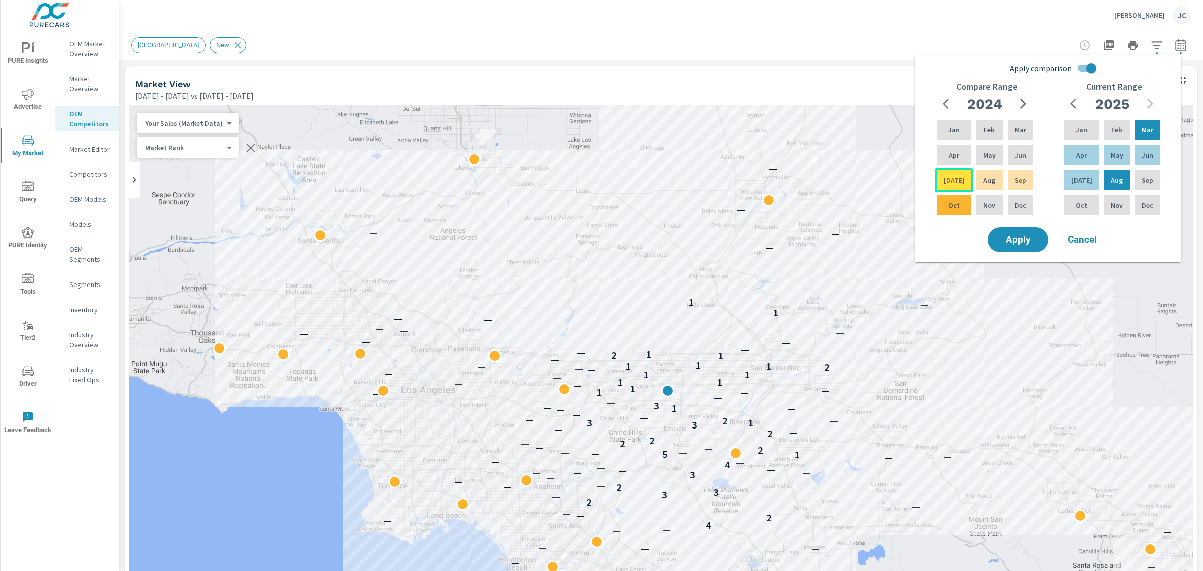
click at [953, 181] on p "Jul" at bounding box center [954, 180] width 21 height 10
click at [1016, 197] on div "Dec" at bounding box center [1020, 205] width 29 height 24
click at [943, 179] on div "Jul" at bounding box center [954, 180] width 39 height 24
click at [1011, 244] on span "Apply" at bounding box center [1018, 240] width 41 height 10
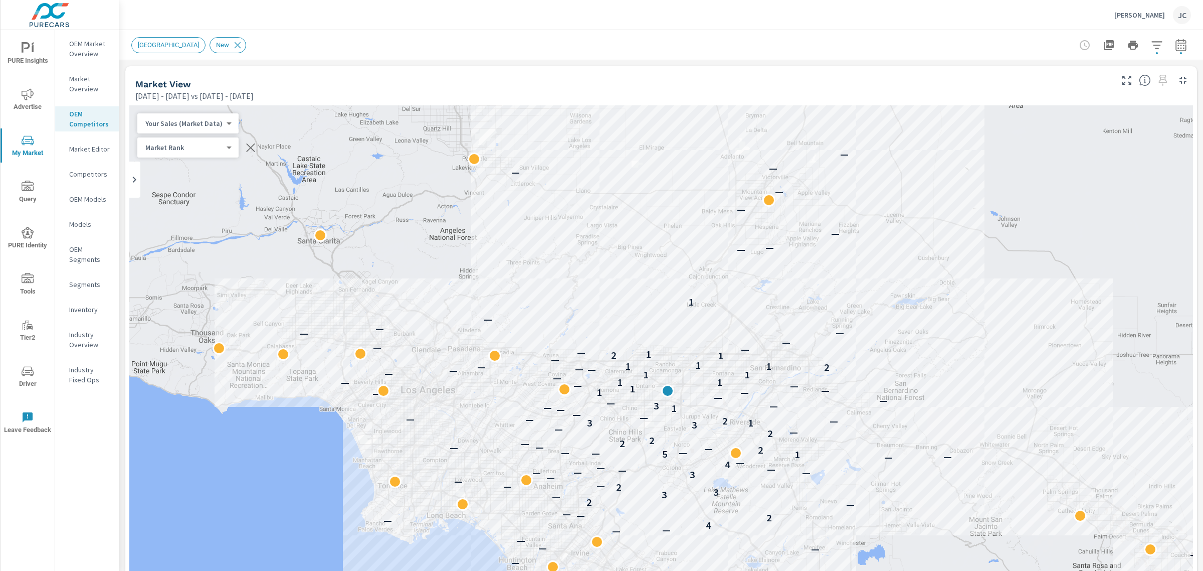
click at [1178, 45] on icon "button" at bounding box center [1181, 47] width 7 height 4
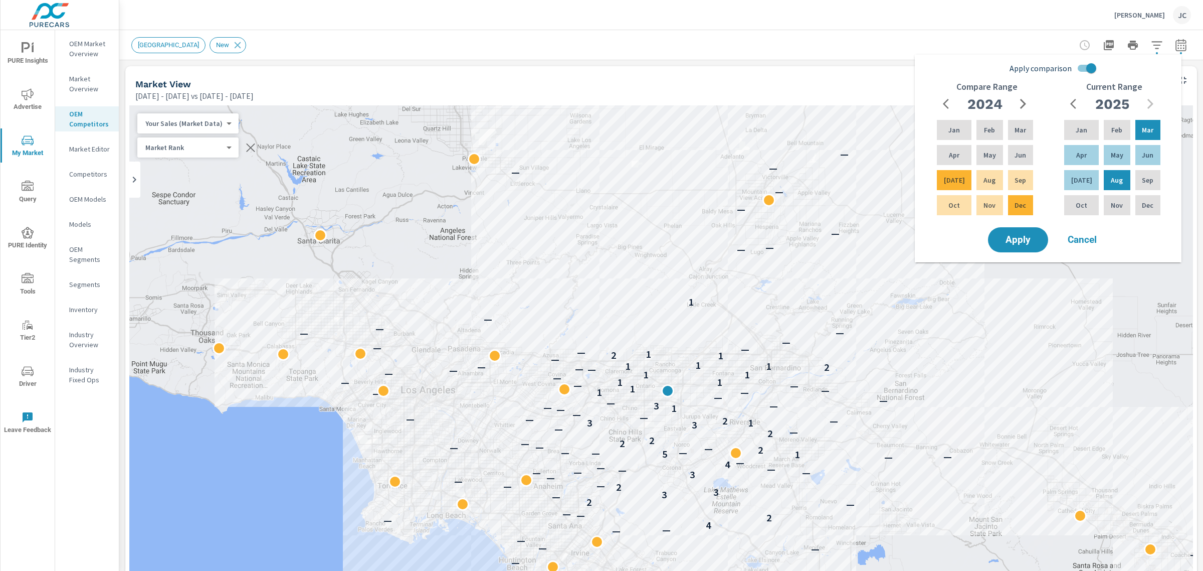
click at [1076, 242] on span "Cancel" at bounding box center [1082, 239] width 40 height 9
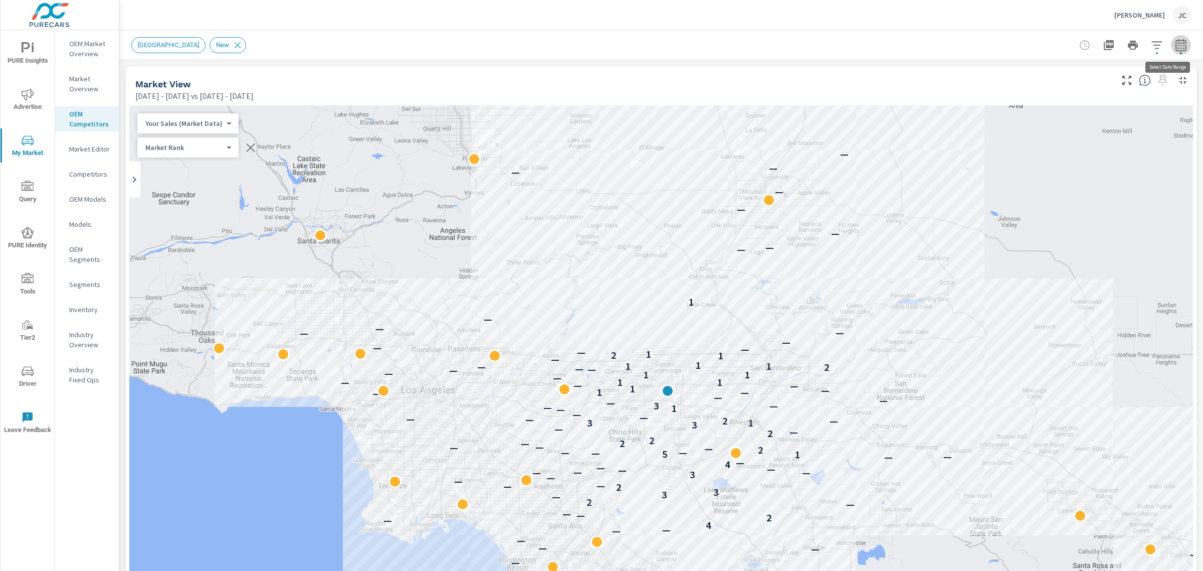
click at [1179, 41] on button "button" at bounding box center [1181, 45] width 20 height 20
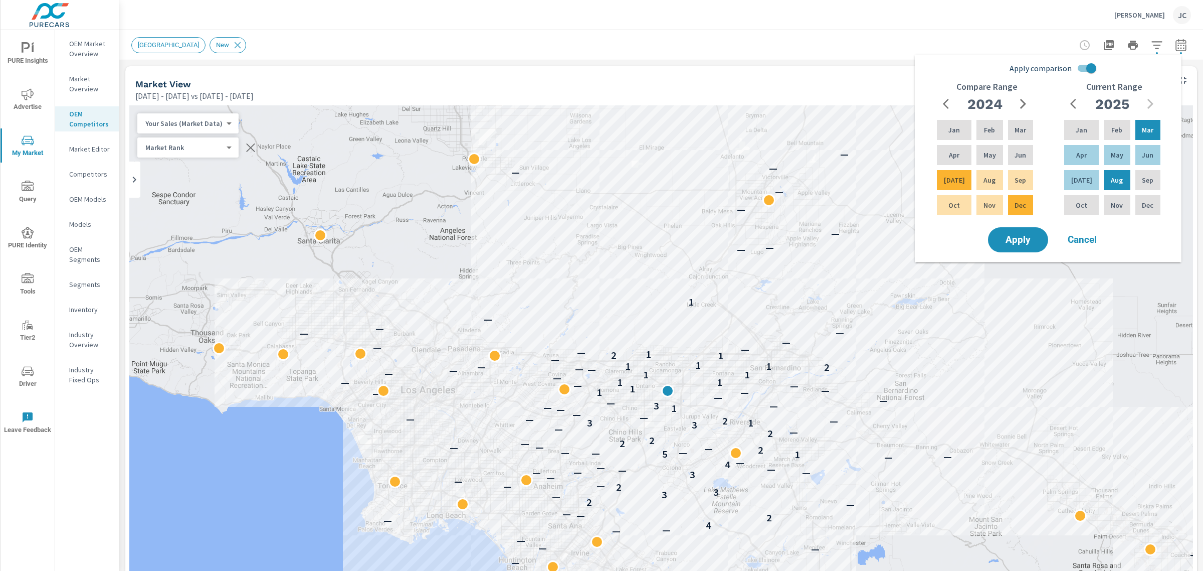
click at [1079, 66] on input "Apply comparison" at bounding box center [1091, 68] width 57 height 19
checkbox input "false"
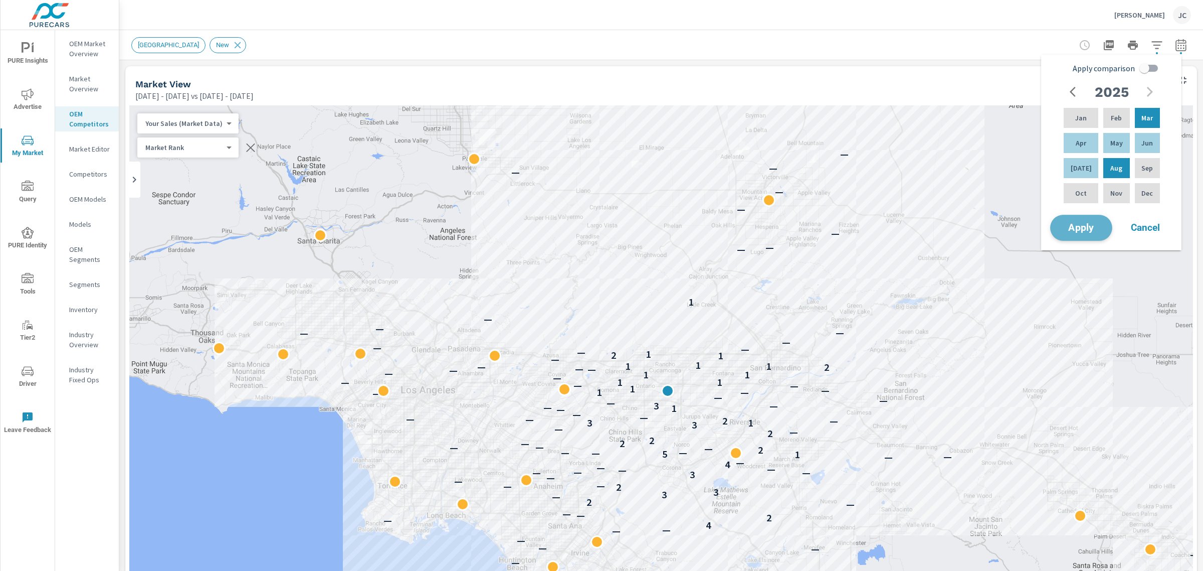
click at [1096, 229] on span "Apply" at bounding box center [1081, 228] width 41 height 10
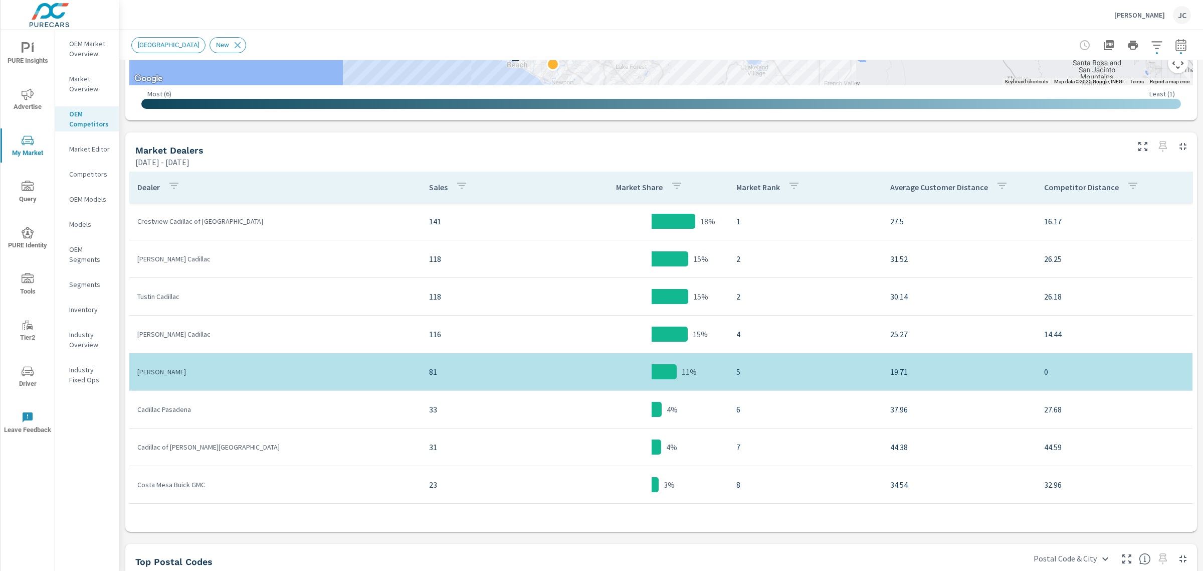
scroll to position [387, 0]
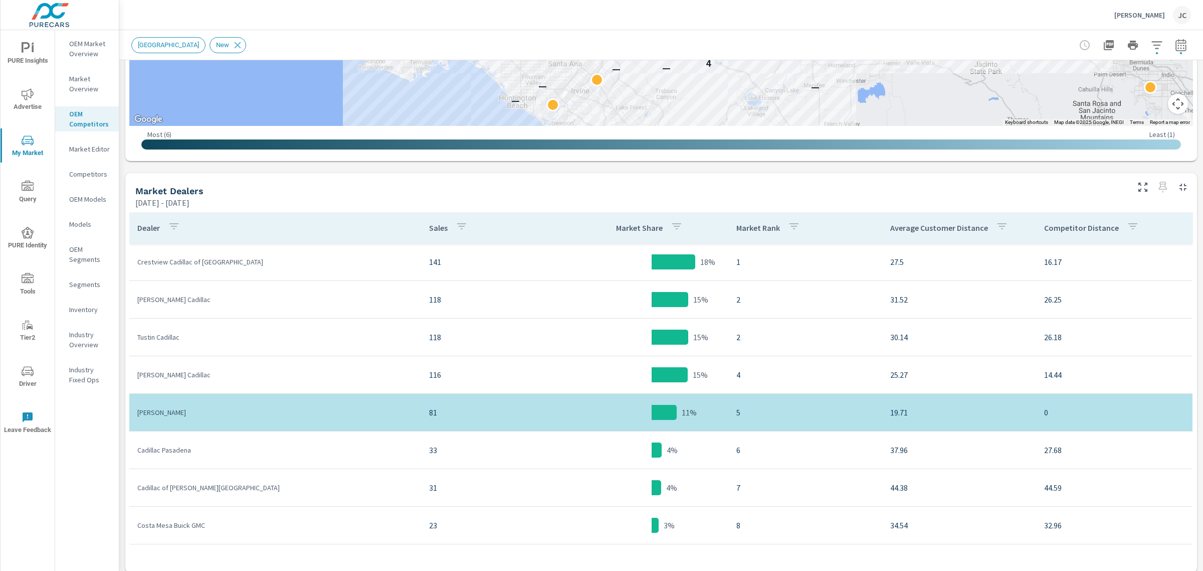
click at [1175, 45] on icon "button" at bounding box center [1181, 45] width 12 height 12
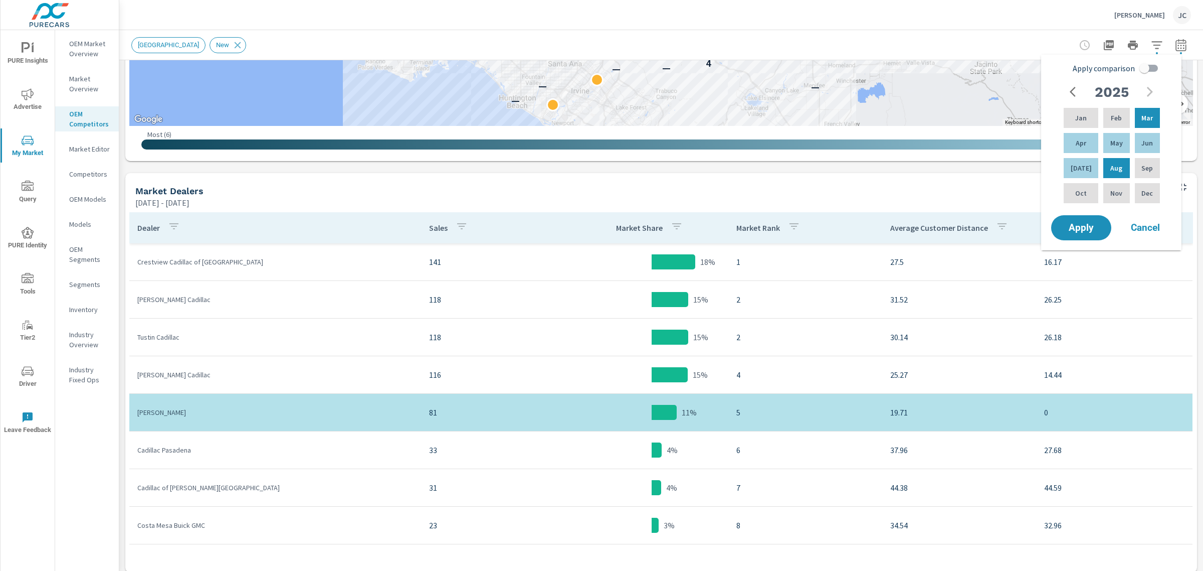
click at [1147, 66] on input "Apply comparison" at bounding box center [1144, 68] width 57 height 19
checkbox input "true"
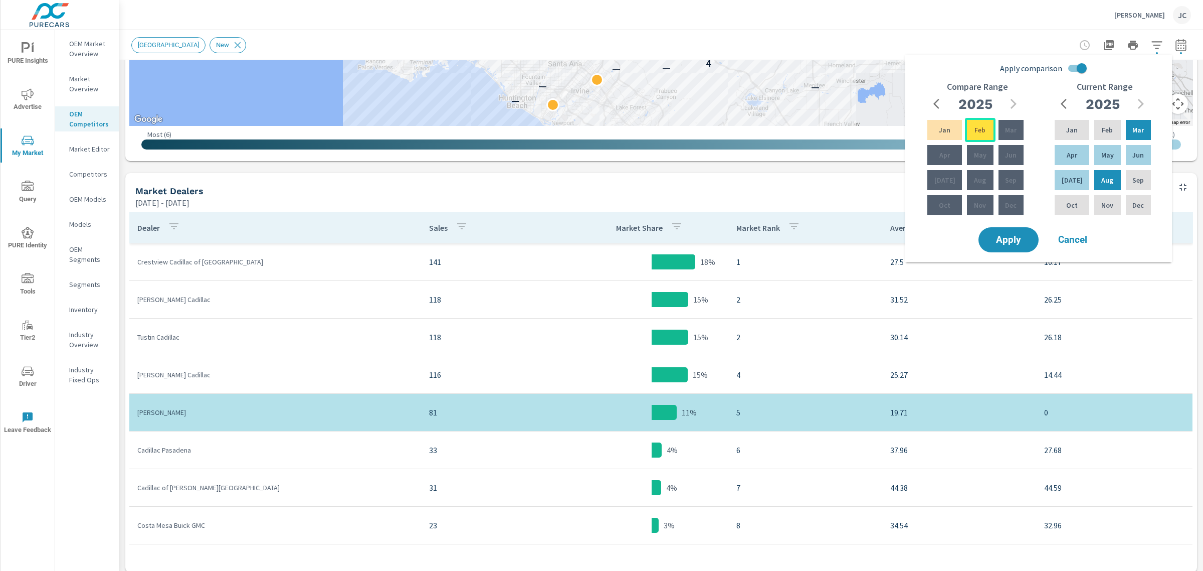
click at [975, 133] on p "Feb" at bounding box center [980, 130] width 11 height 10
click at [948, 133] on div "Jan" at bounding box center [944, 130] width 39 height 24
click at [940, 108] on icon "button" at bounding box center [939, 104] width 12 height 12
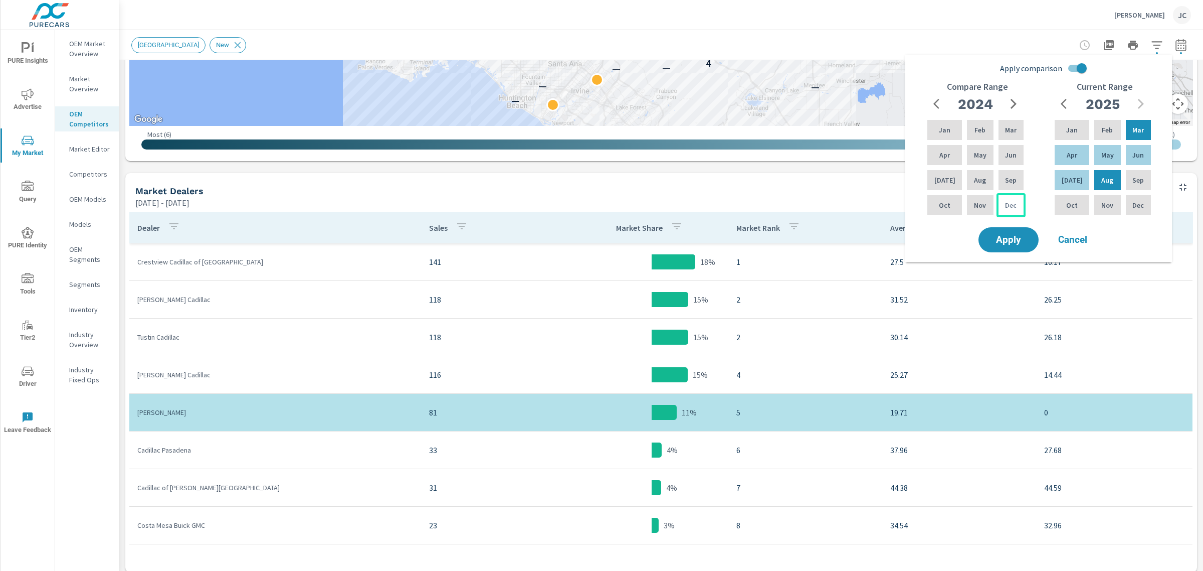
click at [1013, 204] on p "Dec" at bounding box center [1011, 205] width 12 height 10
click at [974, 208] on p "Nov" at bounding box center [980, 205] width 12 height 10
click at [931, 202] on div "Oct" at bounding box center [944, 205] width 39 height 24
click at [1009, 191] on div "Sep" at bounding box center [1011, 180] width 29 height 24
click at [1012, 202] on p "Dec" at bounding box center [1011, 205] width 12 height 10
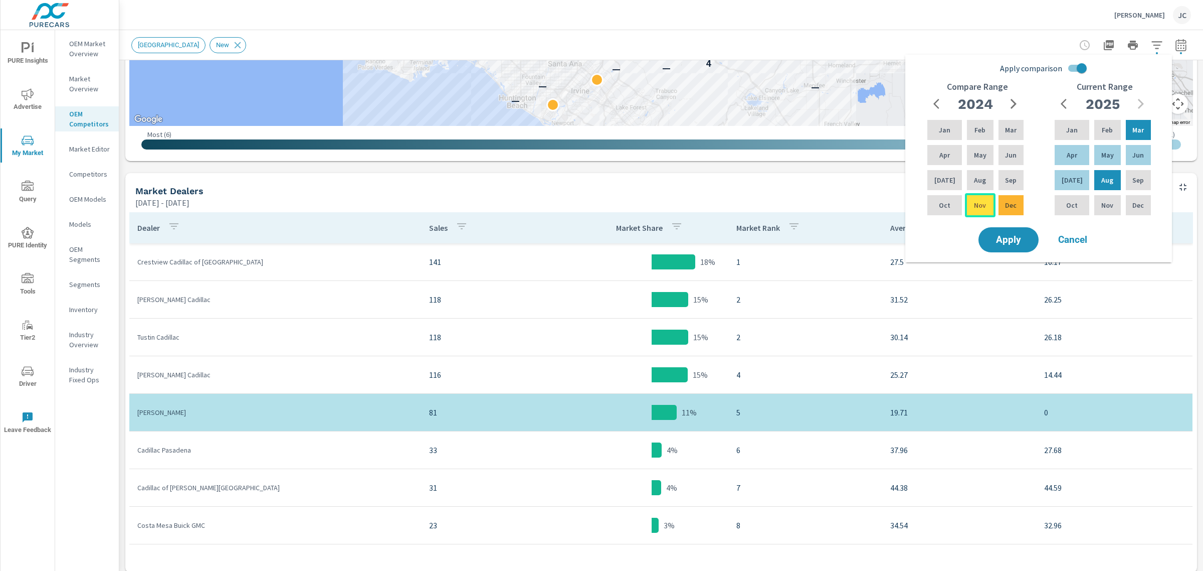
click at [979, 204] on p "Nov" at bounding box center [980, 205] width 12 height 10
click at [939, 208] on p "Oct" at bounding box center [945, 205] width 12 height 10
click at [1008, 207] on p "Dec" at bounding box center [1011, 205] width 12 height 10
click at [1014, 178] on p "Sep" at bounding box center [1011, 180] width 12 height 10
click at [998, 204] on div "Dec" at bounding box center [1011, 205] width 29 height 24
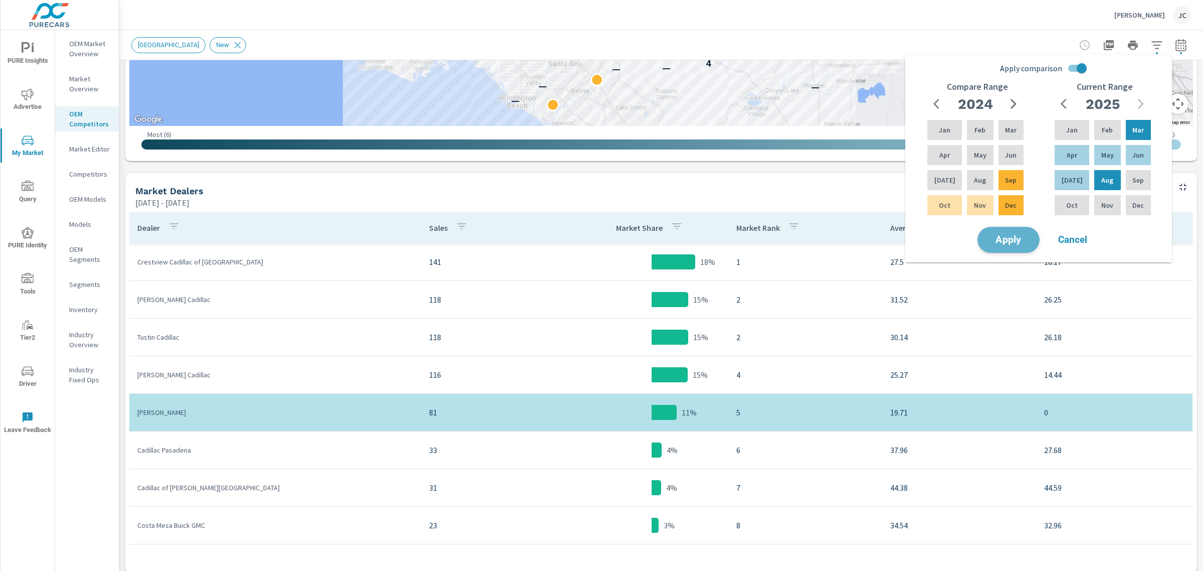
click at [1008, 235] on span "Apply" at bounding box center [1008, 240] width 41 height 10
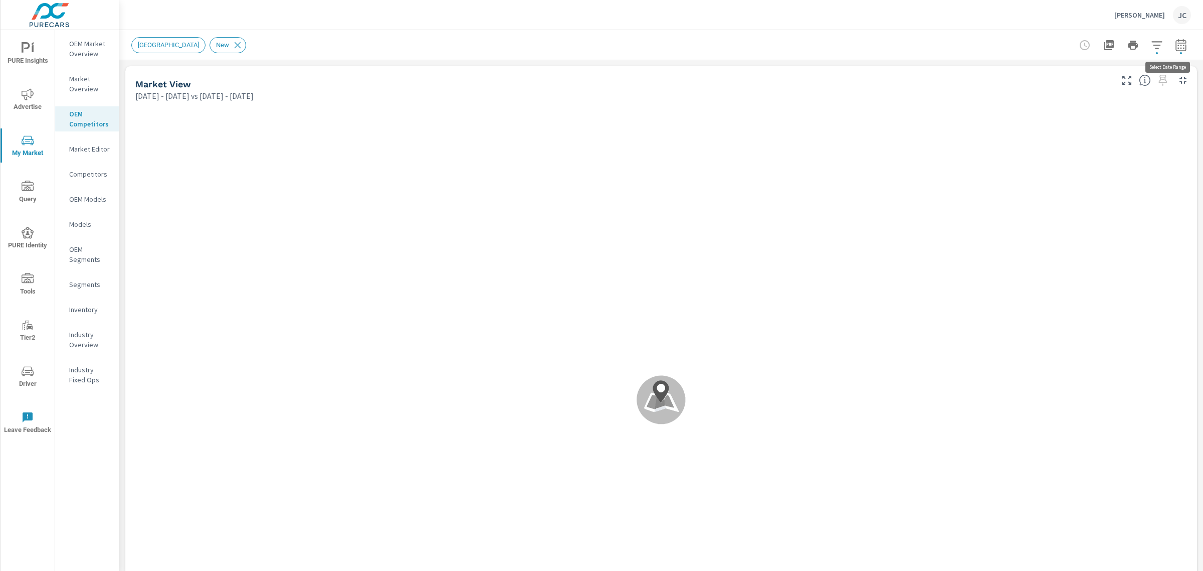
click at [1171, 44] on button "button" at bounding box center [1181, 45] width 20 height 20
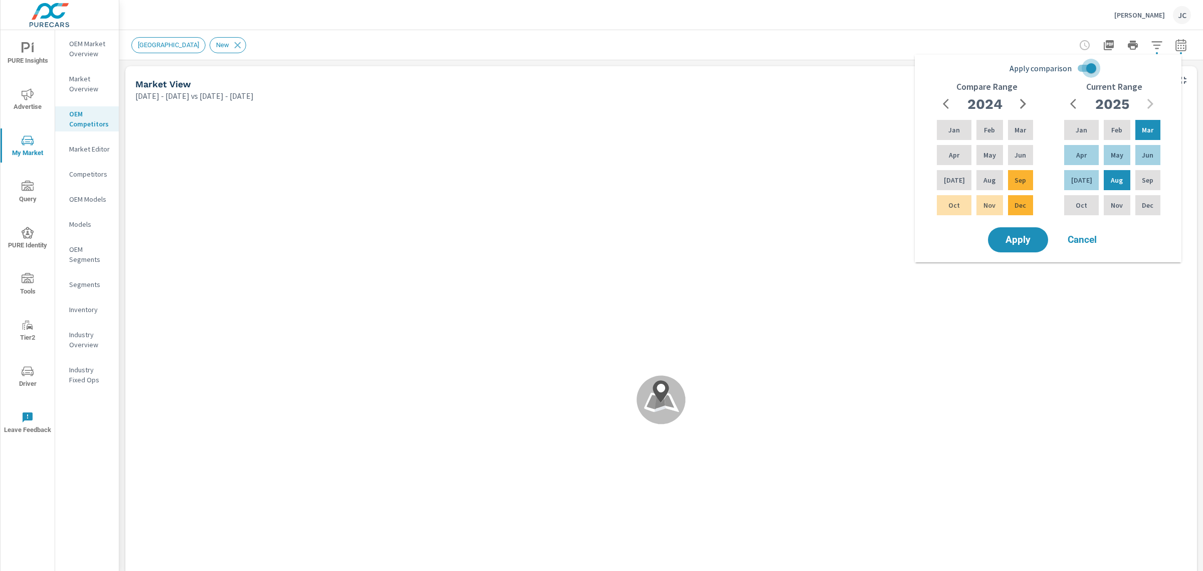
click at [1082, 63] on input "Apply comparison" at bounding box center [1091, 68] width 57 height 19
checkbox input "false"
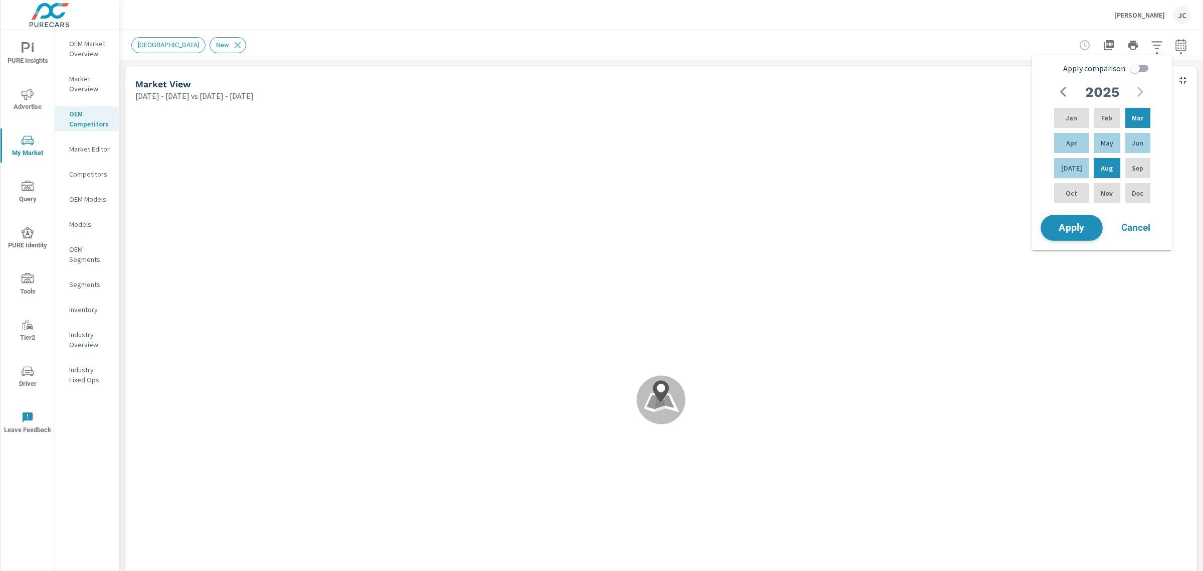
click at [1083, 227] on span "Apply" at bounding box center [1071, 228] width 41 height 10
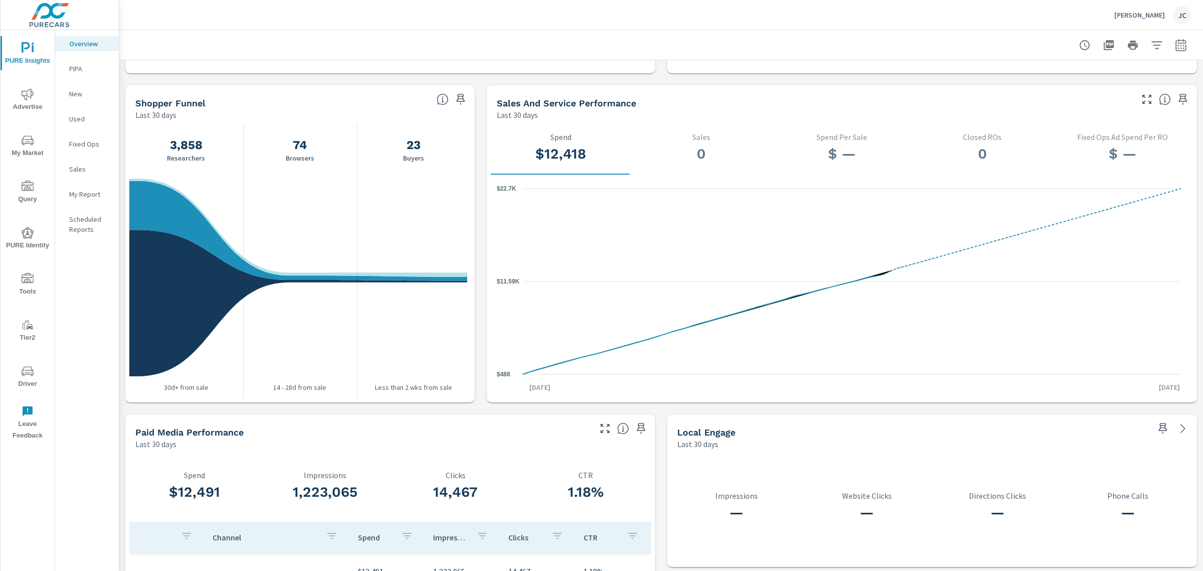
scroll to position [1018, 0]
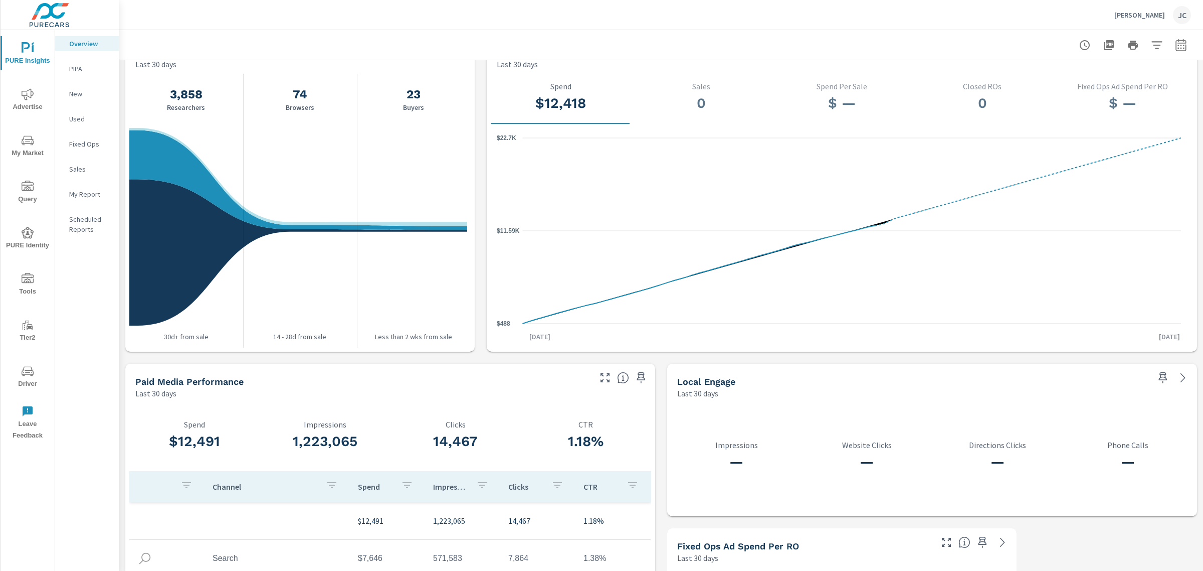
click at [1167, 54] on div at bounding box center [1133, 45] width 116 height 20
click at [1175, 47] on icon "button" at bounding box center [1181, 45] width 12 height 12
select select "Last 30 days"
click at [1071, 113] on p "+ Add comparison" at bounding box center [1101, 113] width 128 height 12
select select "Previous period"
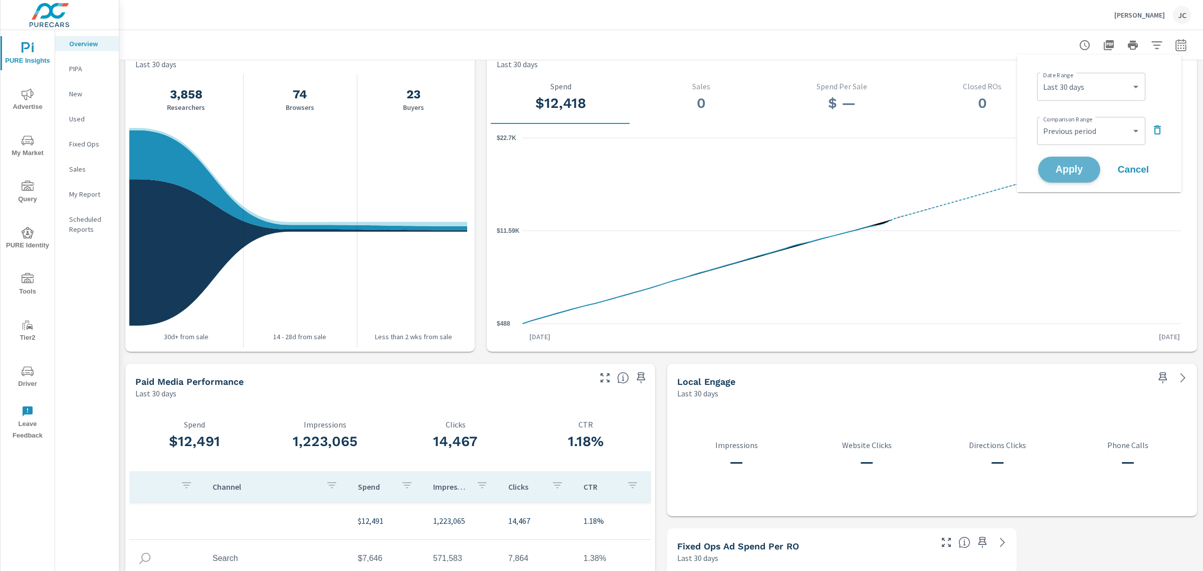
click at [1069, 171] on span "Apply" at bounding box center [1069, 170] width 41 height 10
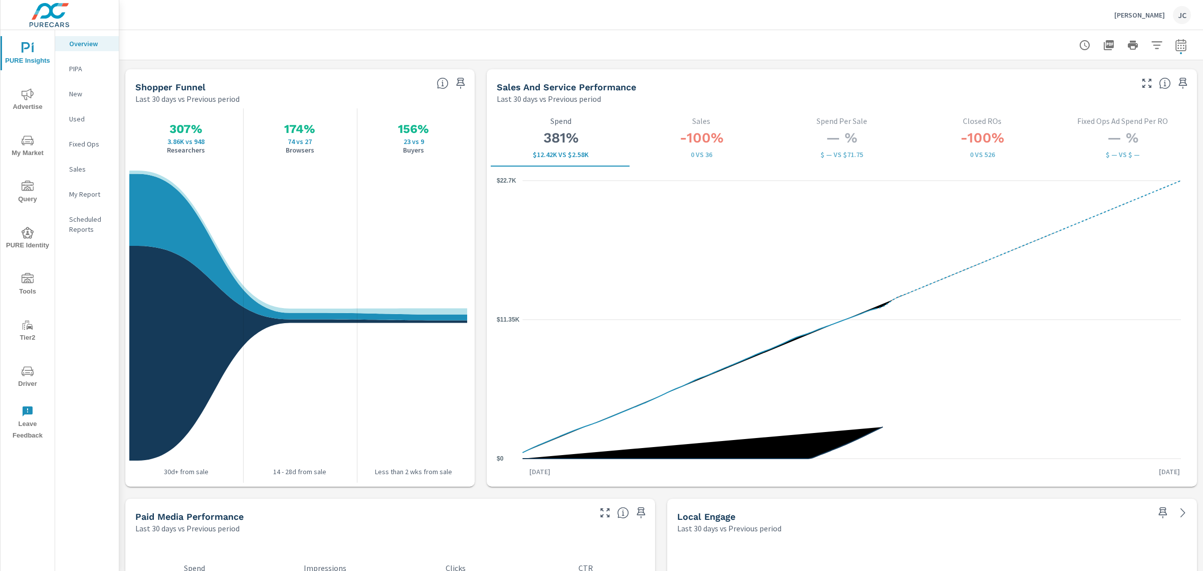
scroll to position [1300, 0]
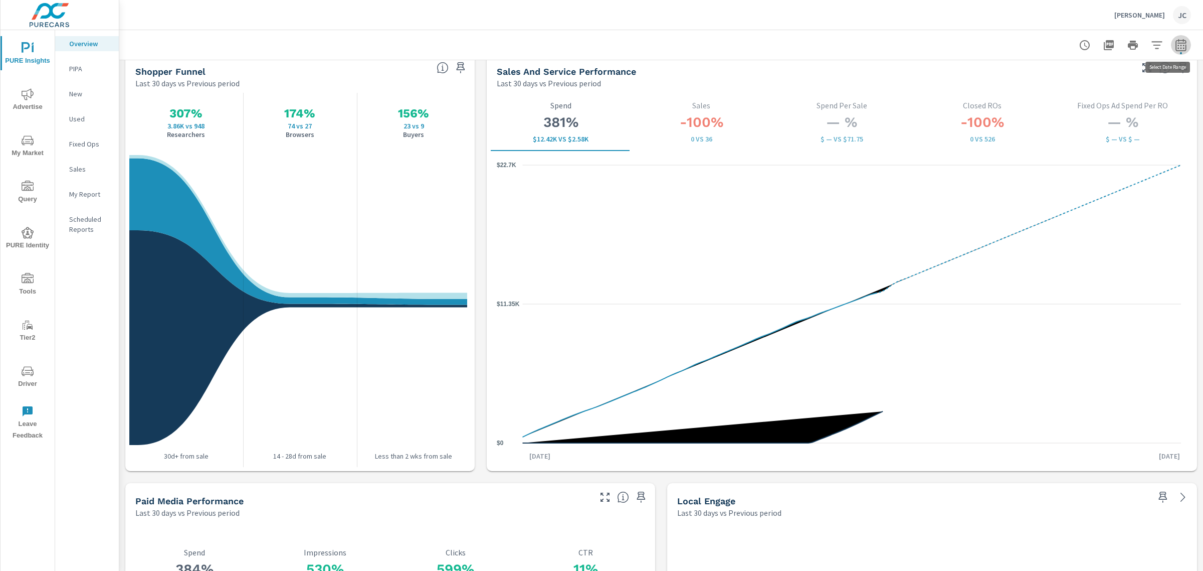
click at [1175, 44] on icon "button" at bounding box center [1181, 45] width 12 height 12
select select "Last 30 days"
select select "Previous period"
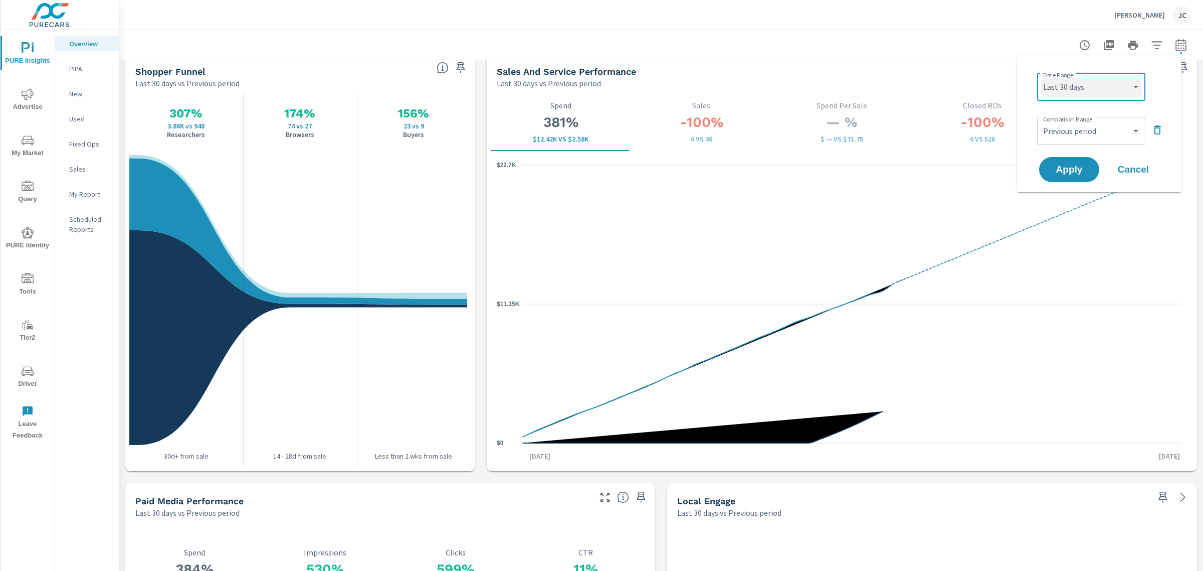
click at [1127, 86] on select "Custom Yesterday Last week Last 7 days Last 14 days Last 30 days Last 45 days L…" at bounding box center [1091, 87] width 100 height 20
click at [1041, 77] on select "Custom Yesterday Last week Last 7 days Last 14 days Last 30 days Last 45 days L…" at bounding box center [1091, 87] width 100 height 20
select select "Last 7 days"
click at [1080, 168] on span "Apply" at bounding box center [1069, 170] width 41 height 10
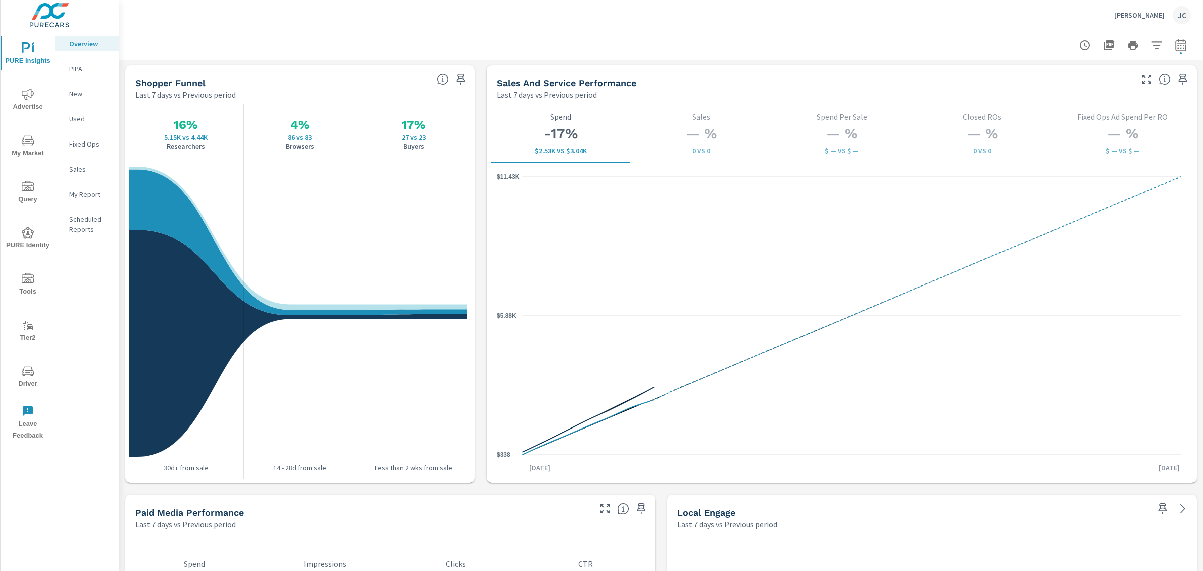
scroll to position [1272, 0]
